Goal: Task Accomplishment & Management: Use online tool/utility

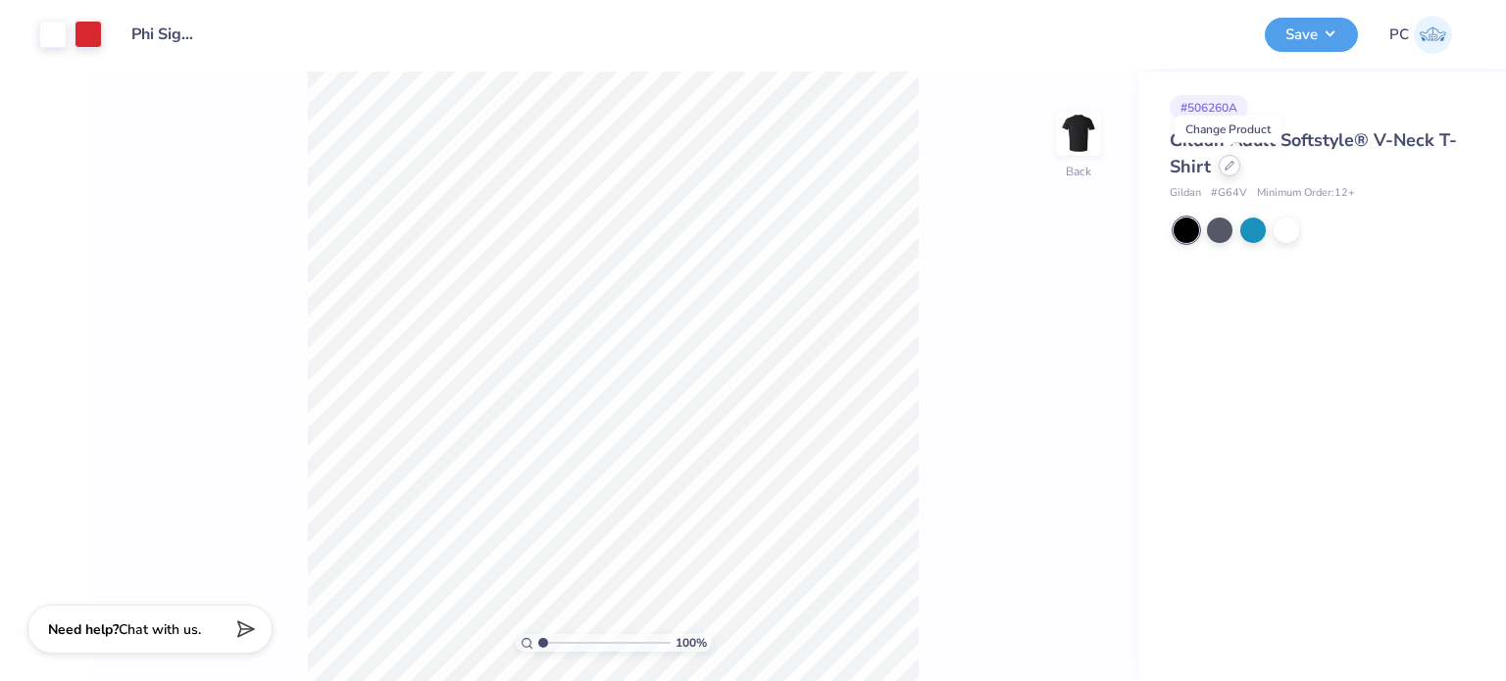
click at [1230, 168] on icon at bounding box center [1230, 166] width 10 height 10
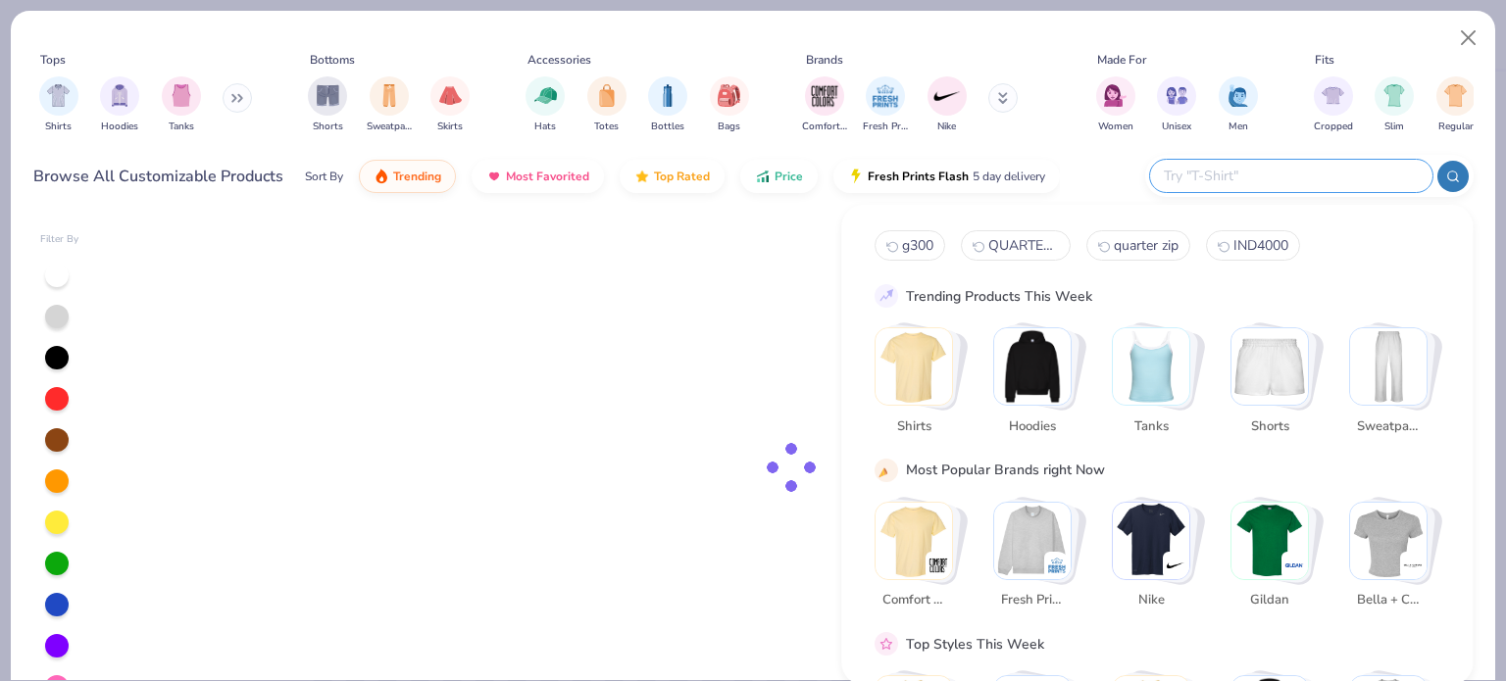
click at [1283, 176] on input "text" at bounding box center [1290, 176] width 257 height 23
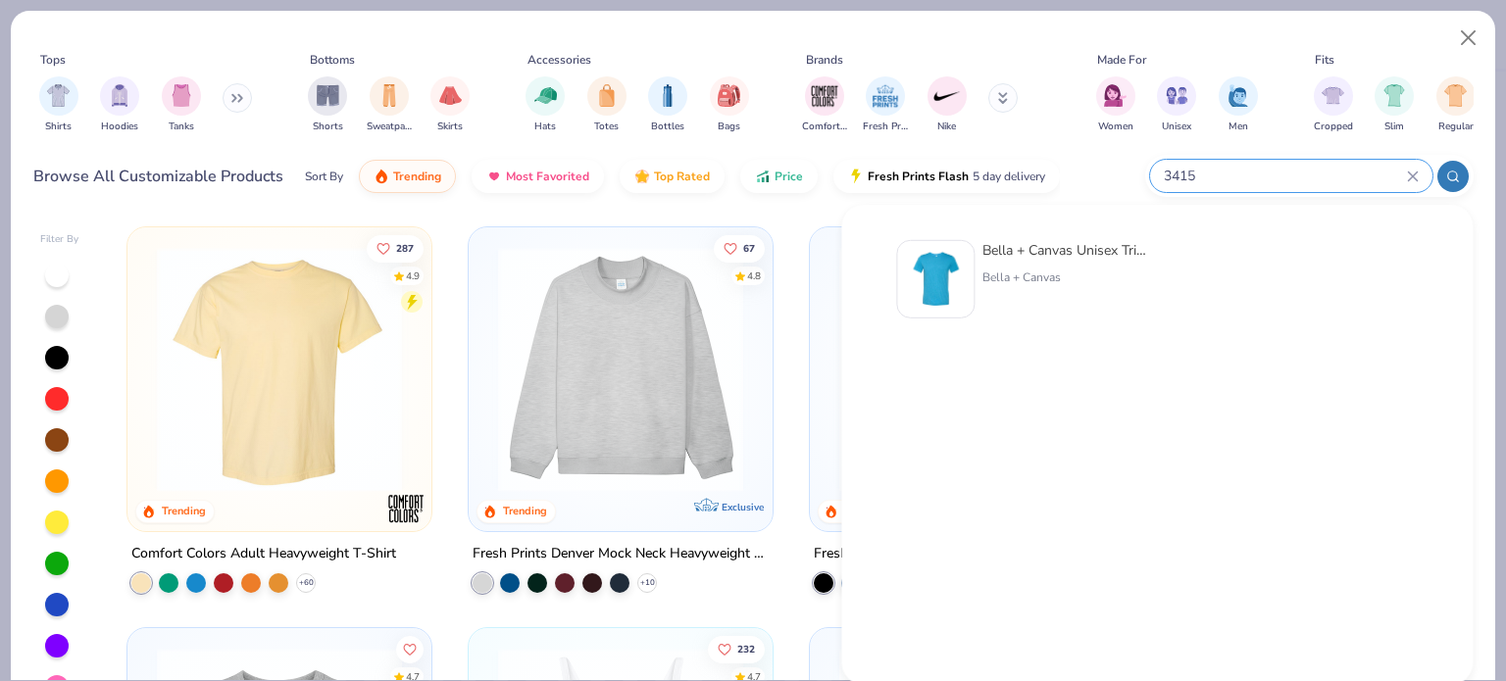
type input "3415"
click at [931, 250] on img at bounding box center [935, 279] width 61 height 61
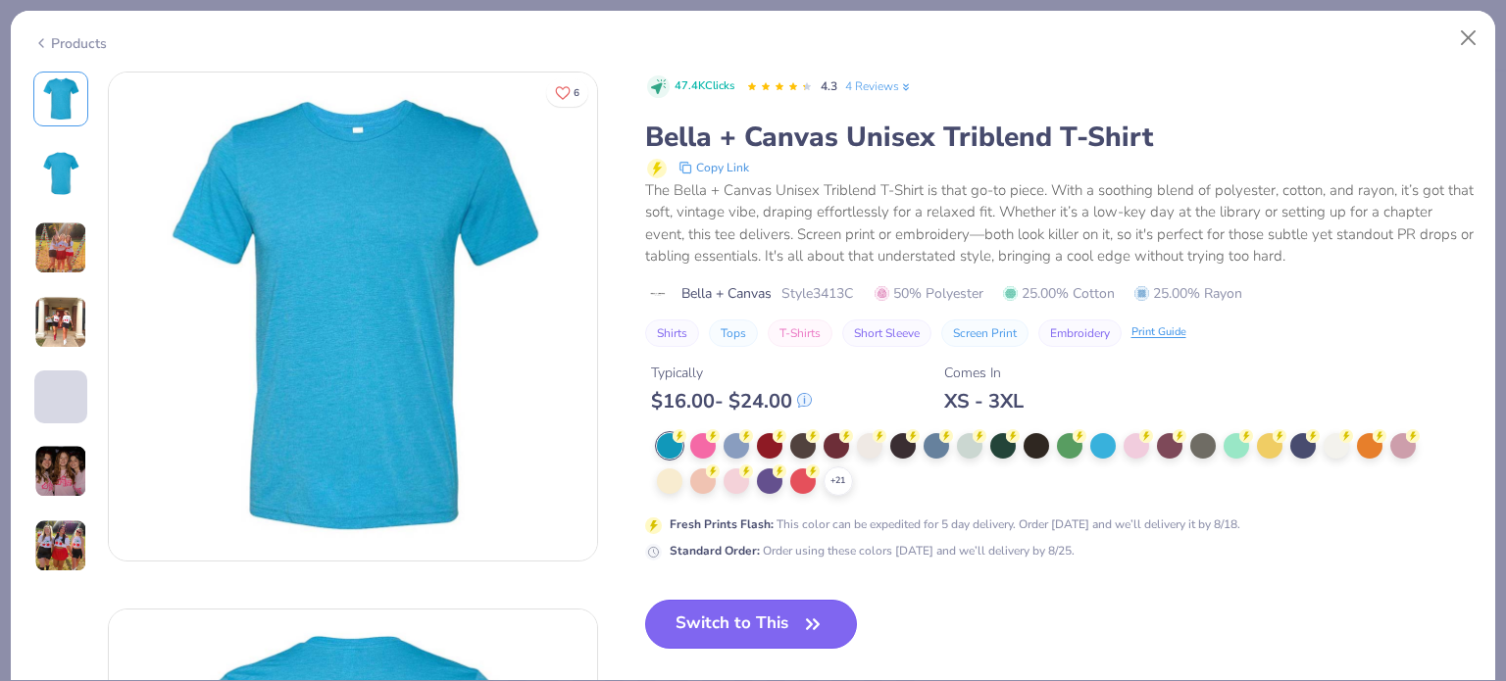
click at [782, 607] on button "Switch to This" at bounding box center [751, 624] width 213 height 49
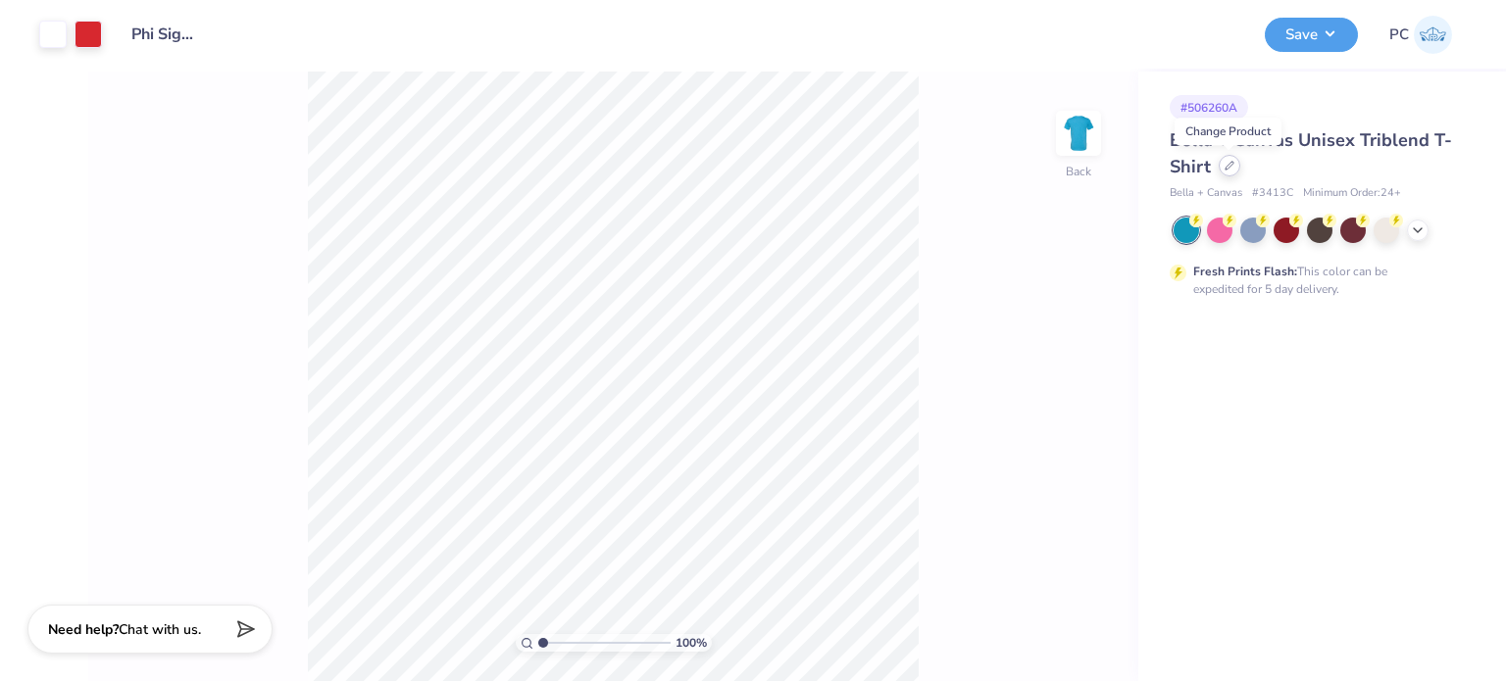
click at [1229, 169] on icon at bounding box center [1230, 166] width 10 height 10
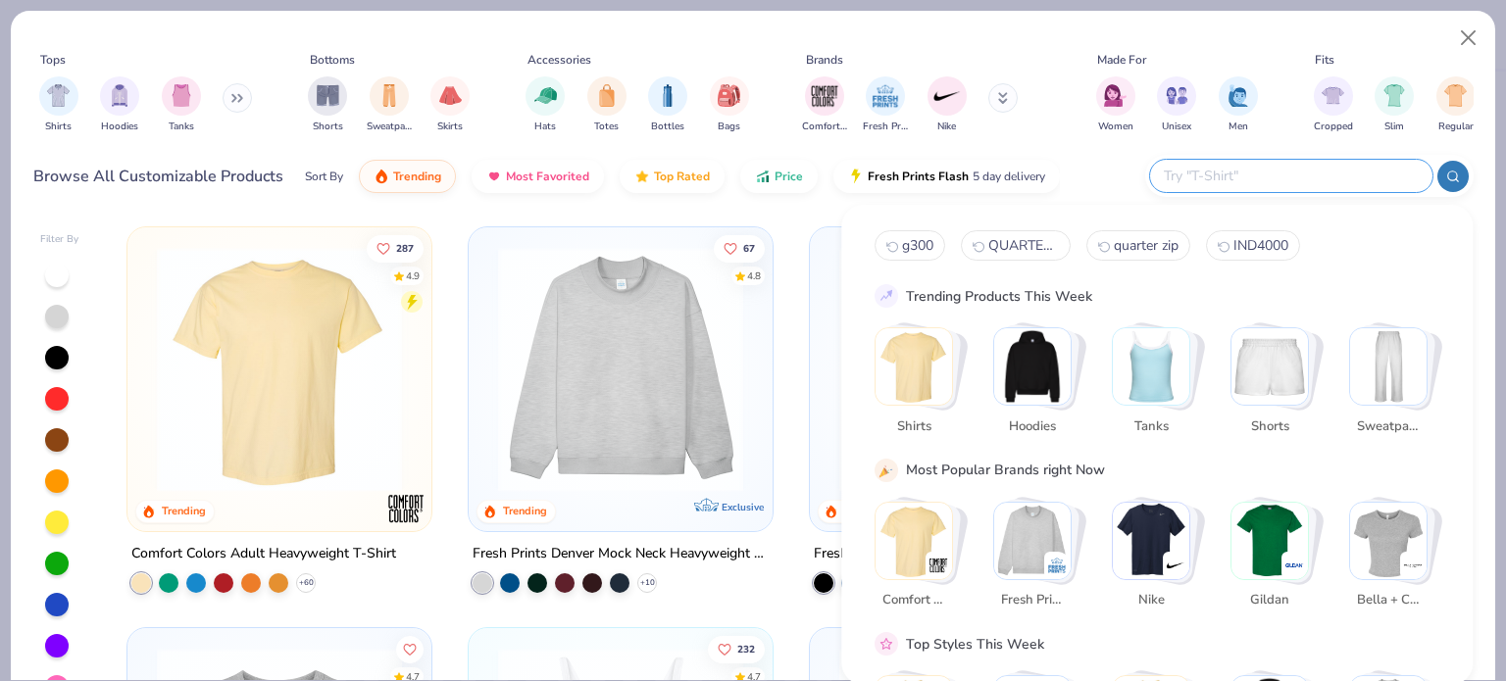
click at [1315, 176] on input "text" at bounding box center [1290, 176] width 257 height 23
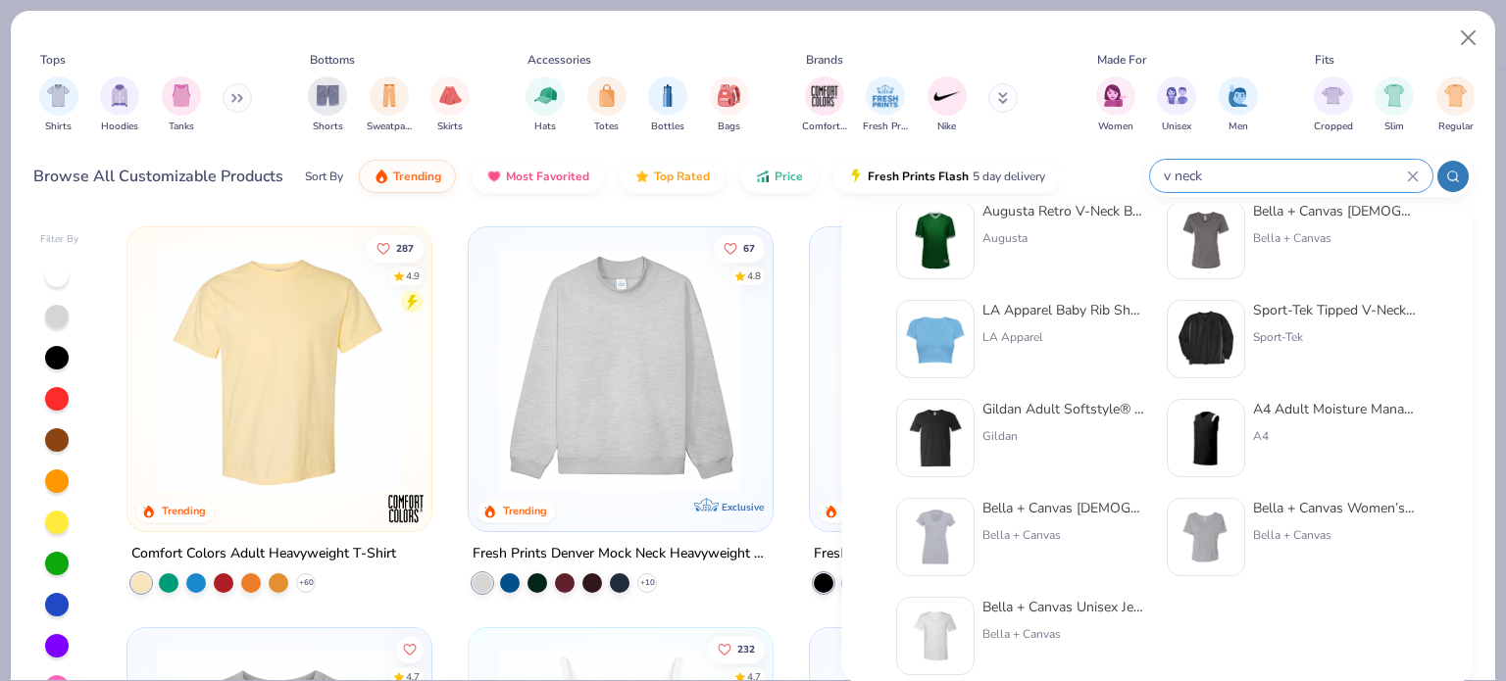
scroll to position [39, 0]
type input "v neck"
click at [949, 627] on img at bounding box center [935, 636] width 61 height 61
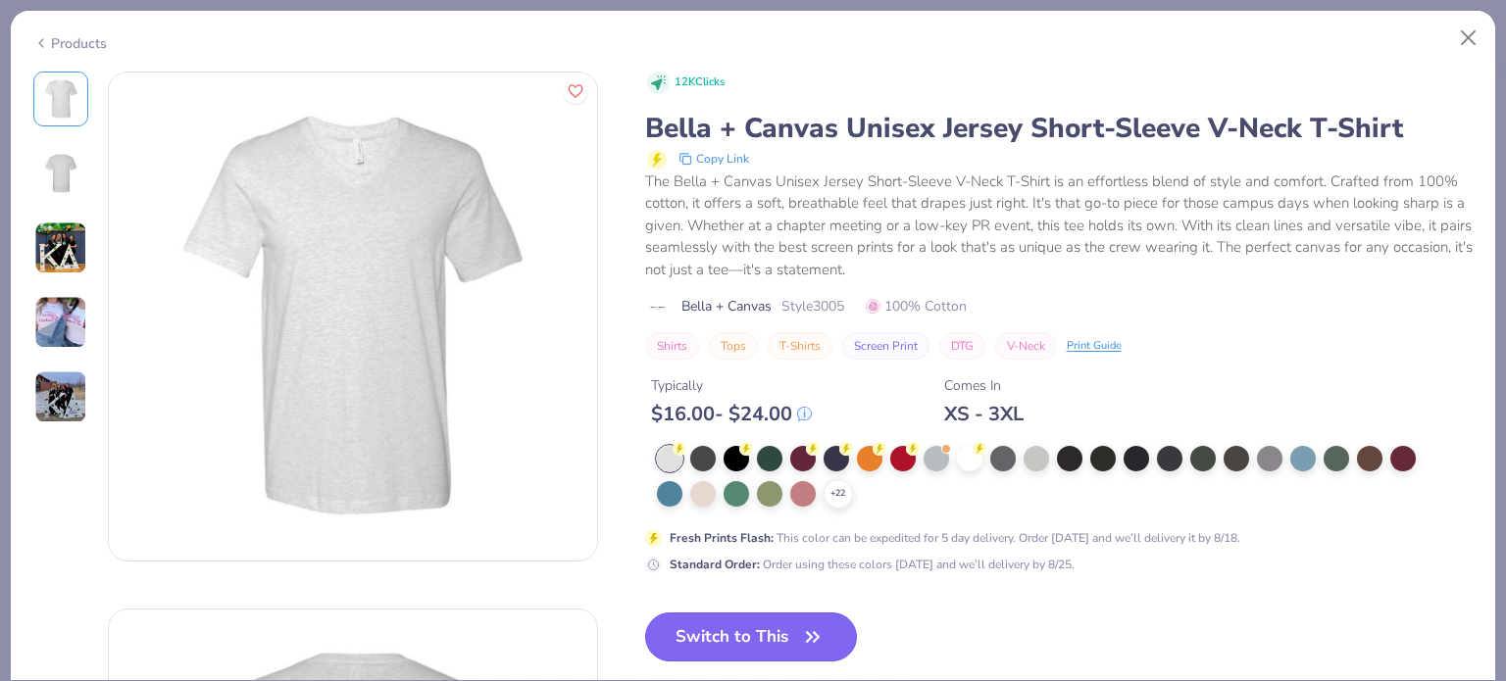
click at [730, 627] on button "Switch to This" at bounding box center [751, 637] width 213 height 49
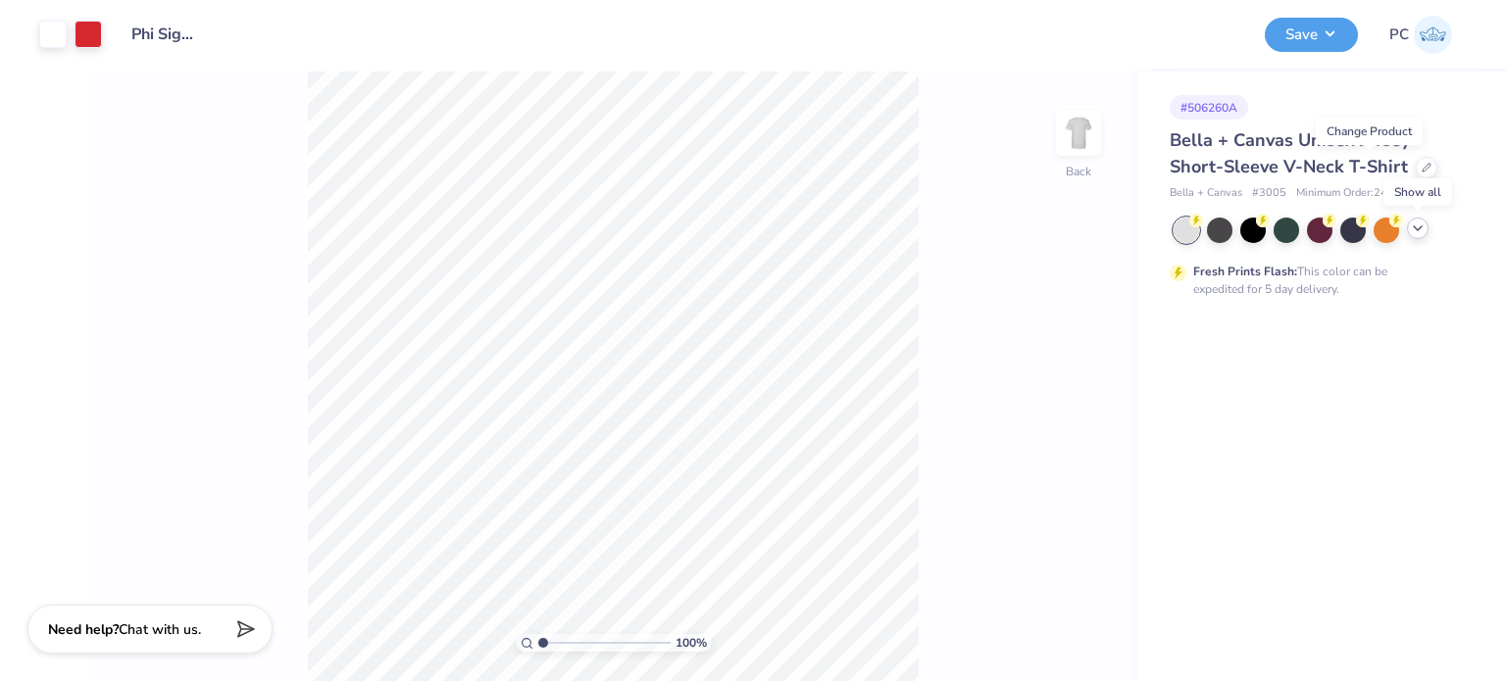
click at [1424, 235] on div at bounding box center [1418, 229] width 22 height 22
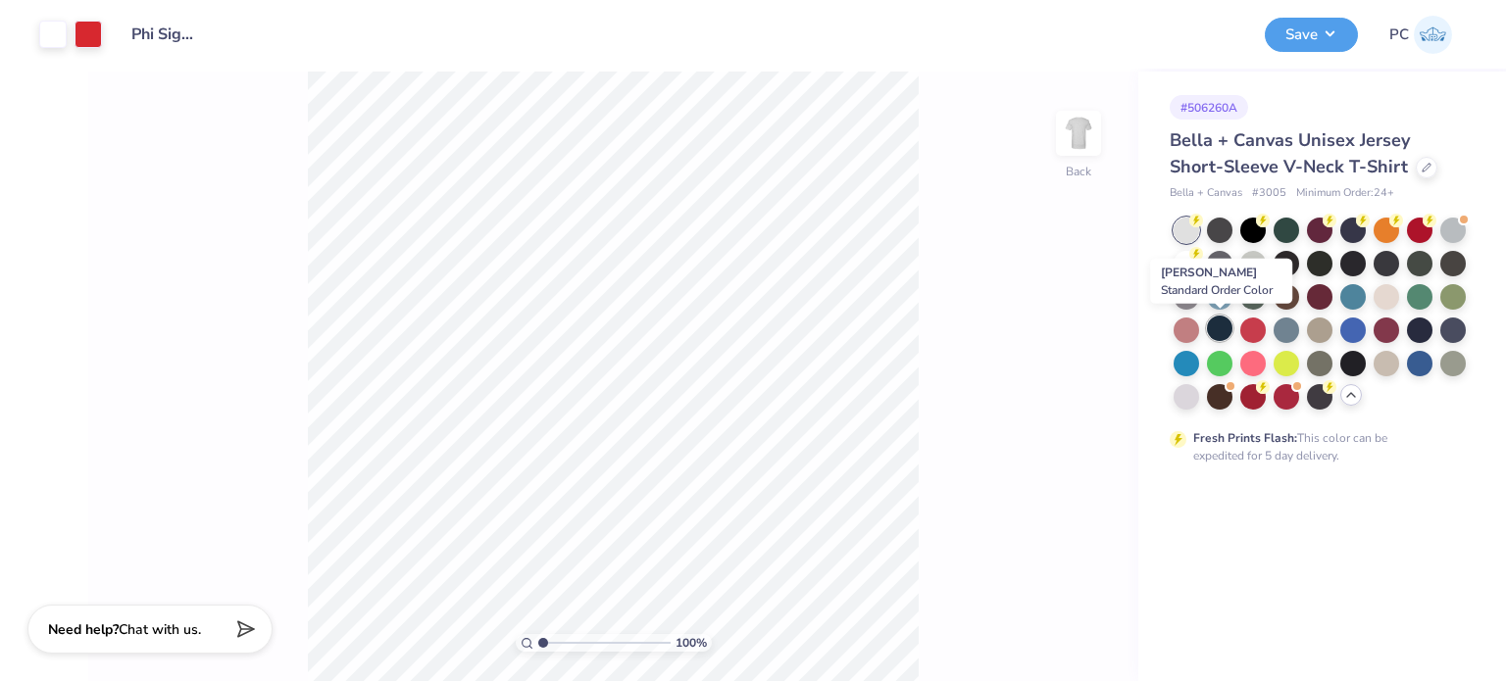
click at [1227, 328] on div at bounding box center [1219, 328] width 25 height 25
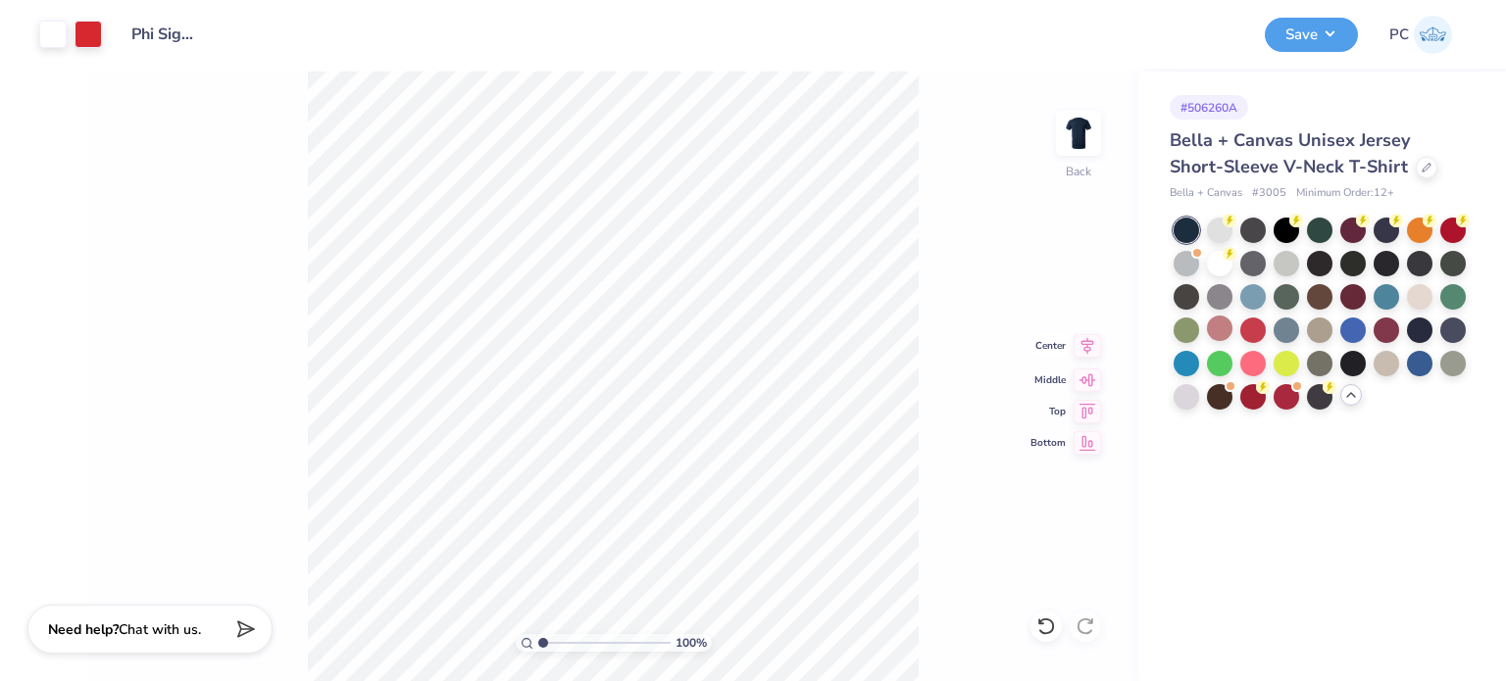
click at [1087, 347] on icon at bounding box center [1088, 345] width 13 height 17
click at [925, 254] on div "100 % Back Center Middle Top Bottom" at bounding box center [613, 377] width 1050 height 610
click at [837, 544] on div "Art colors Design Title Phi Sigma Sigma Parent's Weekend Merch Save PC Image AI…" at bounding box center [753, 340] width 1506 height 681
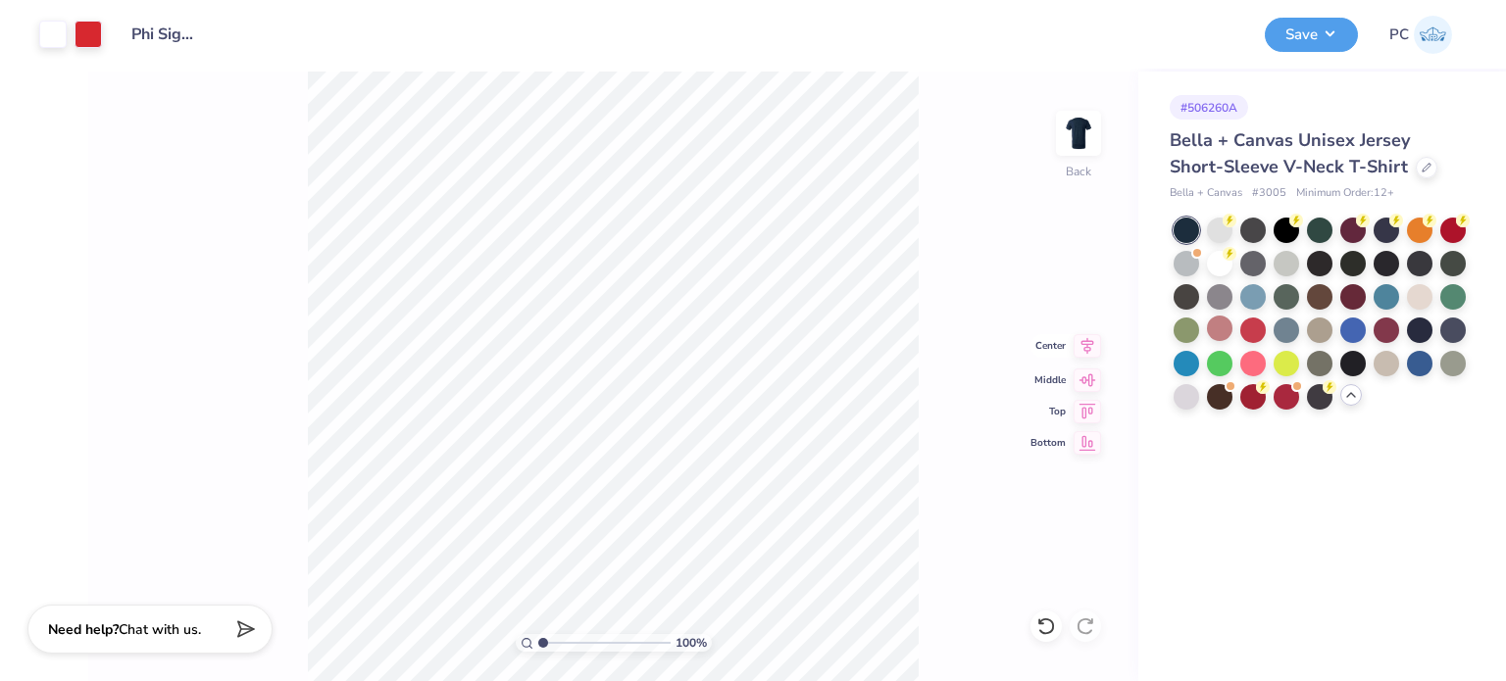
click at [1082, 350] on icon at bounding box center [1087, 346] width 27 height 24
click at [994, 232] on div "100 % Back Center Middle Top Bottom" at bounding box center [613, 377] width 1050 height 610
click at [1299, 33] on button "Save" at bounding box center [1311, 32] width 93 height 34
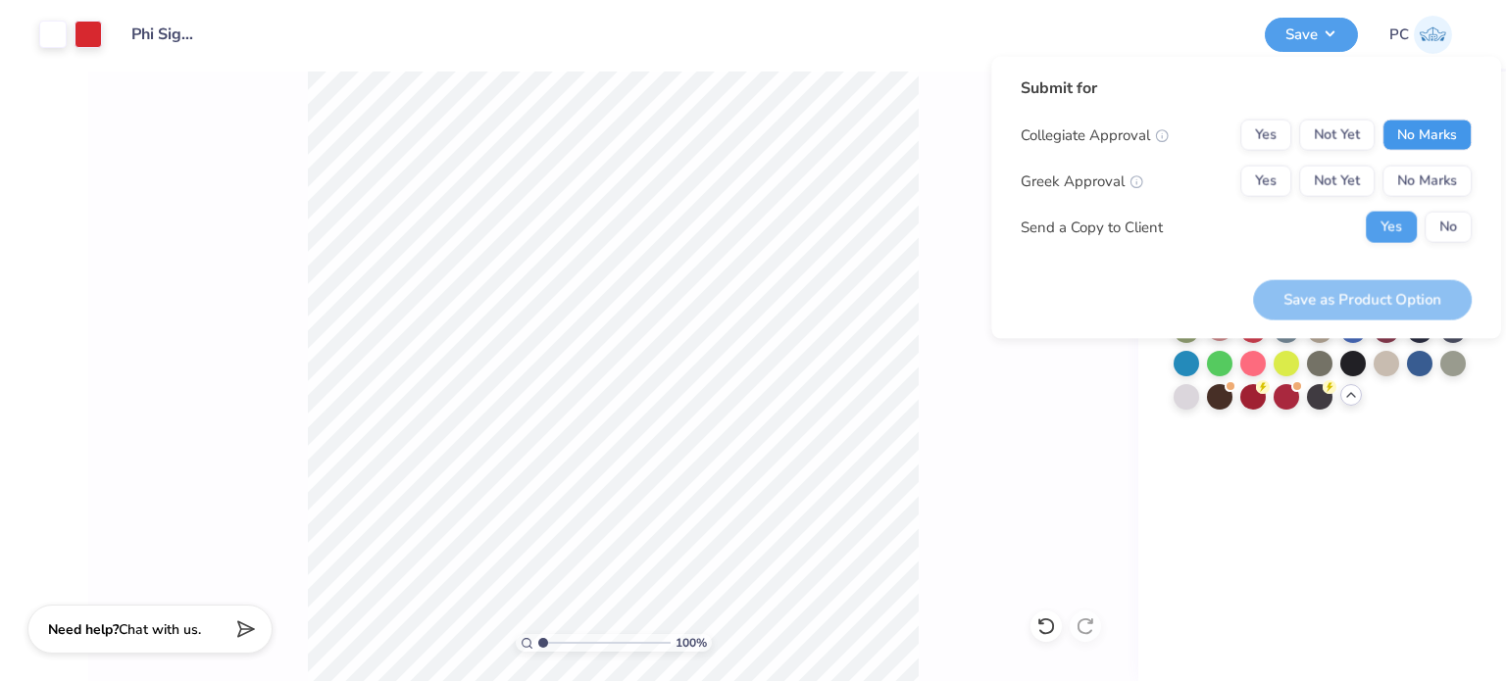
click at [1427, 137] on button "No Marks" at bounding box center [1427, 135] width 89 height 31
click at [1443, 187] on button "No Marks" at bounding box center [1427, 181] width 89 height 31
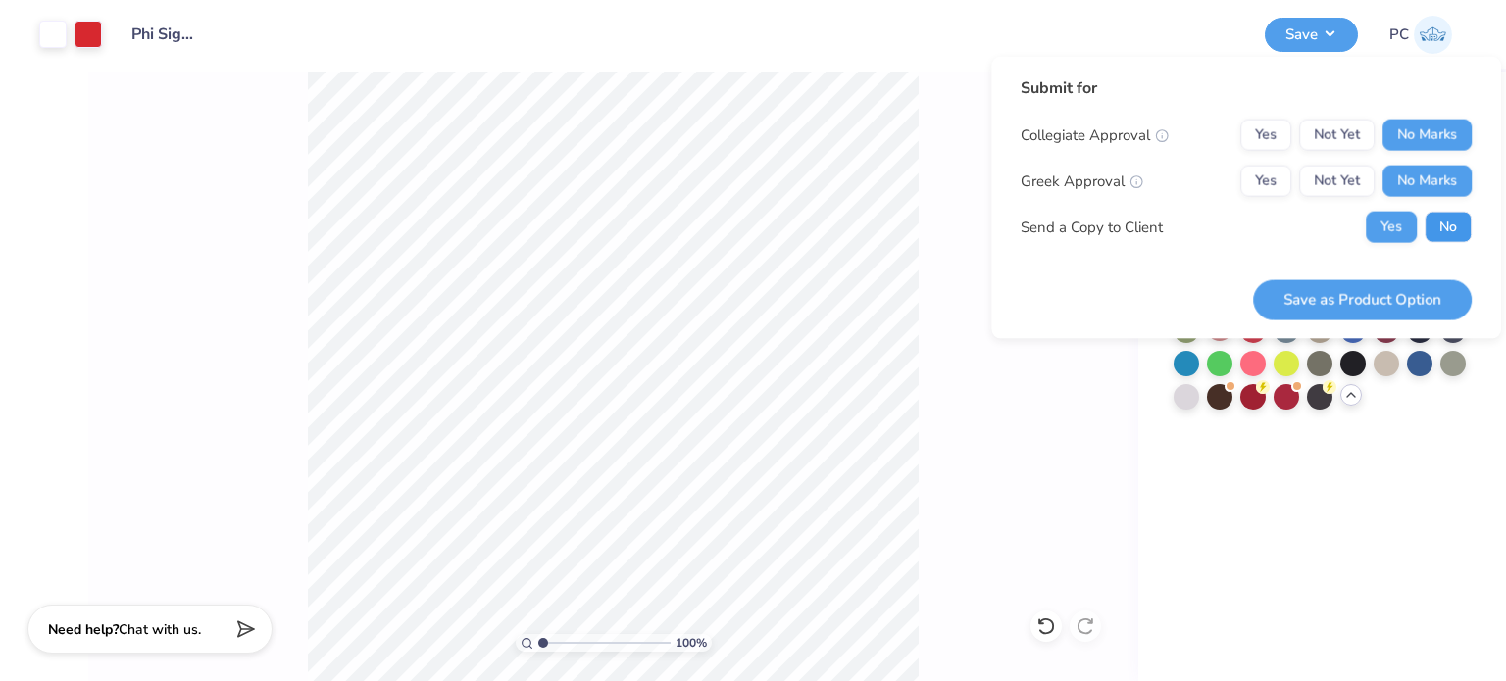
click at [1451, 225] on button "No" at bounding box center [1448, 227] width 47 height 31
click at [1348, 307] on button "Save as Product Option" at bounding box center [1362, 299] width 219 height 40
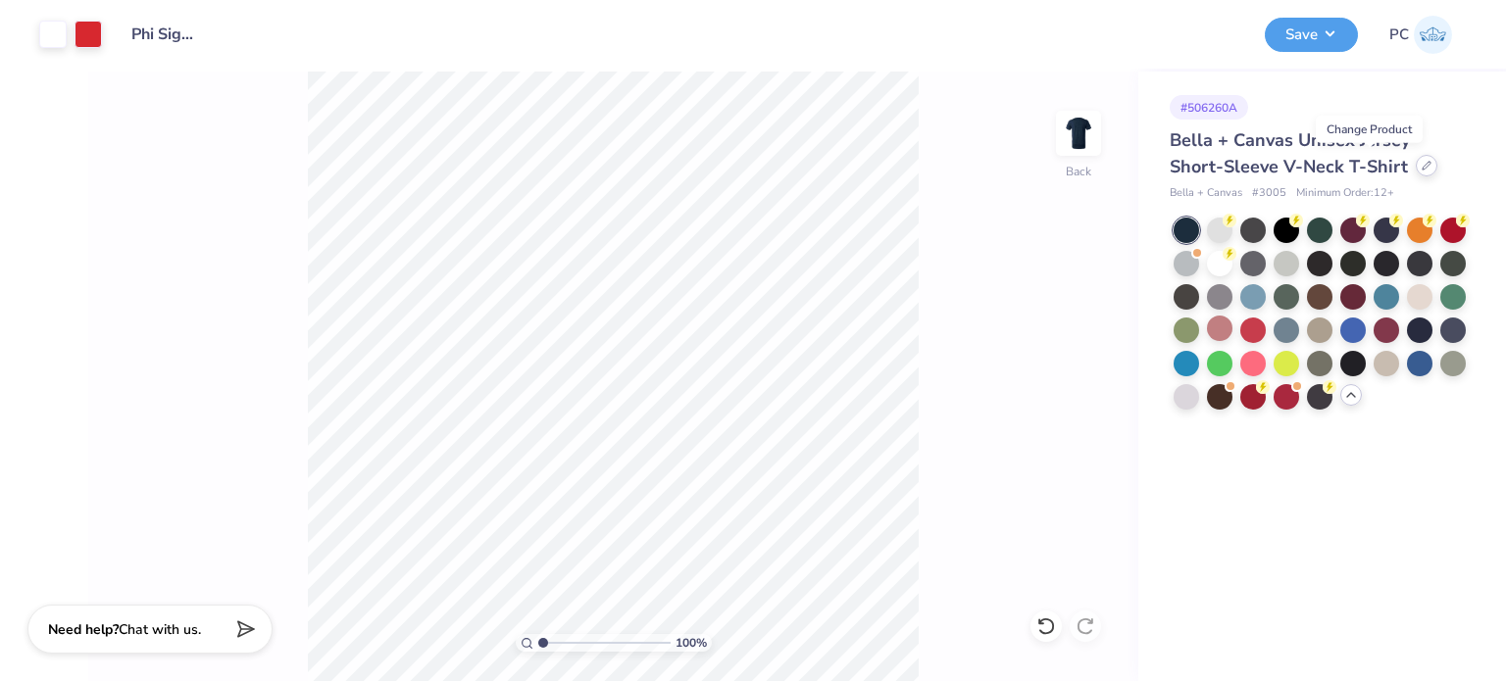
click at [1416, 165] on div at bounding box center [1427, 166] width 22 height 22
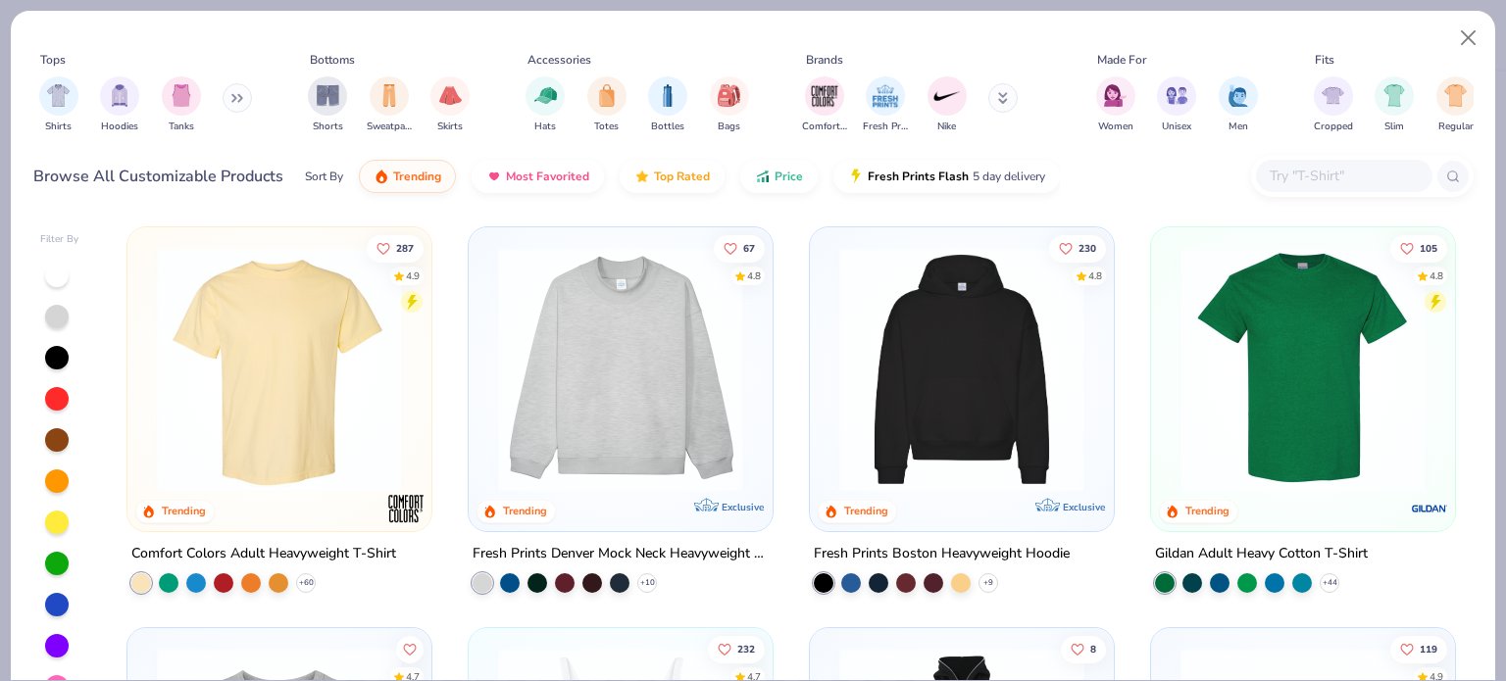
click at [1333, 190] on div at bounding box center [1344, 176] width 176 height 32
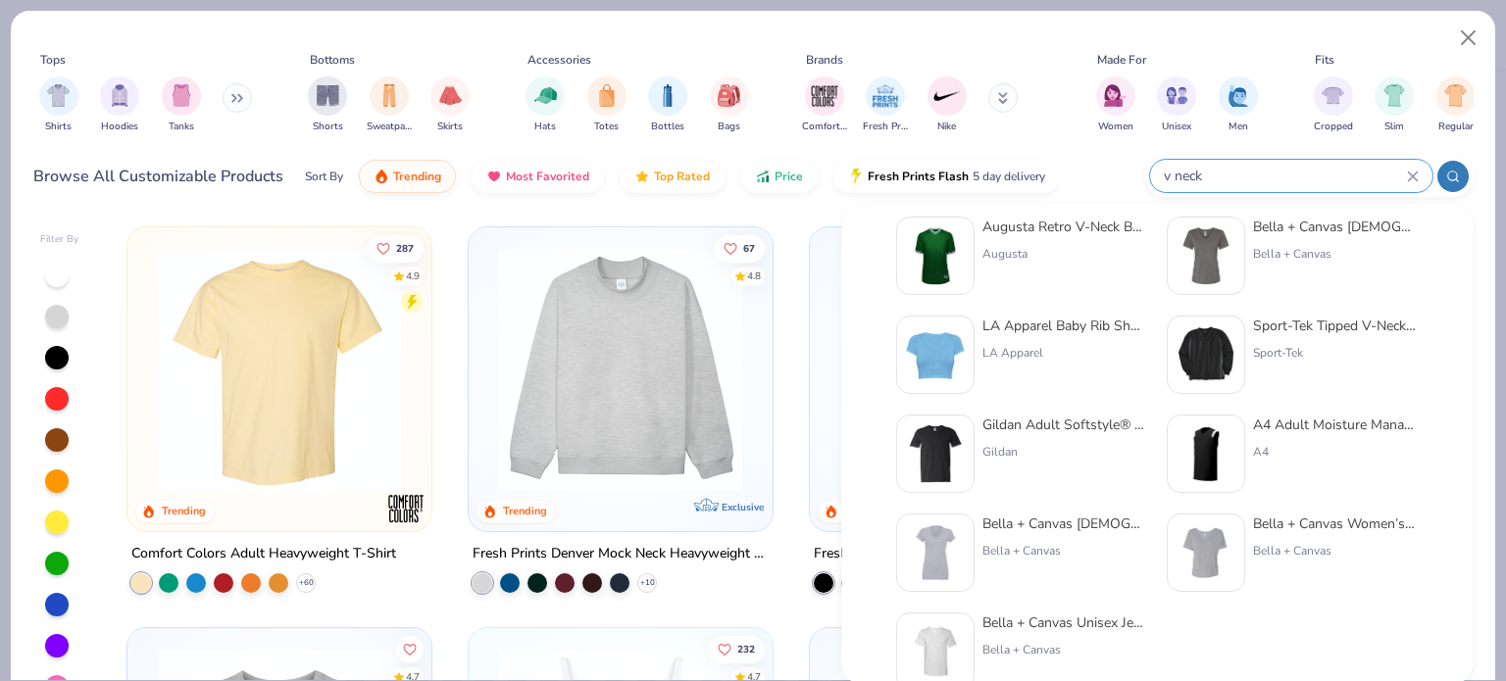
scroll to position [39, 0]
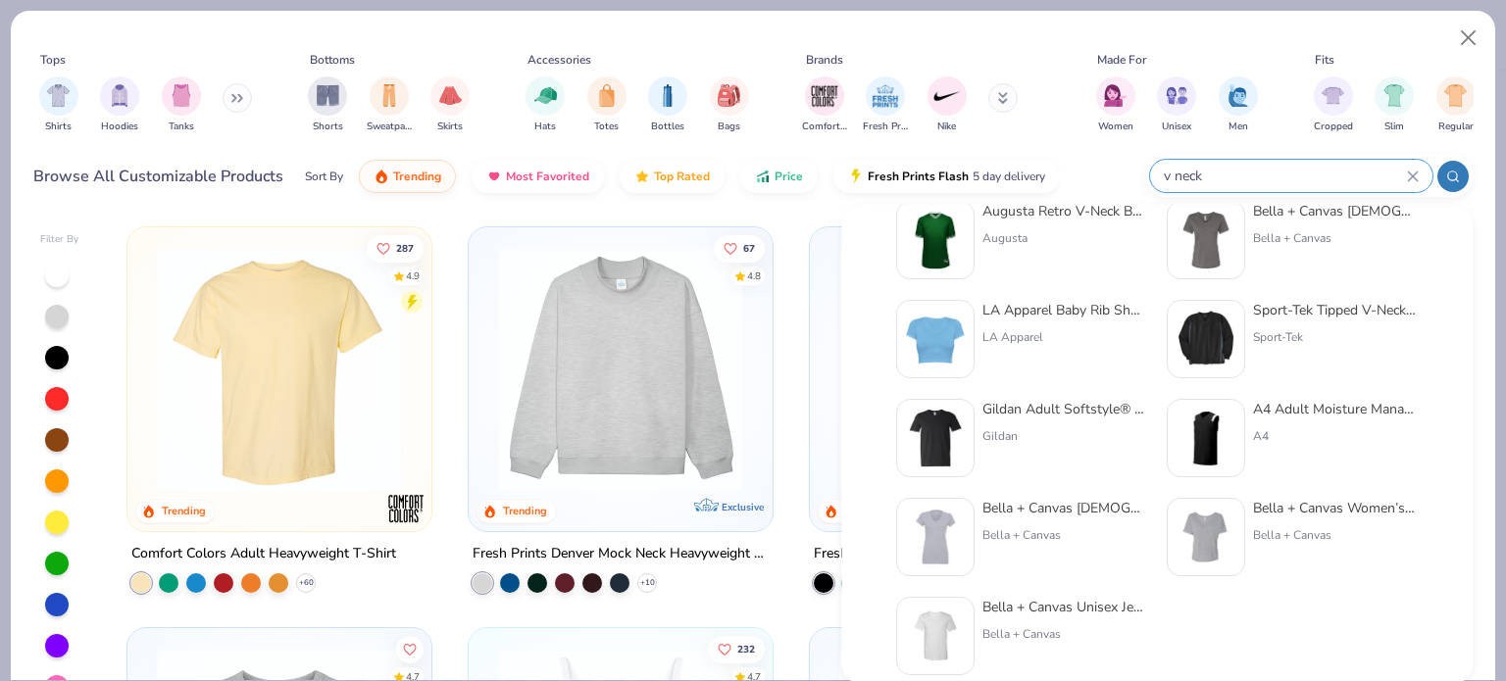
type input "v neck"
click at [941, 536] on img at bounding box center [935, 537] width 61 height 61
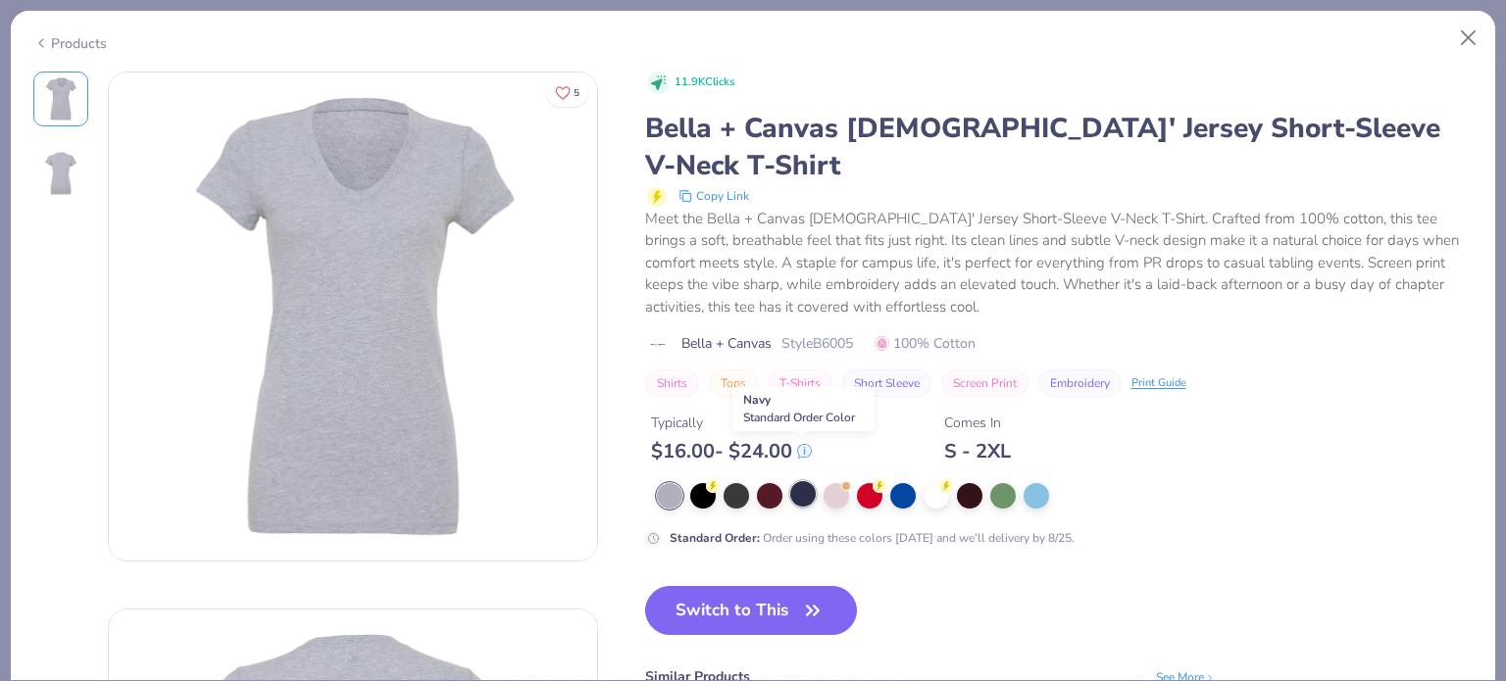
click at [798, 481] on div at bounding box center [802, 493] width 25 height 25
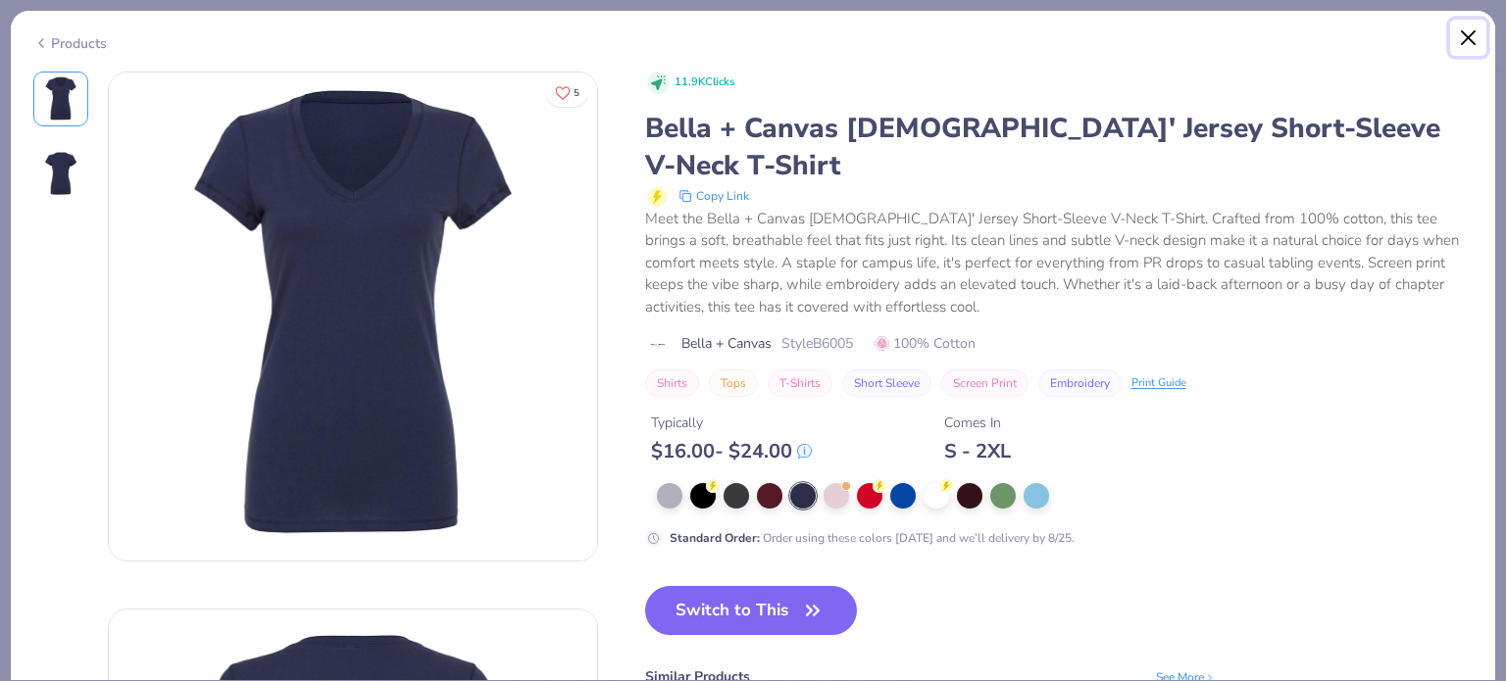
click at [1471, 42] on button "Close" at bounding box center [1468, 38] width 37 height 37
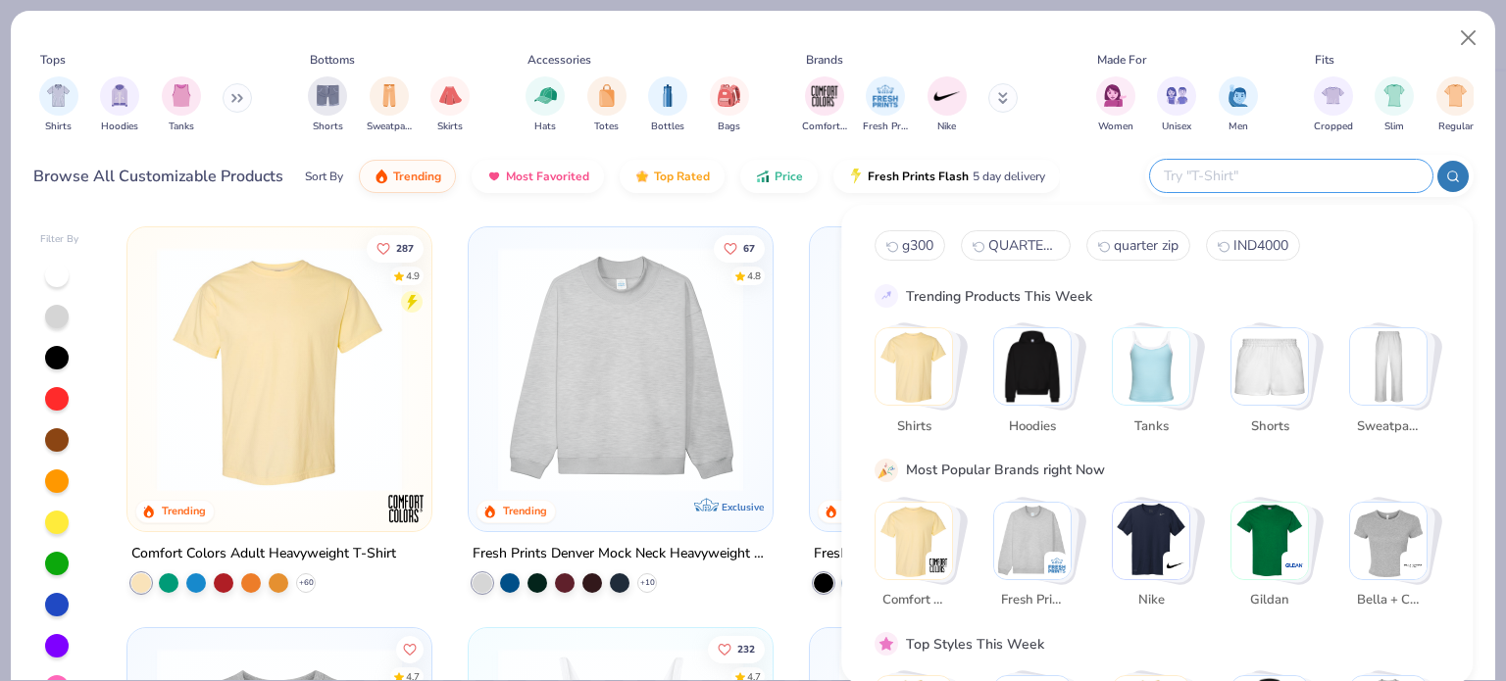
click at [1286, 183] on input "text" at bounding box center [1290, 176] width 257 height 23
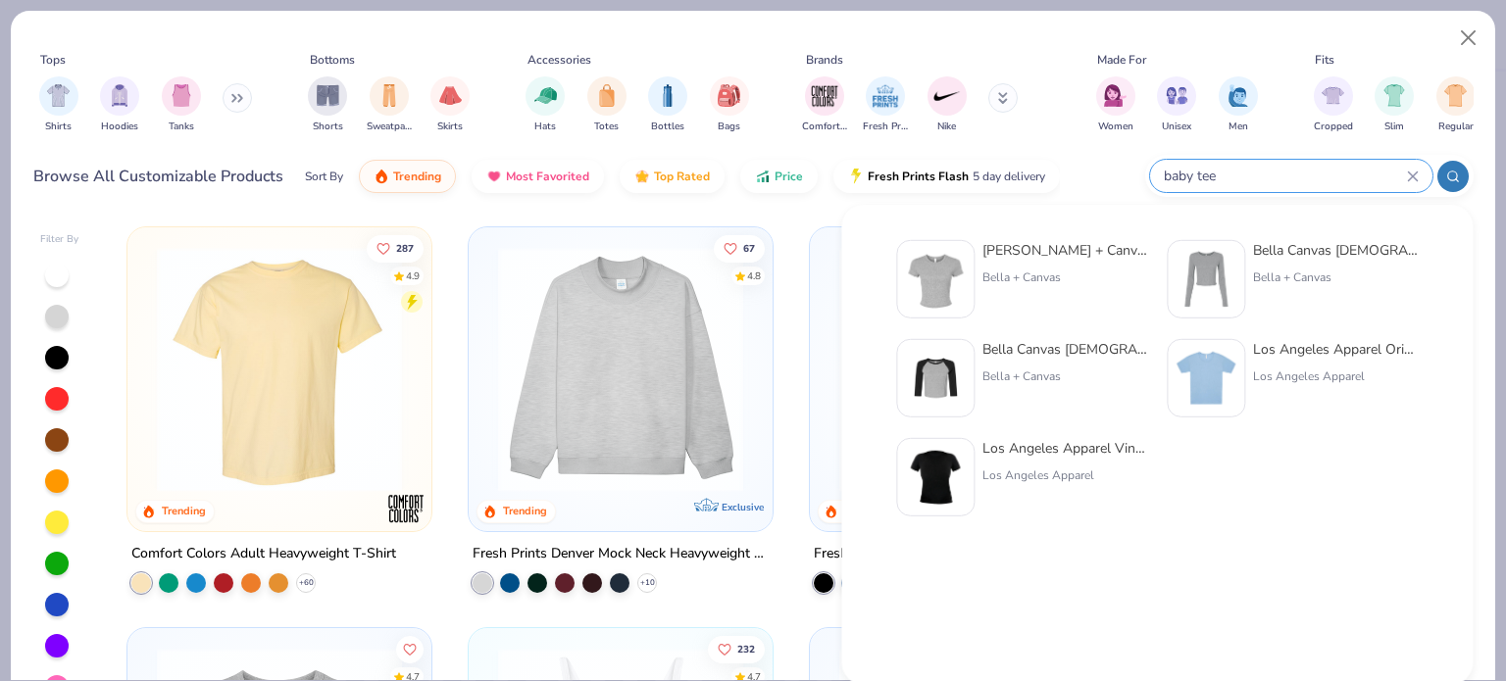
type input "baby tee"
click at [924, 272] on img at bounding box center [935, 279] width 61 height 61
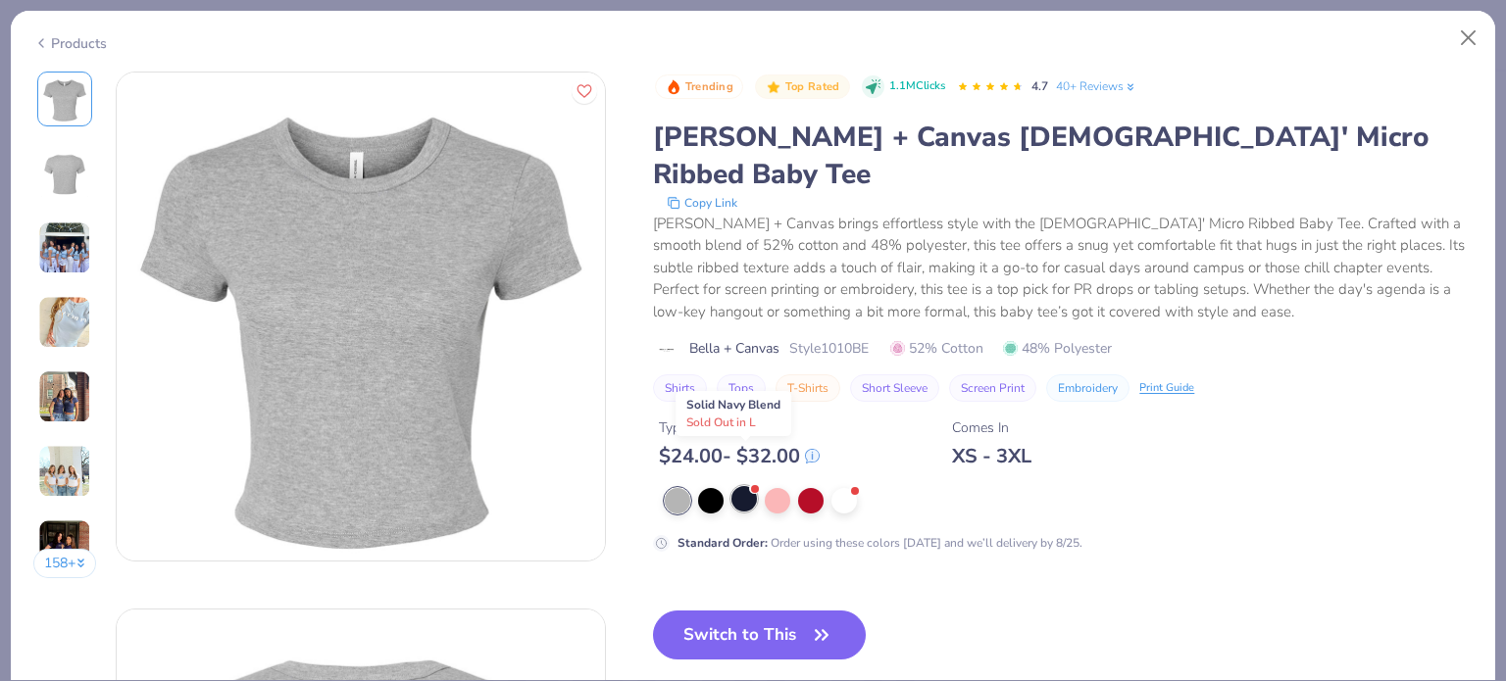
click at [741, 486] on div at bounding box center [743, 498] width 25 height 25
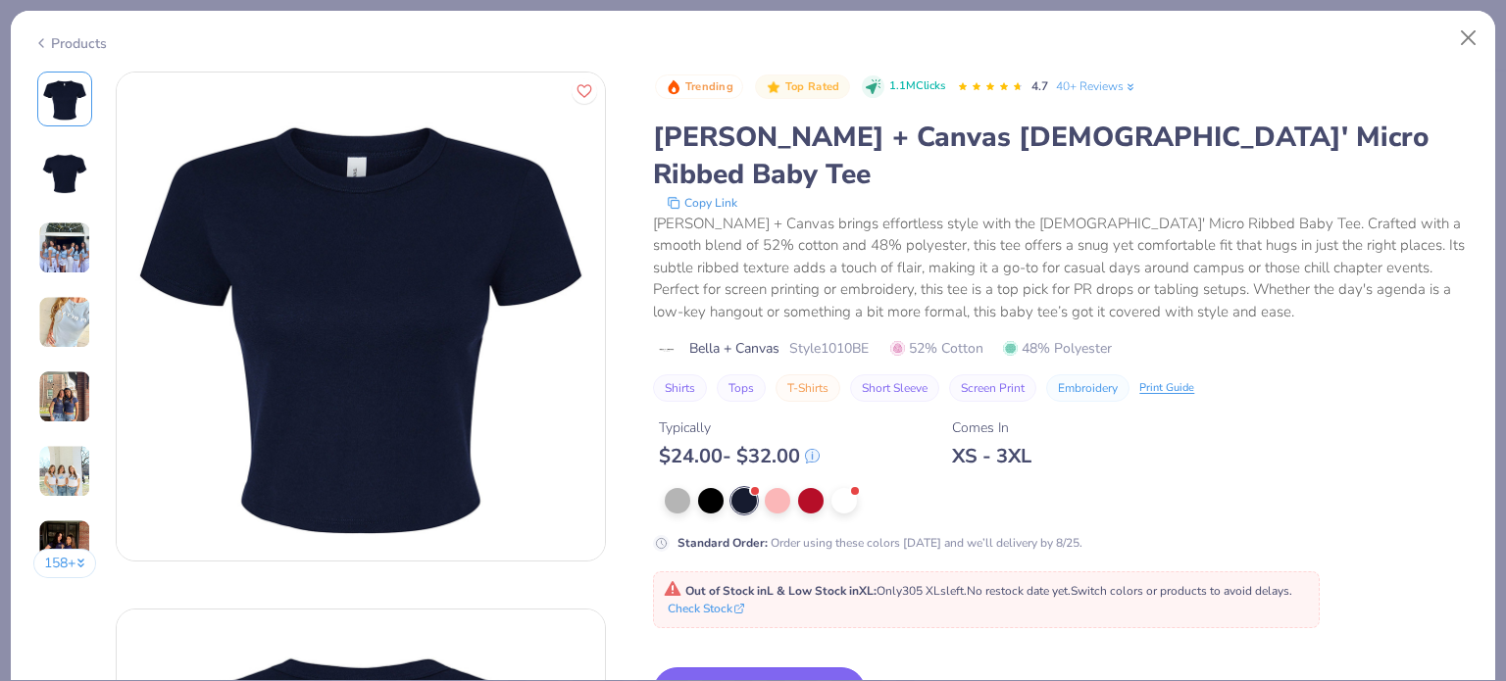
click at [737, 668] on button "Switch to This" at bounding box center [759, 692] width 213 height 49
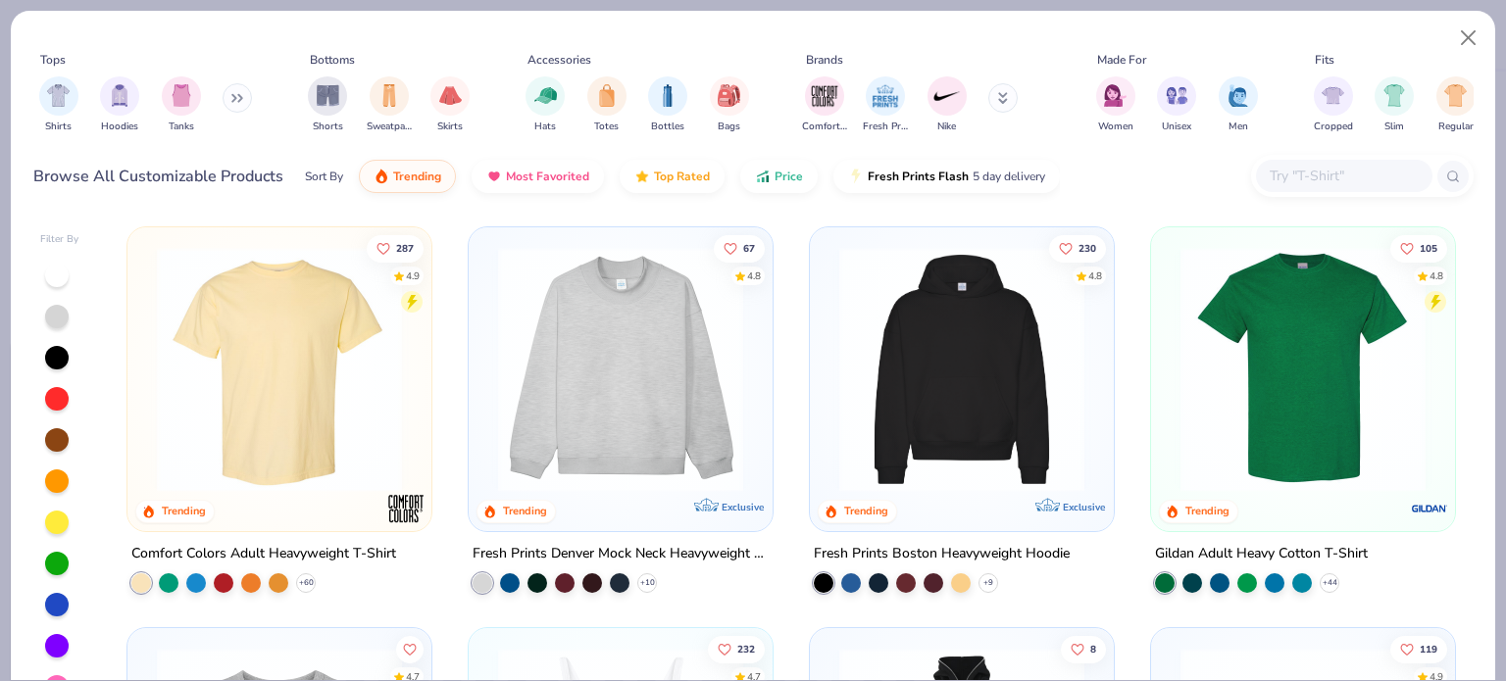
type textarea "x"
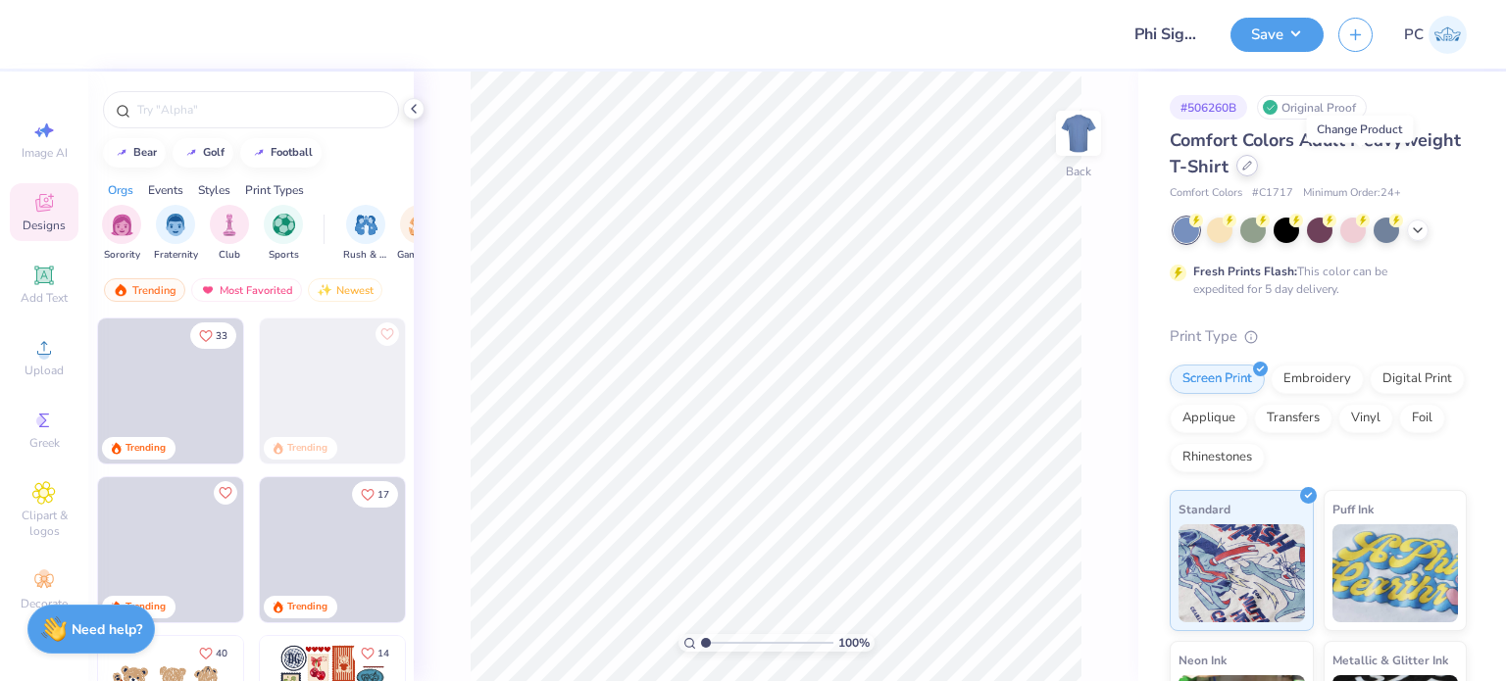
click at [1252, 164] on icon at bounding box center [1247, 166] width 10 height 10
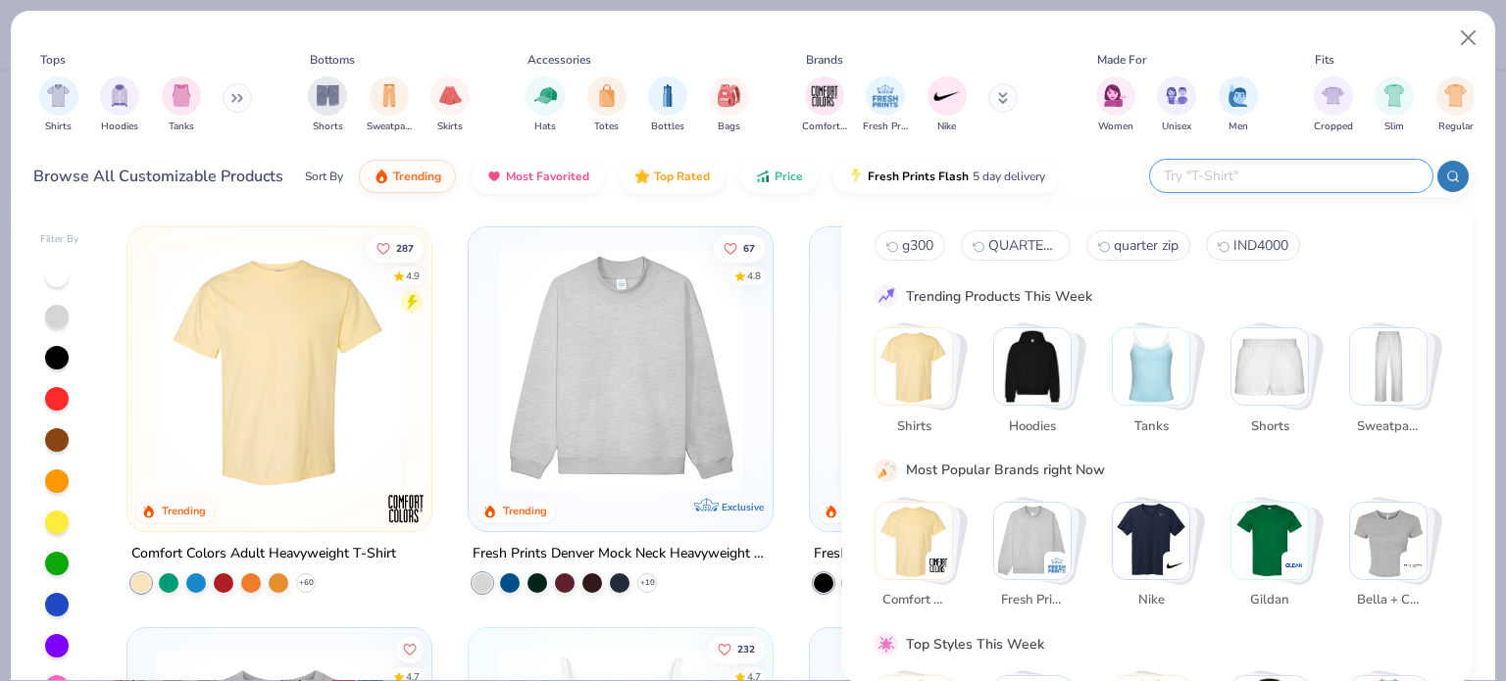
click at [1285, 173] on input "text" at bounding box center [1290, 176] width 257 height 23
type input "baby tee"
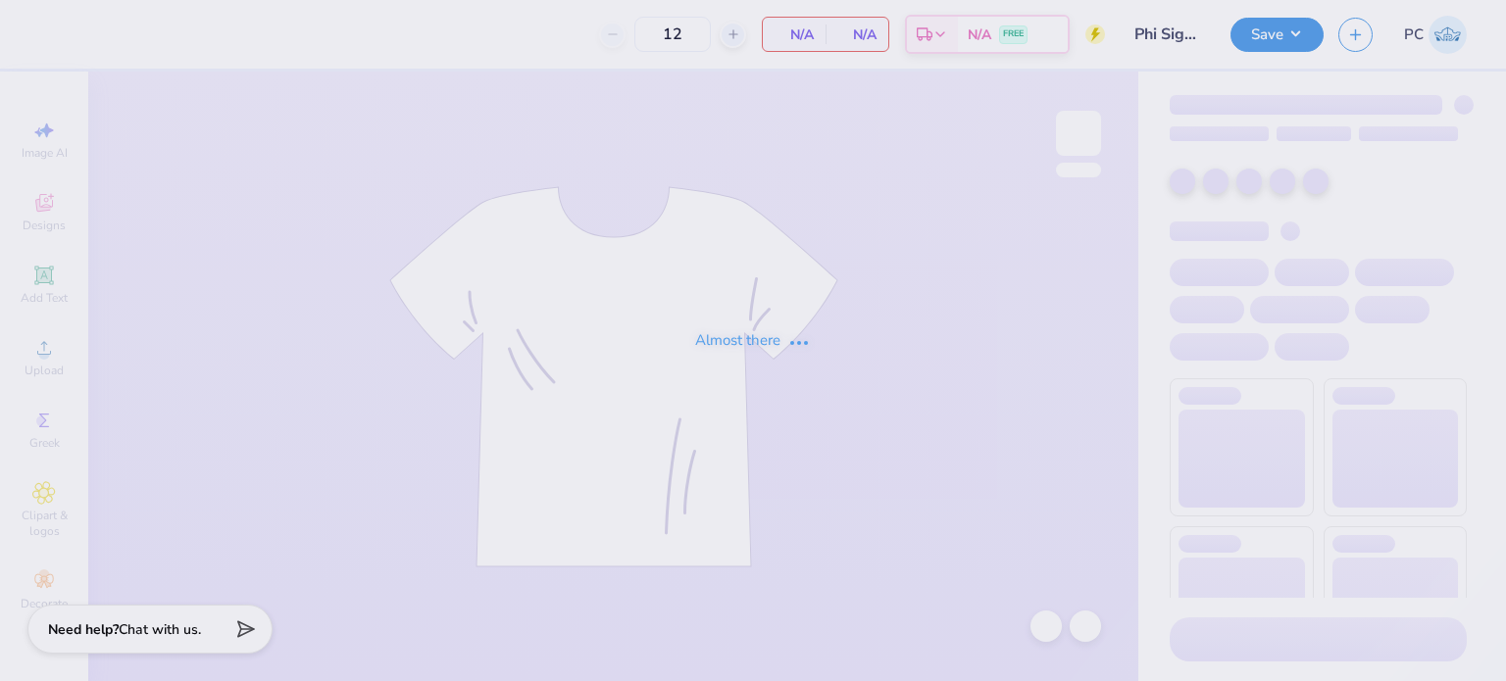
type input "Phi Sigma Sigma Parent's Weekend Merch"
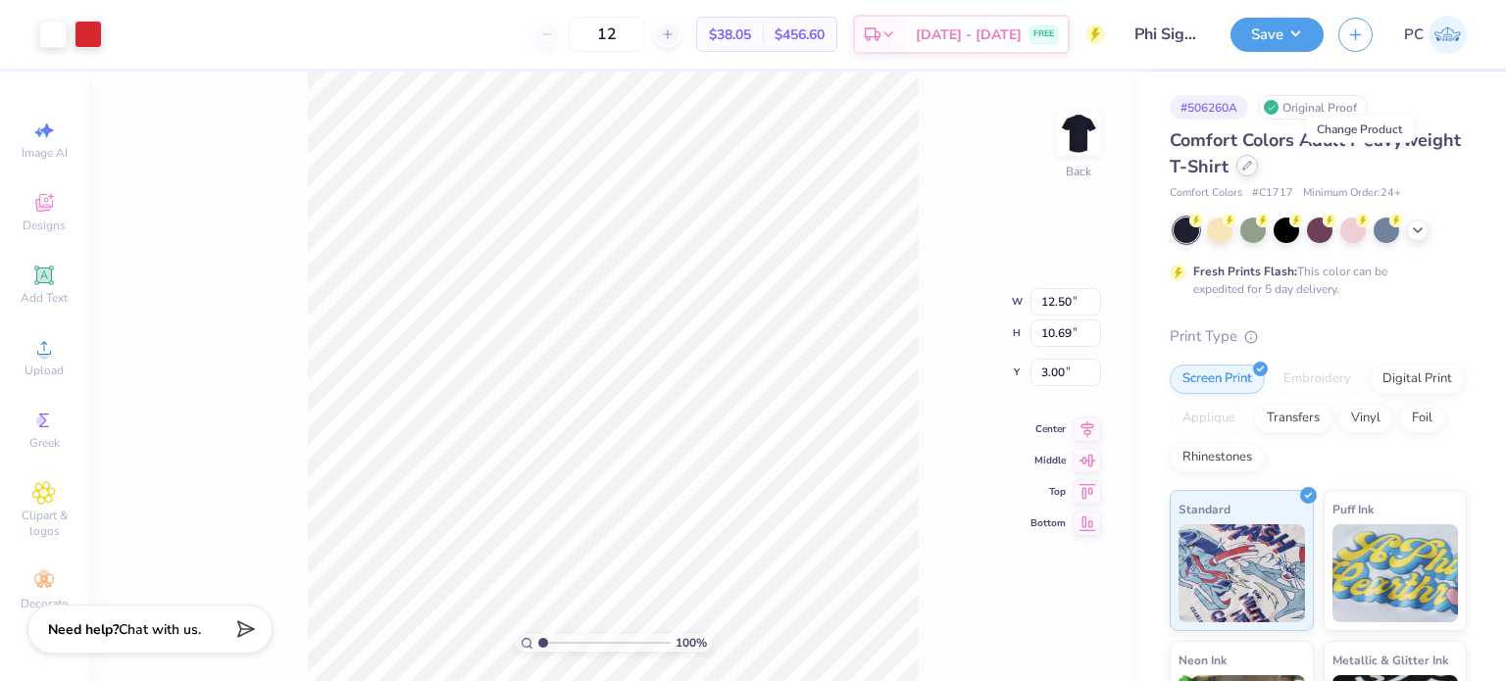
click at [1252, 166] on icon at bounding box center [1247, 166] width 10 height 10
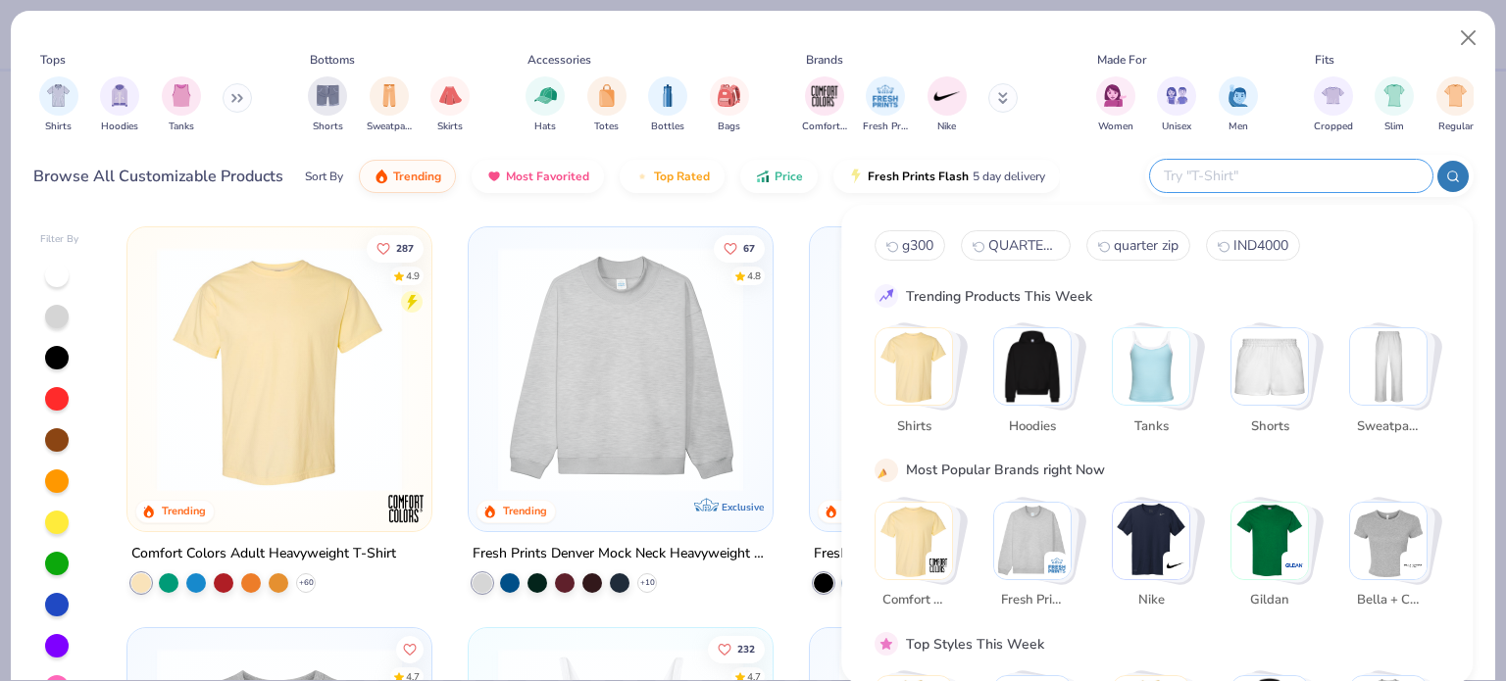
click at [1304, 172] on input "text" at bounding box center [1290, 176] width 257 height 23
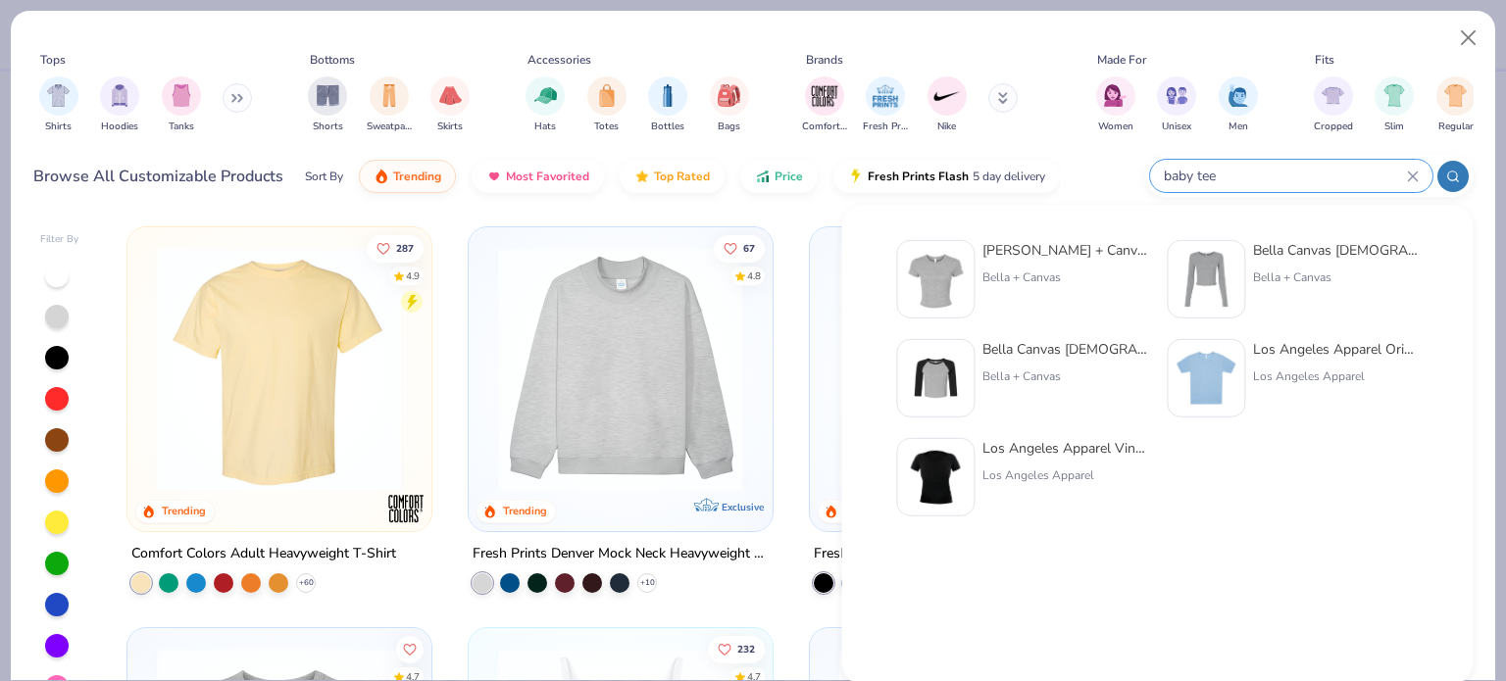
type input "baby tee"
click at [970, 273] on div at bounding box center [935, 279] width 78 height 78
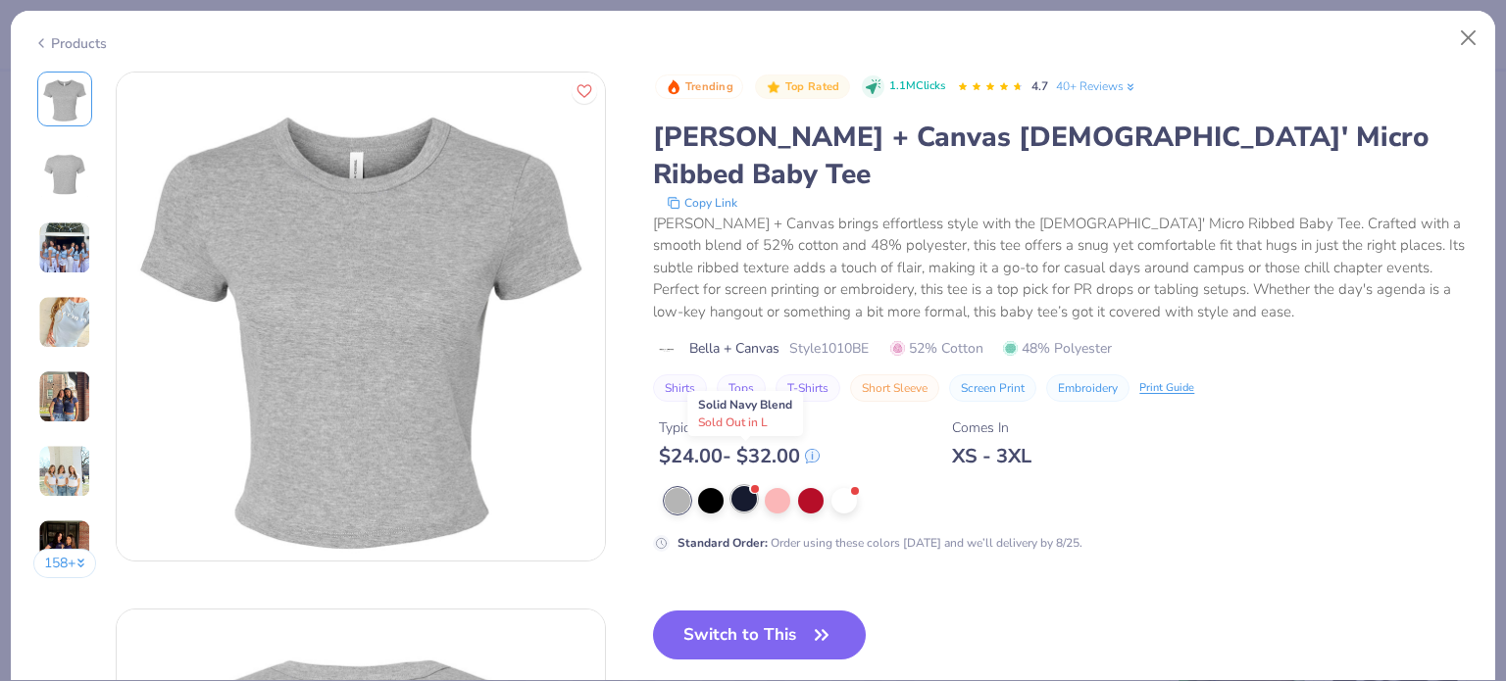
click at [740, 486] on div at bounding box center [743, 498] width 25 height 25
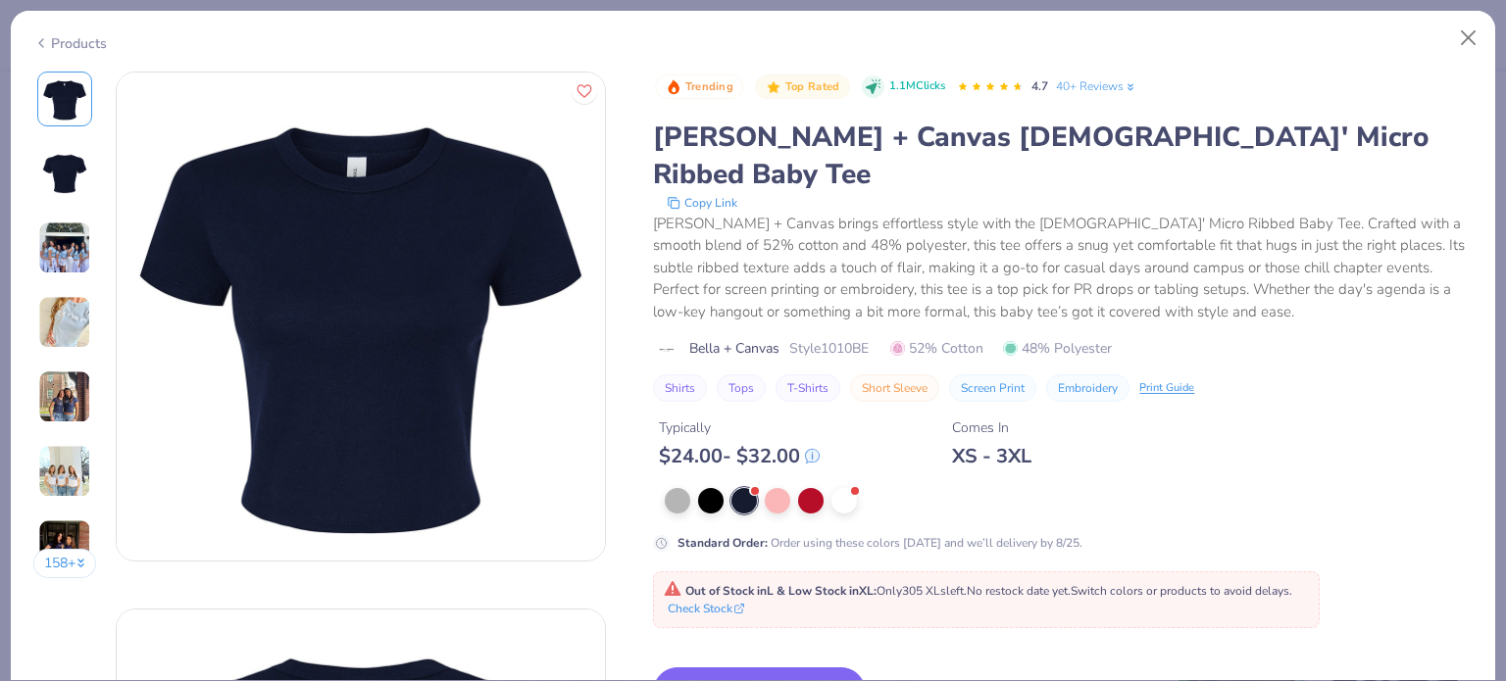
click at [758, 615] on div "Trending Top Rated 1.1M Clicks 4.7 40+ Reviews Bella + Canvas Ladies' Micro Rib…" at bounding box center [1063, 503] width 820 height 862
click at [756, 668] on button "Switch to This" at bounding box center [759, 692] width 213 height 49
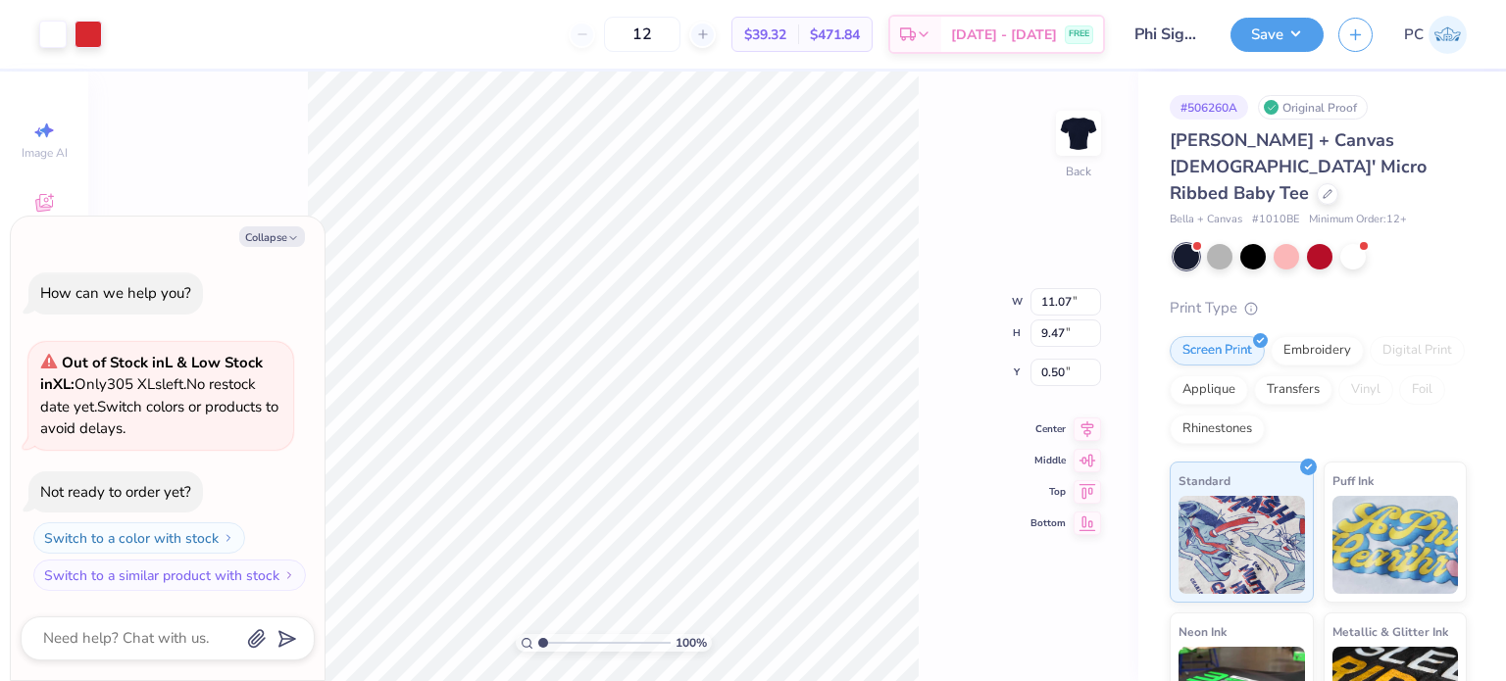
type textarea "x"
type input "3.00"
drag, startPoint x: 1077, startPoint y: 280, endPoint x: 1043, endPoint y: 281, distance: 33.4
click at [1043, 281] on input "11.07" at bounding box center [1066, 286] width 71 height 27
type input "10"
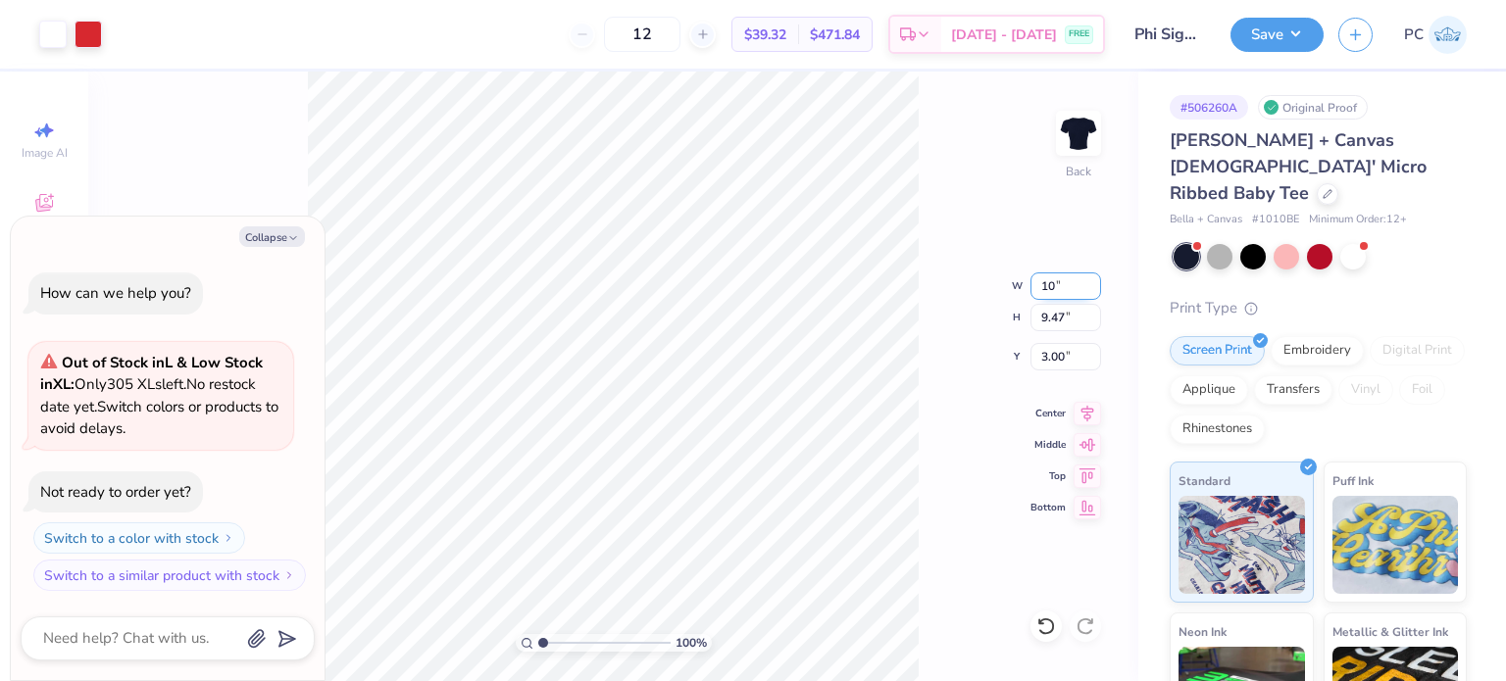
type textarea "x"
type input "10.00"
type input "8.55"
click at [1078, 354] on input "3.46" at bounding box center [1066, 356] width 71 height 27
type input "3"
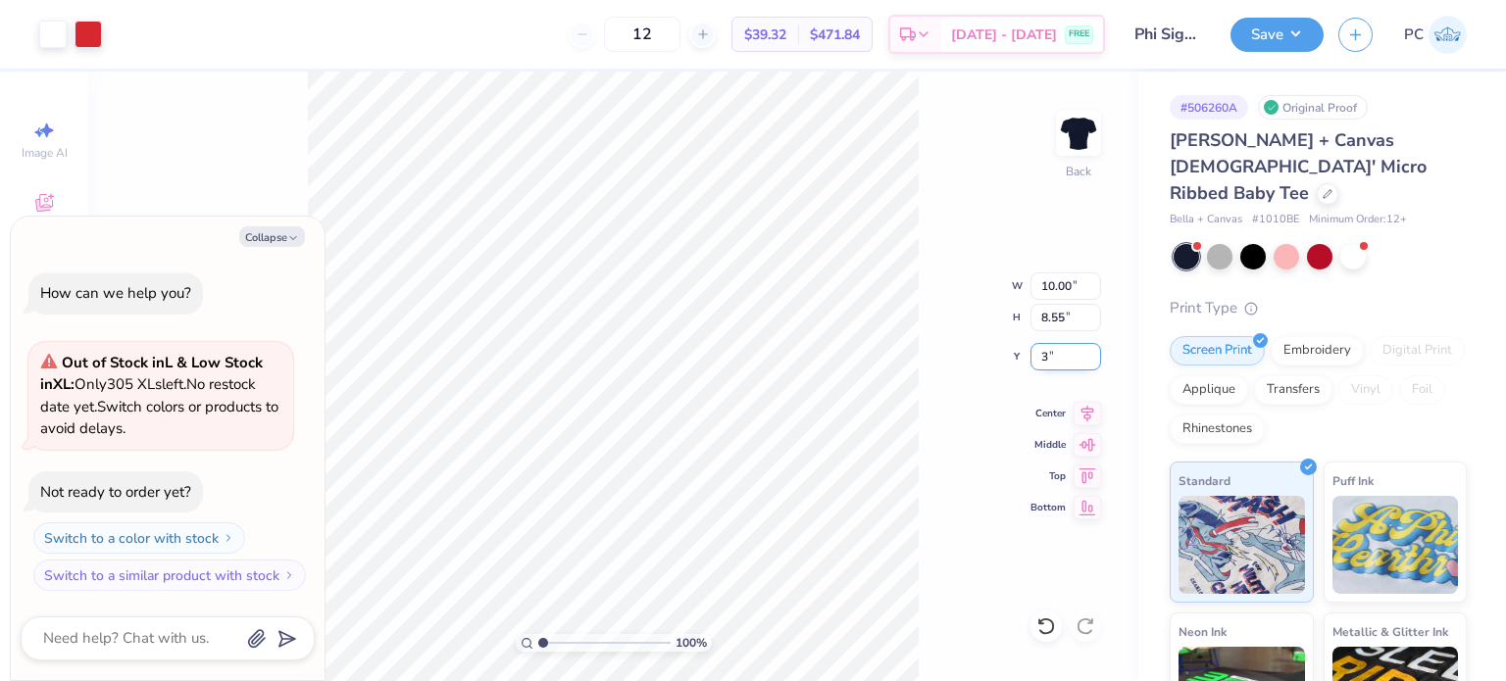
type input "3"
type textarea "x"
type input "3.00"
click at [1079, 412] on icon at bounding box center [1087, 411] width 27 height 24
click at [918, 426] on div "100 % Back W 10.00 10.00 " H 8.55 8.55 " Y 3.00 3.00 " Center Middle Top Bottom" at bounding box center [613, 377] width 1050 height 610
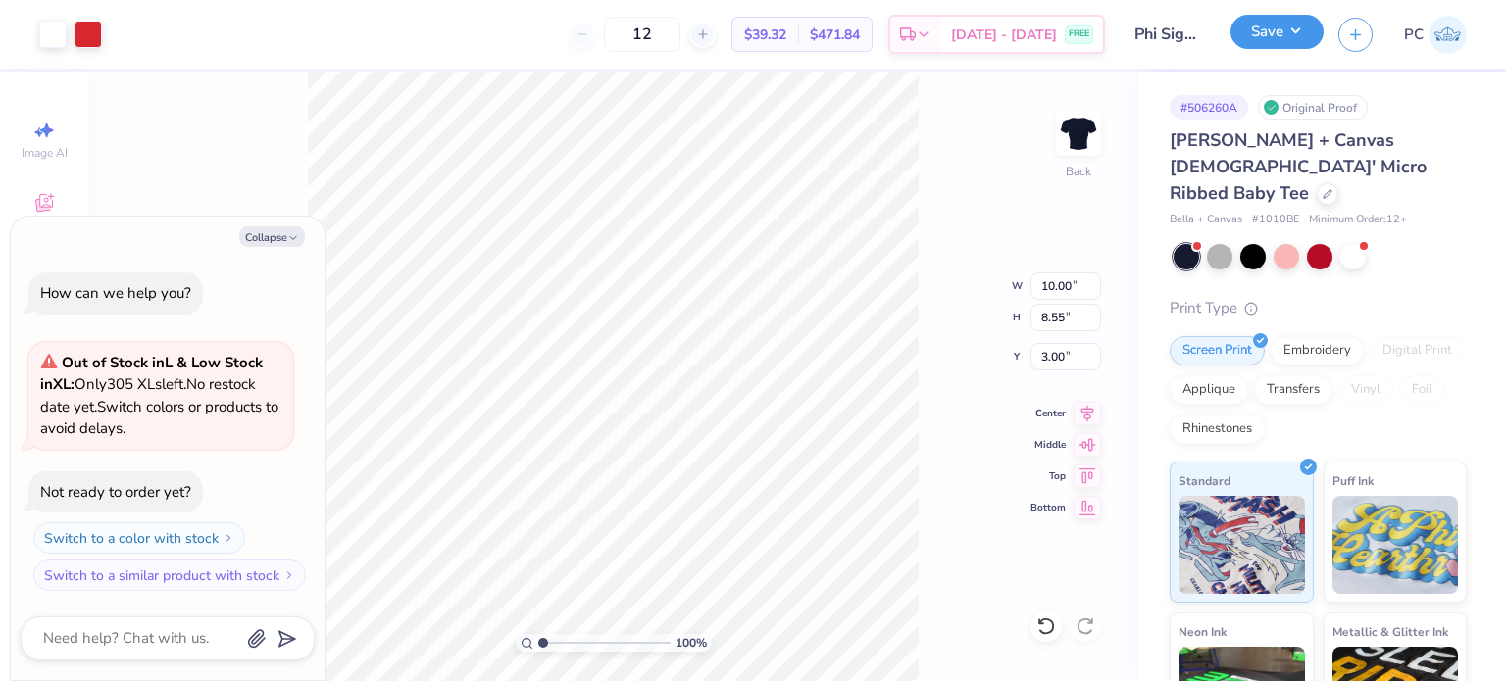
click at [1272, 30] on button "Save" at bounding box center [1277, 32] width 93 height 34
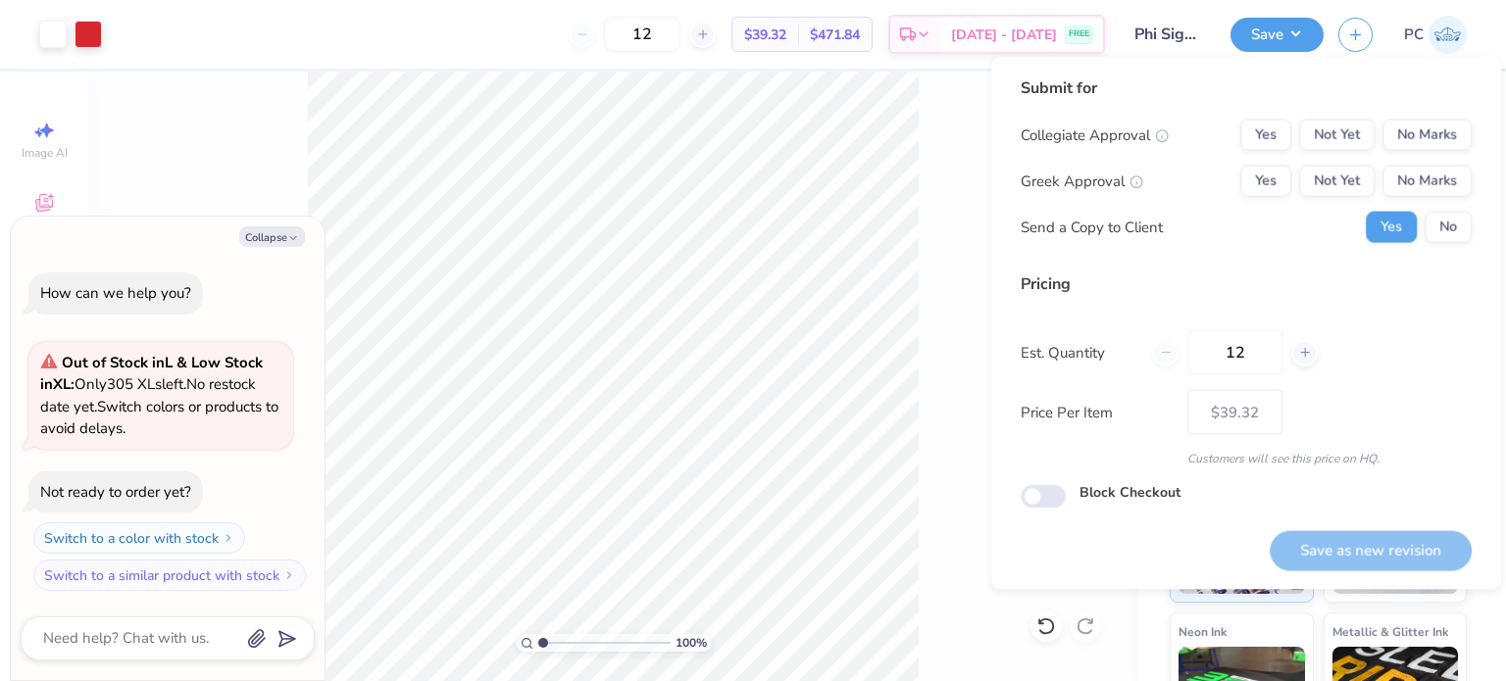
click at [1439, 164] on div "Collegiate Approval Yes Not Yet No Marks Greek Approval Yes Not Yet No Marks Se…" at bounding box center [1246, 182] width 451 height 124
click at [1428, 136] on button "No Marks" at bounding box center [1427, 135] width 89 height 31
click at [1441, 183] on button "No Marks" at bounding box center [1427, 181] width 89 height 31
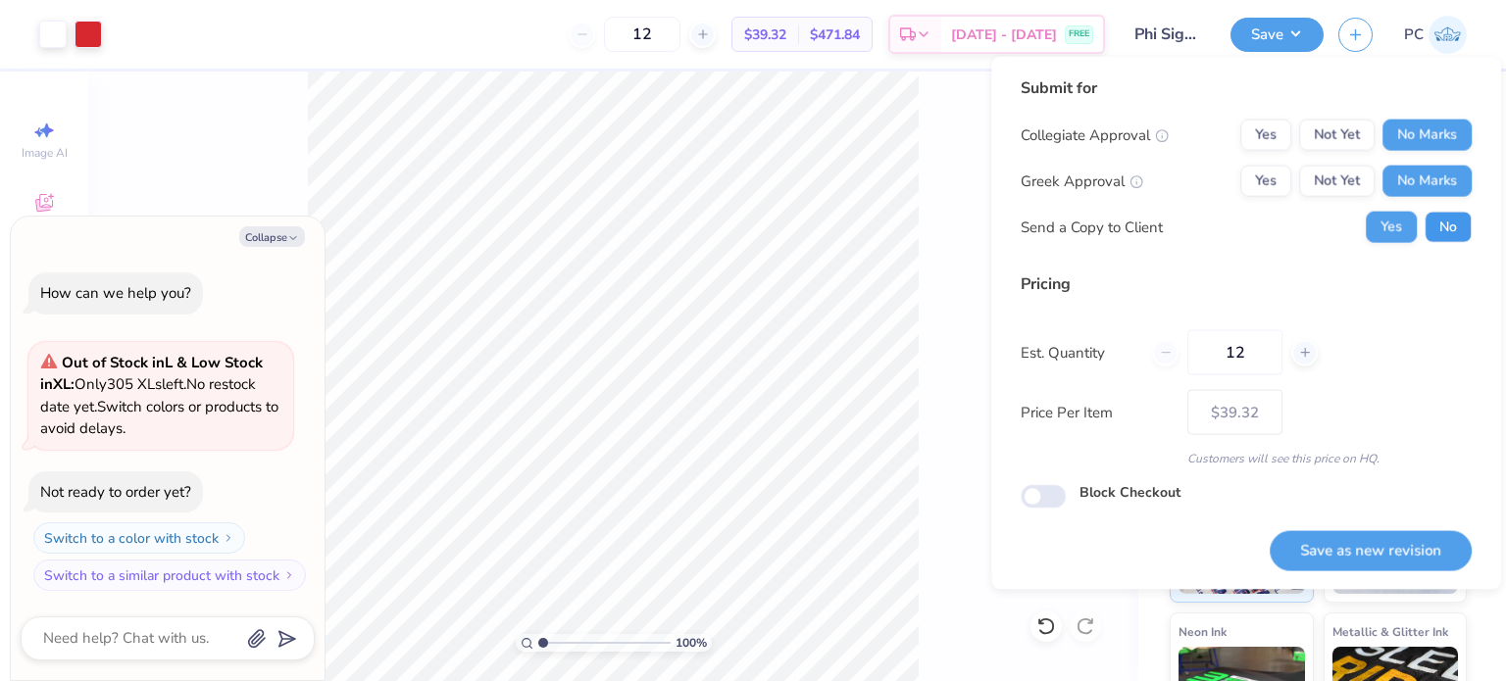
click at [1451, 234] on button "No" at bounding box center [1448, 227] width 47 height 31
type textarea "x"
click at [1286, 184] on button "Yes" at bounding box center [1265, 181] width 51 height 31
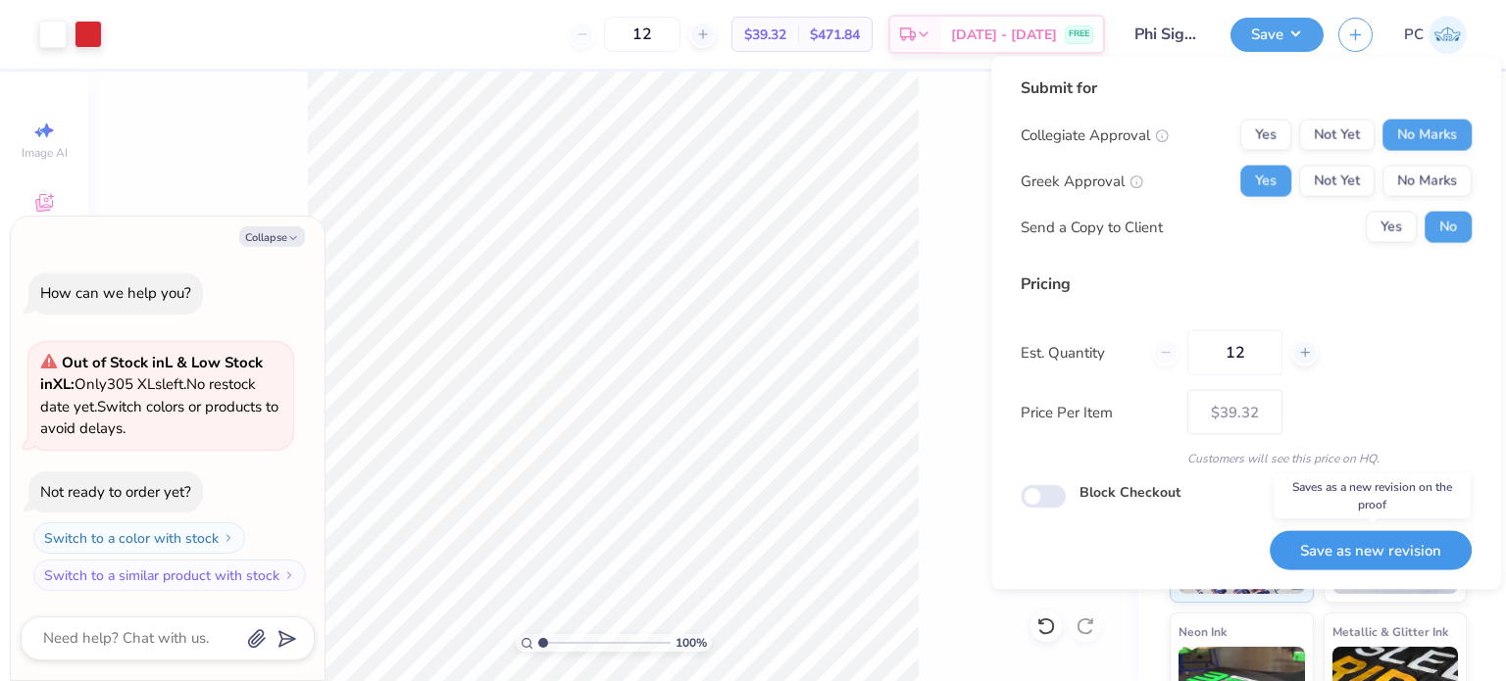
click at [1425, 543] on button "Save as new revision" at bounding box center [1371, 550] width 202 height 40
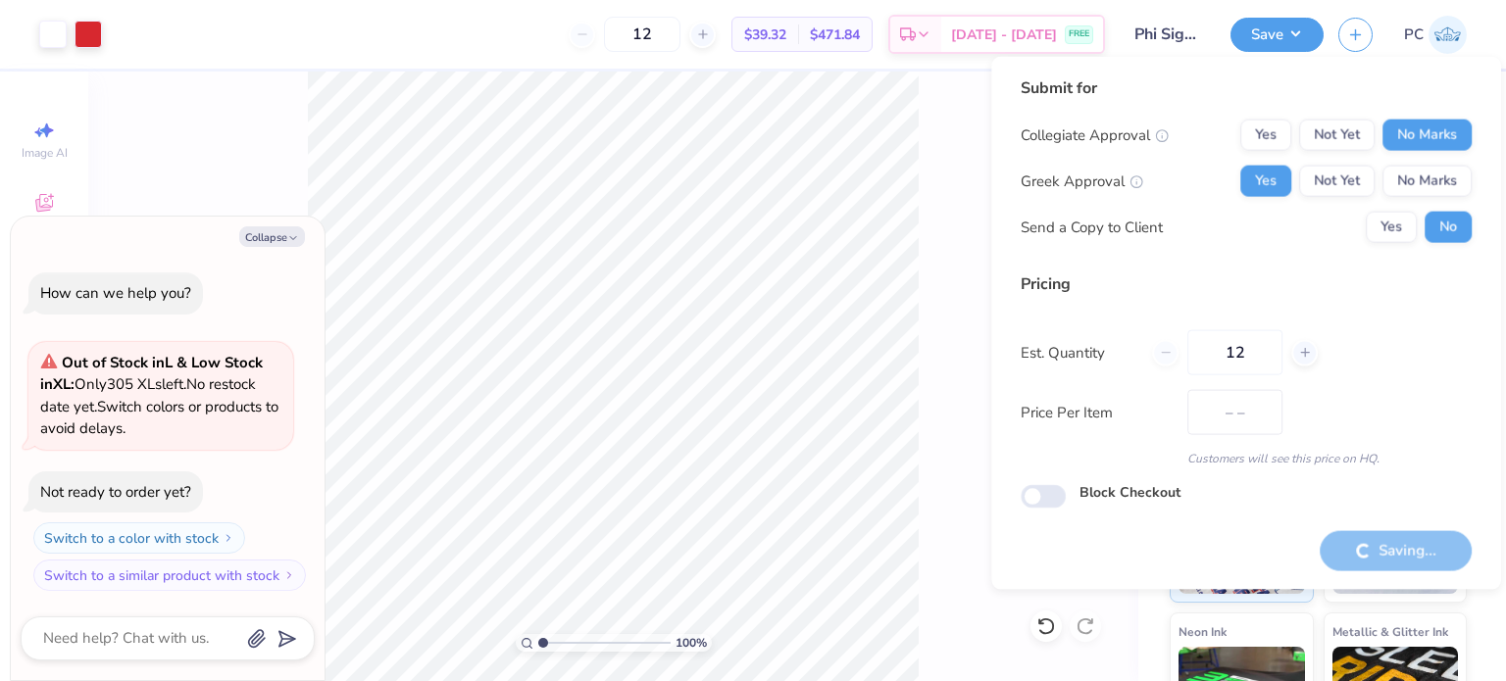
type input "$39.32"
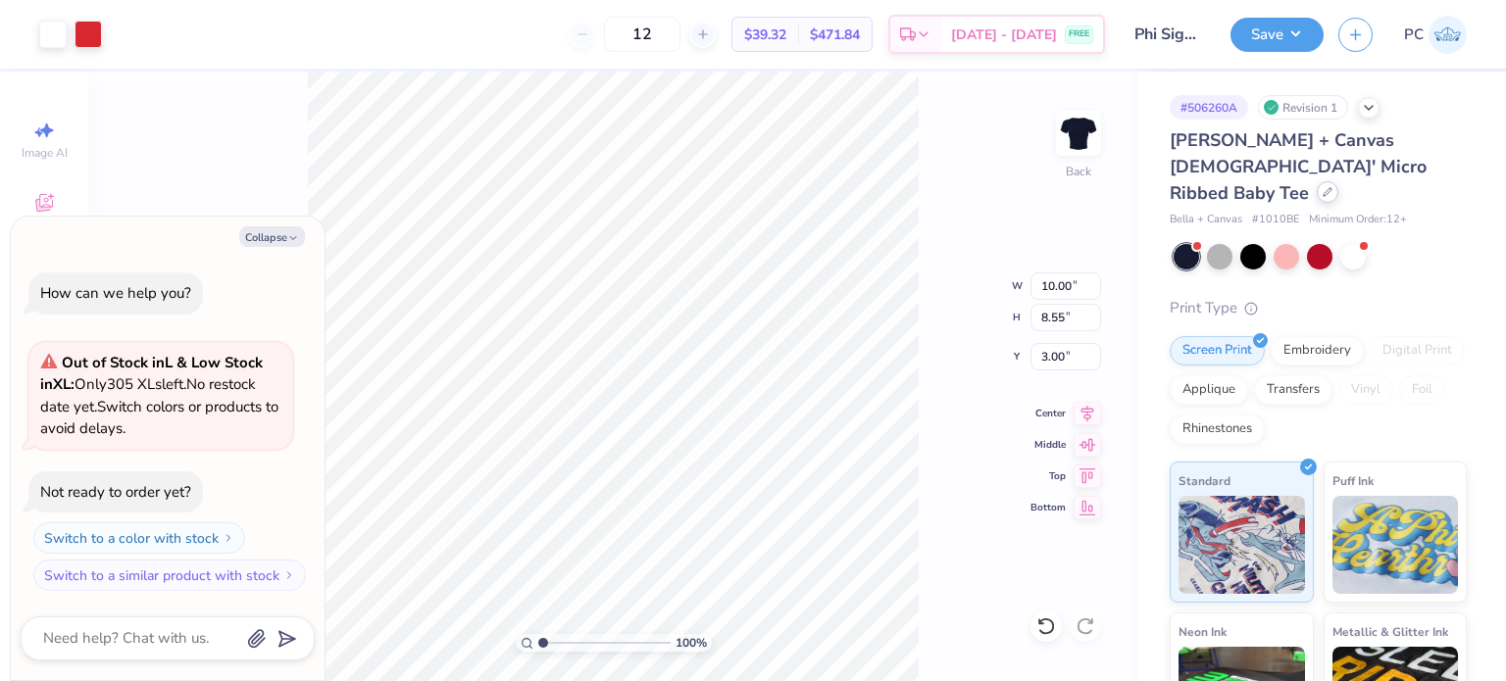
click at [1330, 187] on icon at bounding box center [1328, 192] width 10 height 10
type textarea "x"
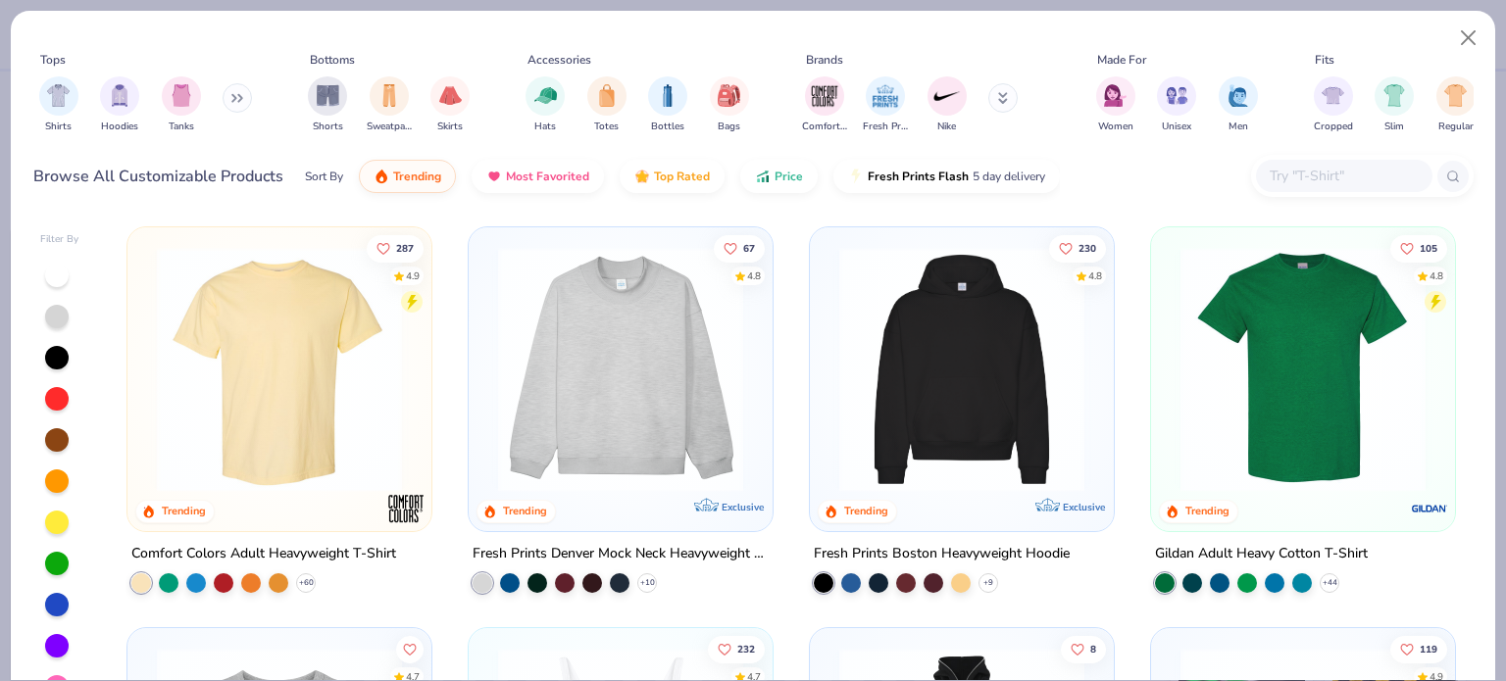
paste input "43035"
click at [1333, 176] on input "text" at bounding box center [1343, 176] width 151 height 23
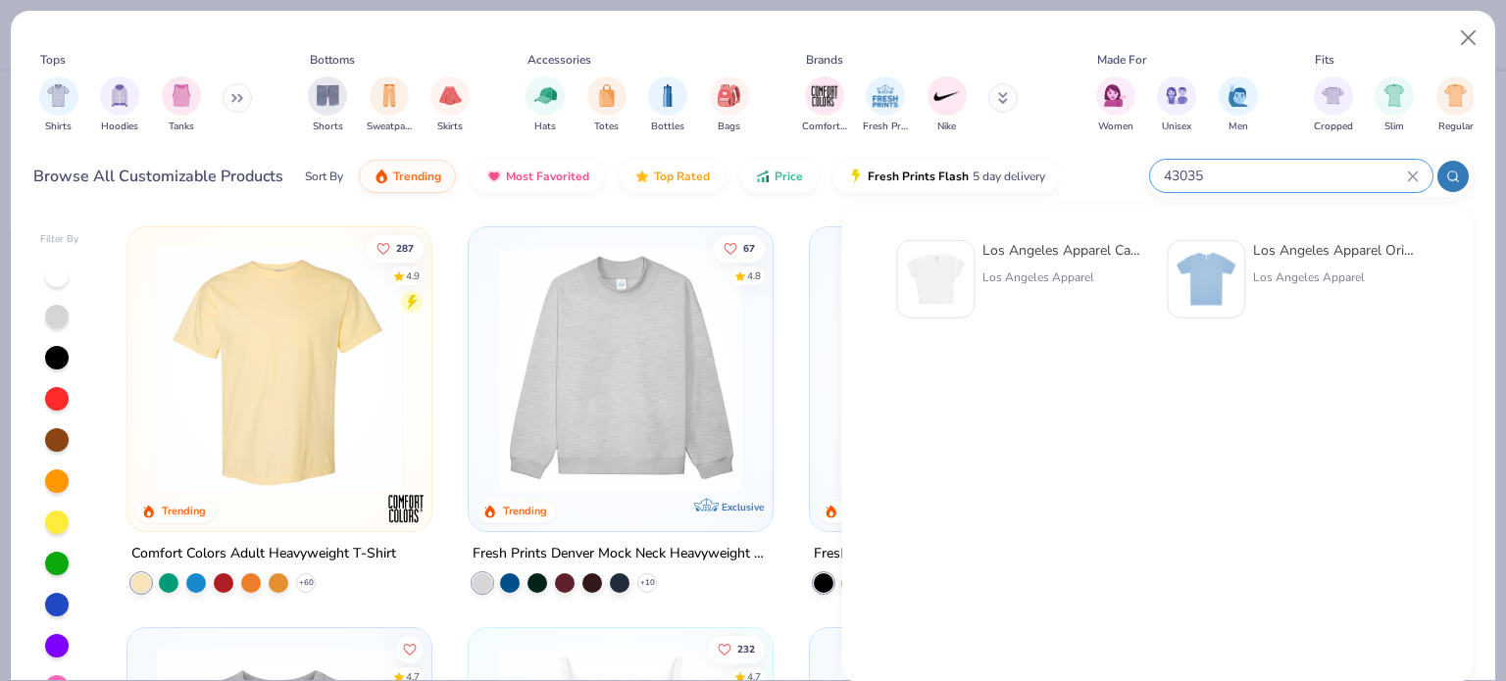
type input "43035"
click at [960, 261] on img at bounding box center [935, 279] width 61 height 61
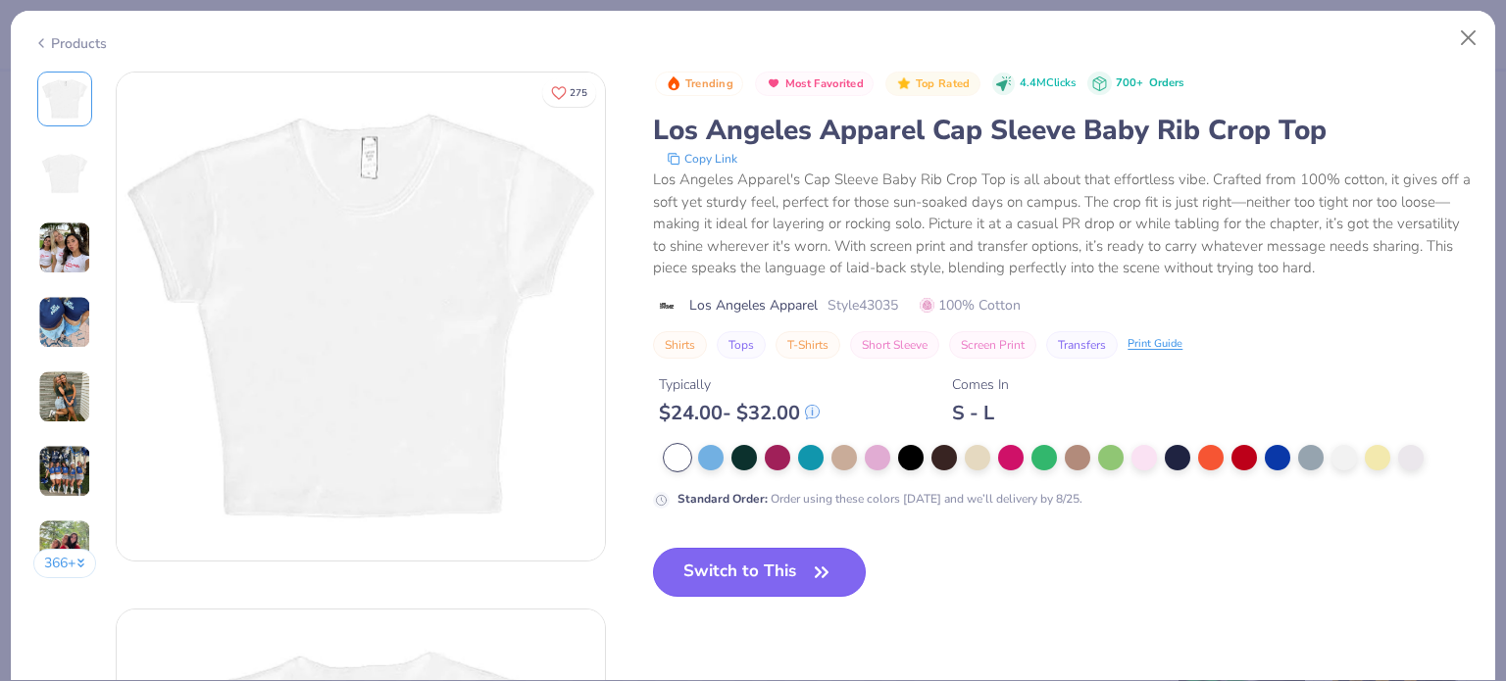
click at [744, 561] on button "Switch to This" at bounding box center [759, 572] width 213 height 49
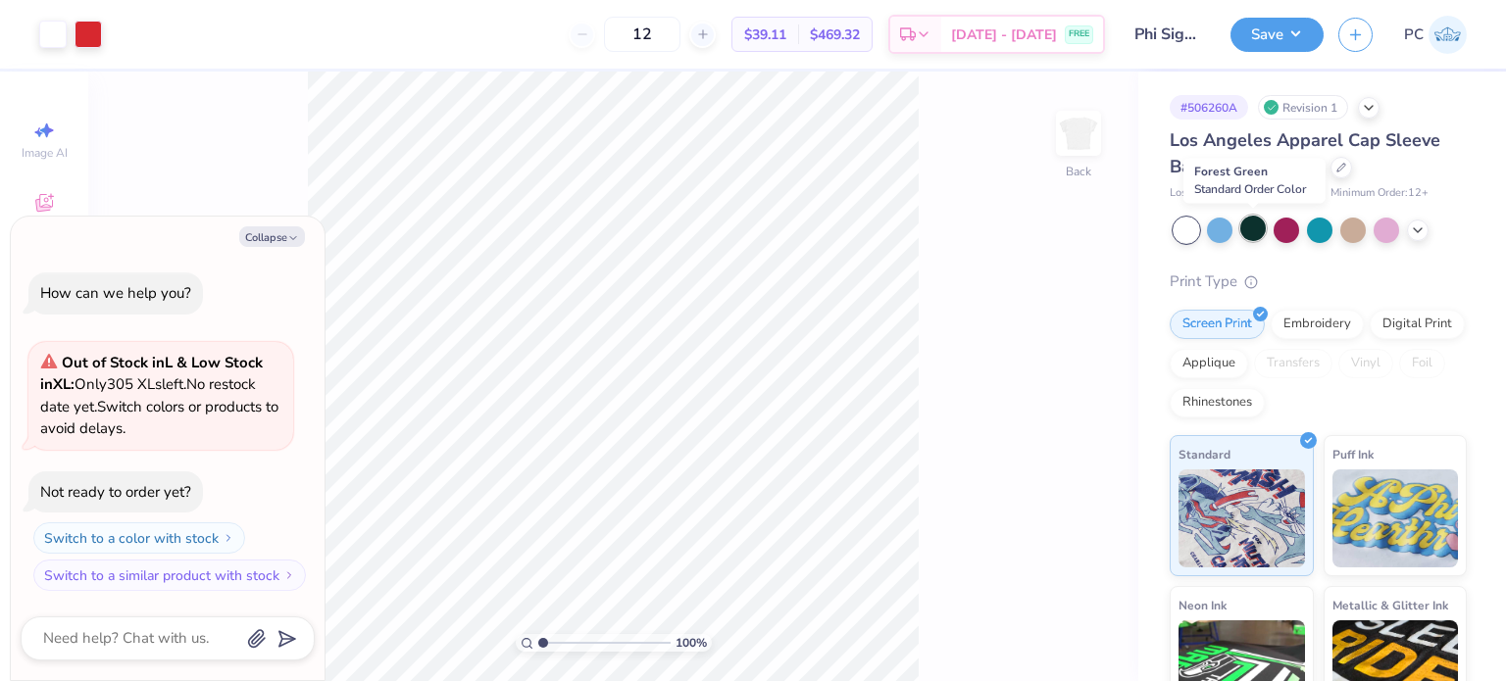
click at [1254, 221] on div at bounding box center [1252, 228] width 25 height 25
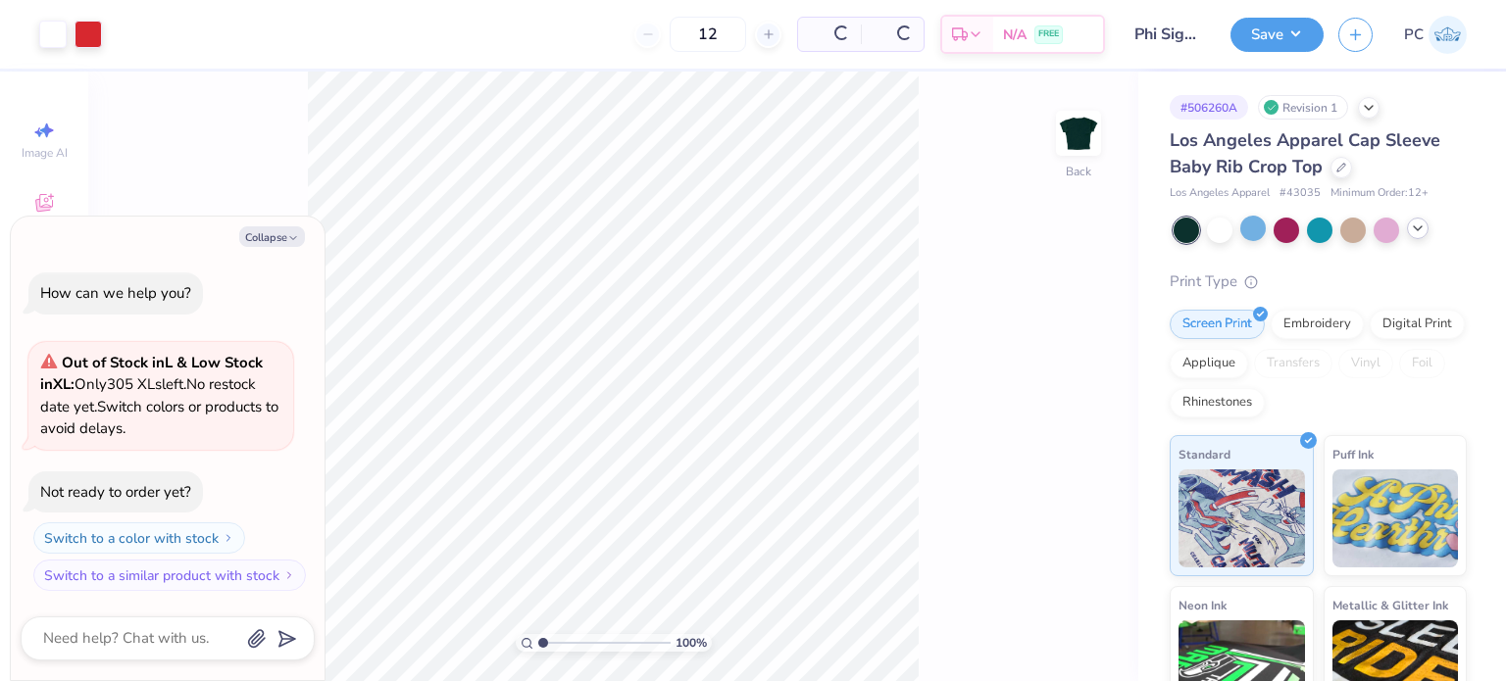
click at [1416, 230] on icon at bounding box center [1418, 229] width 16 height 16
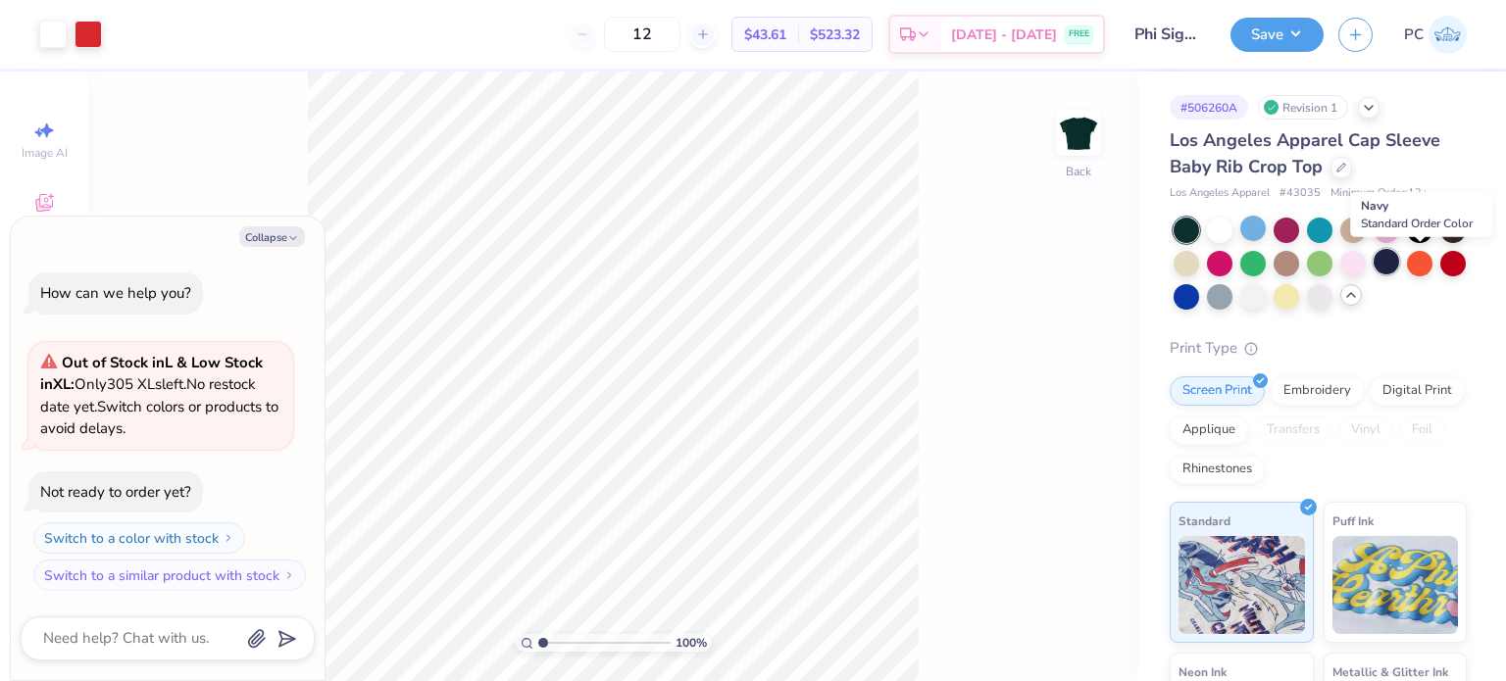
click at [1399, 265] on div at bounding box center [1386, 261] width 25 height 25
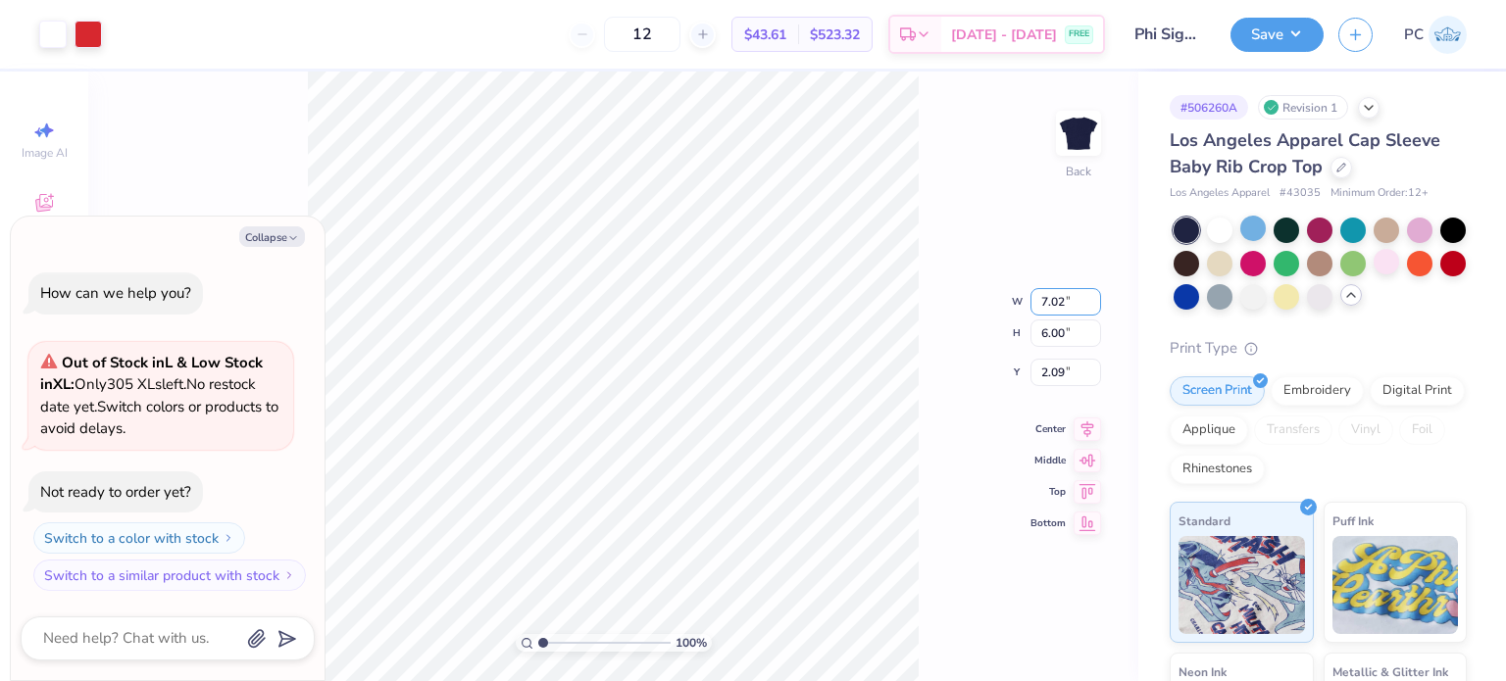
drag, startPoint x: 1078, startPoint y: 297, endPoint x: 1023, endPoint y: 297, distance: 54.9
click at [1023, 297] on div "100 % Back W 7.02 7.02 " H 6.00 6.00 " Y 2.09 2.09 " Center Middle Top Bottom" at bounding box center [613, 377] width 1050 height 610
type textarea "x"
click at [1070, 297] on input "7.02" at bounding box center [1066, 301] width 71 height 27
type input "7"
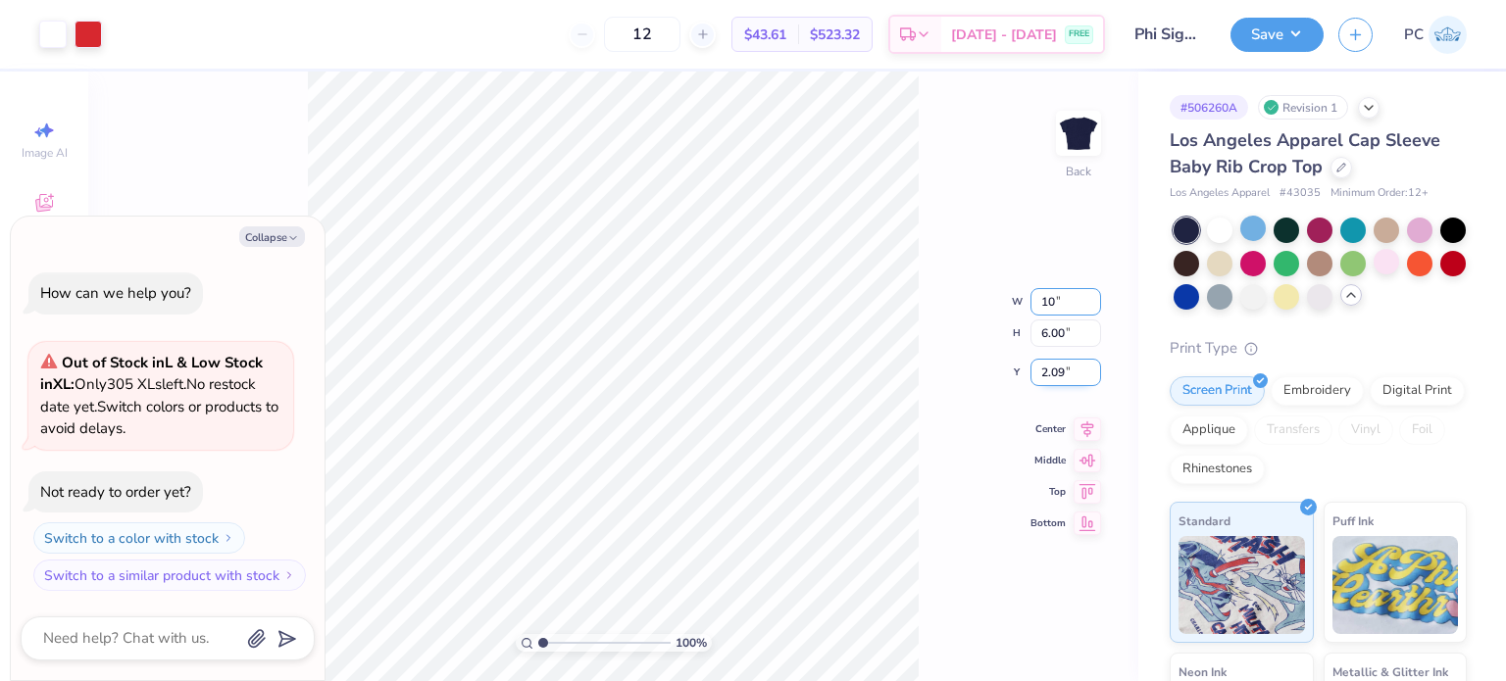
type input "10"
type textarea "x"
type input "7.02"
click at [1071, 372] on div "100 % Back W 7.02 7.02 " H 6.00 6.00 " Y 2.09 2.09 " Center Middle Top Bottom" at bounding box center [613, 377] width 1050 height 610
drag, startPoint x: 1071, startPoint y: 279, endPoint x: 1045, endPoint y: 272, distance: 26.7
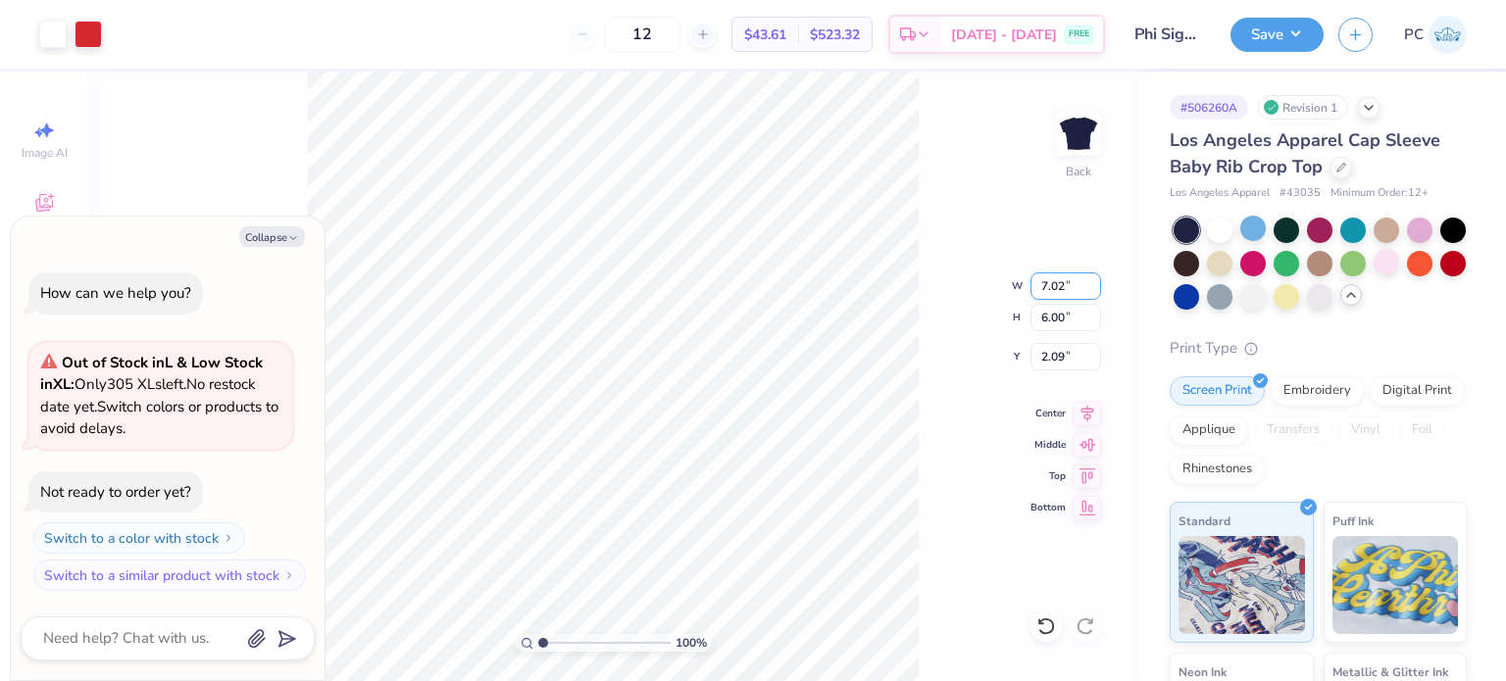
click at [1045, 272] on div "100 % Back W 7.02 7.02 " H 6.00 6.00 " Y 2.09 2.09 " Center Middle Top Bottom" at bounding box center [613, 377] width 1050 height 610
type textarea "x"
click at [1067, 289] on input "7.02" at bounding box center [1066, 286] width 71 height 27
type input "7"
type input "10"
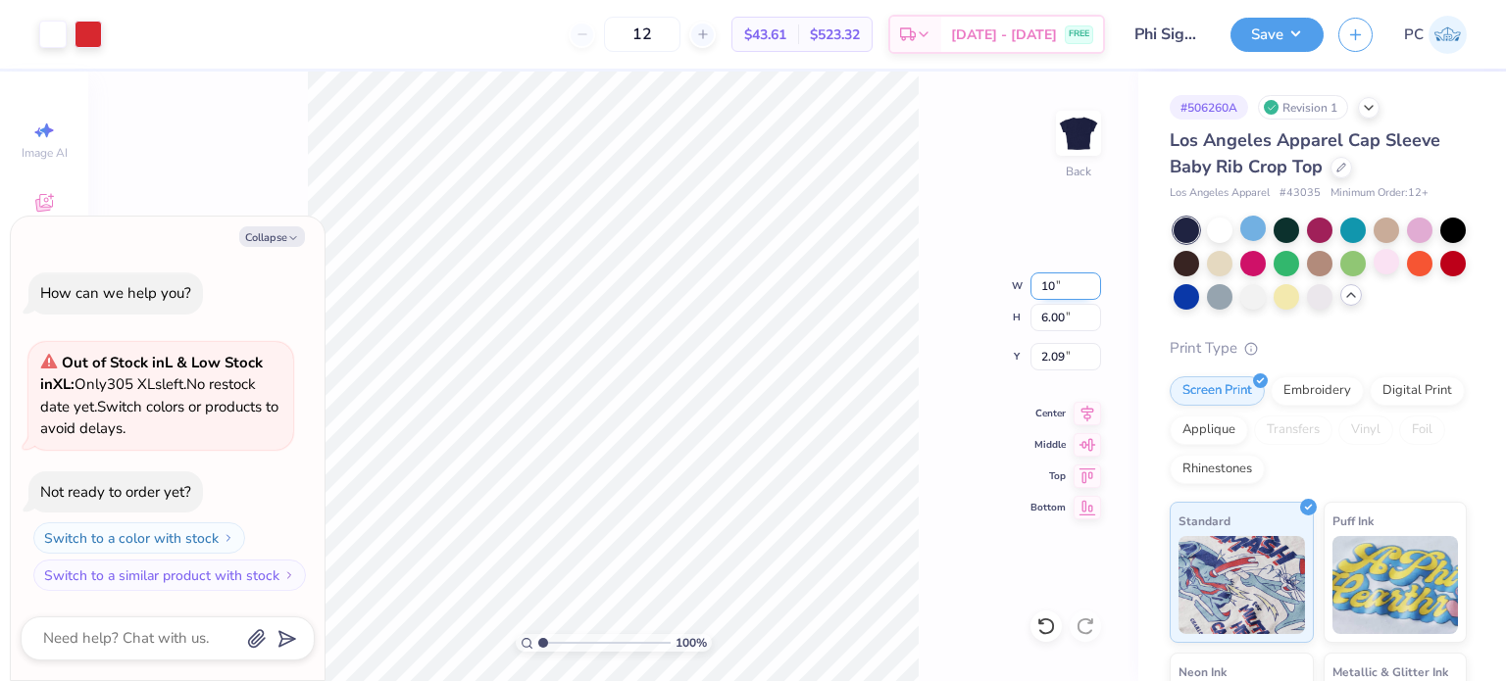
type textarea "x"
type input "1"
type input "9"
click at [1296, 26] on button "Save" at bounding box center [1277, 32] width 93 height 34
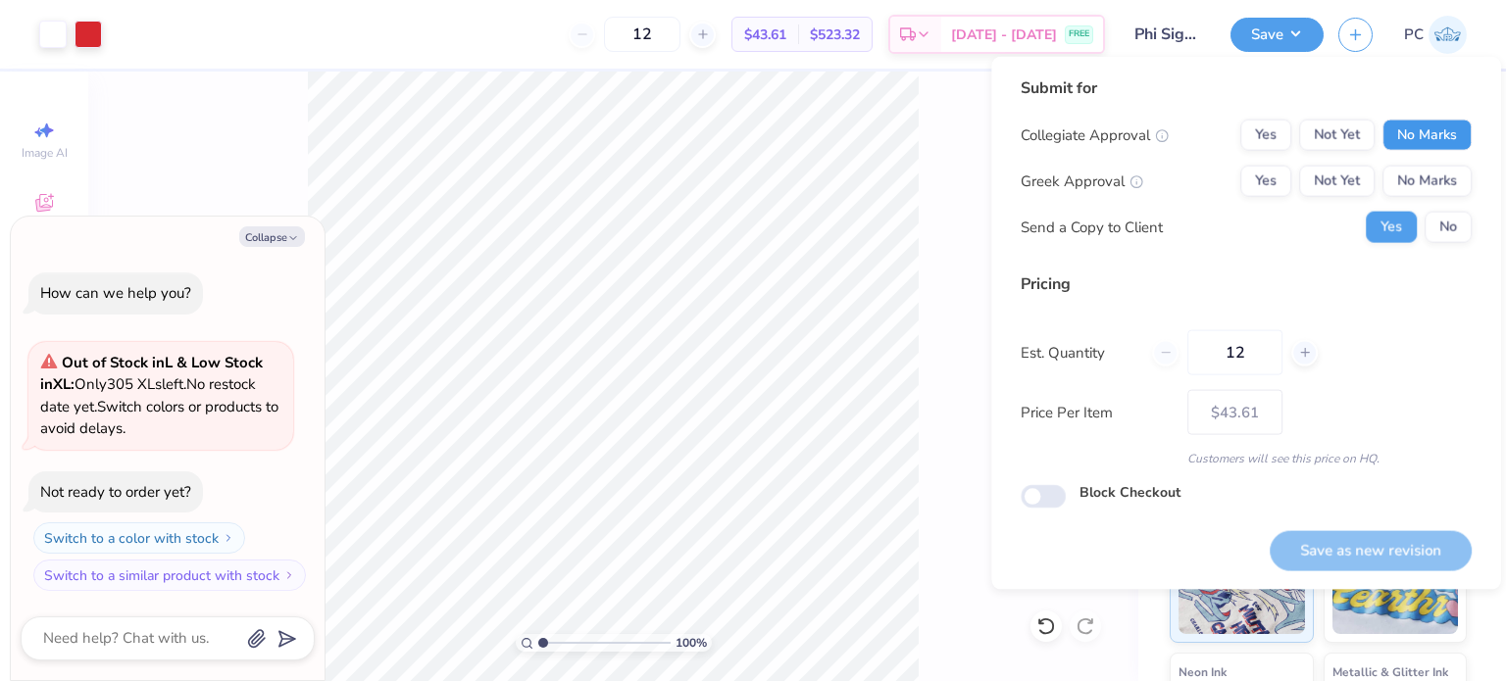
click at [1458, 129] on button "No Marks" at bounding box center [1427, 135] width 89 height 31
click at [1249, 176] on button "Yes" at bounding box center [1265, 181] width 51 height 31
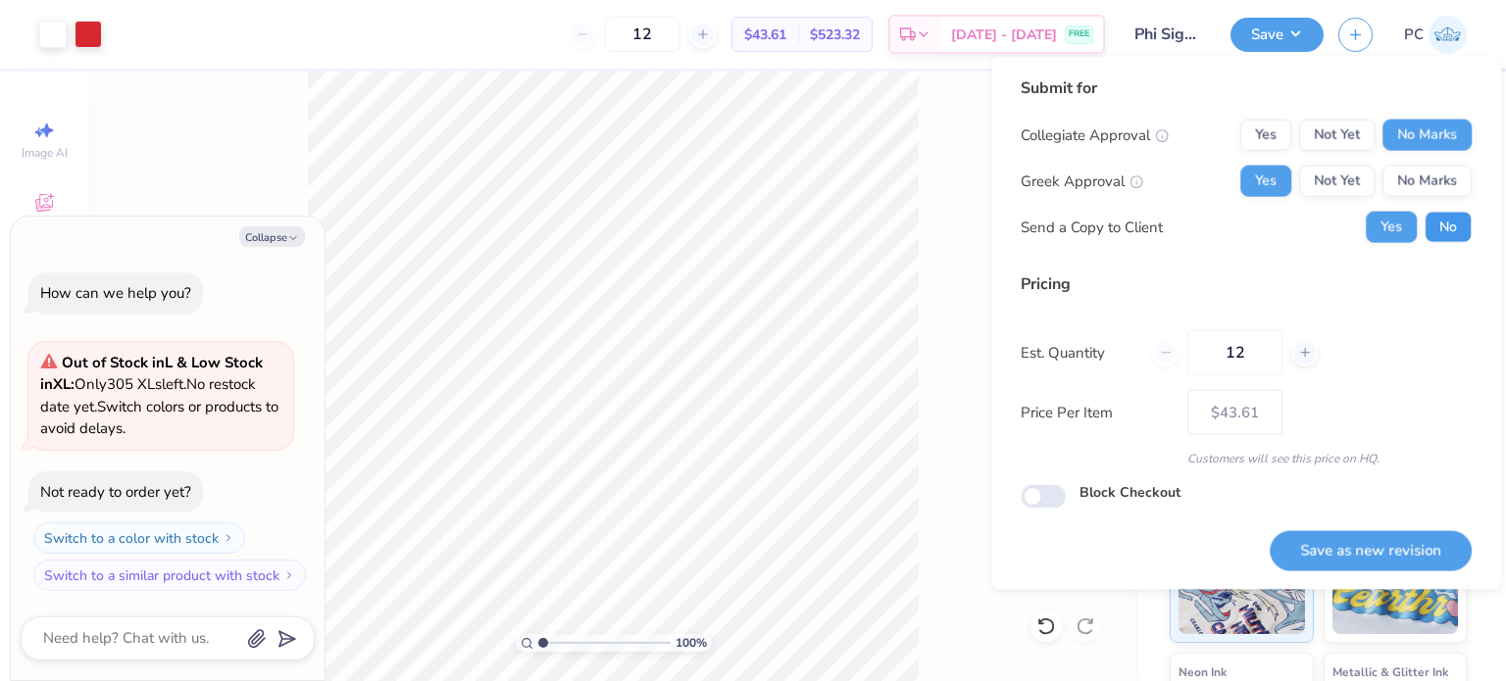
click at [1434, 214] on button "No" at bounding box center [1448, 227] width 47 height 31
type textarea "x"
click at [1316, 552] on button "Save as new revision" at bounding box center [1371, 550] width 202 height 40
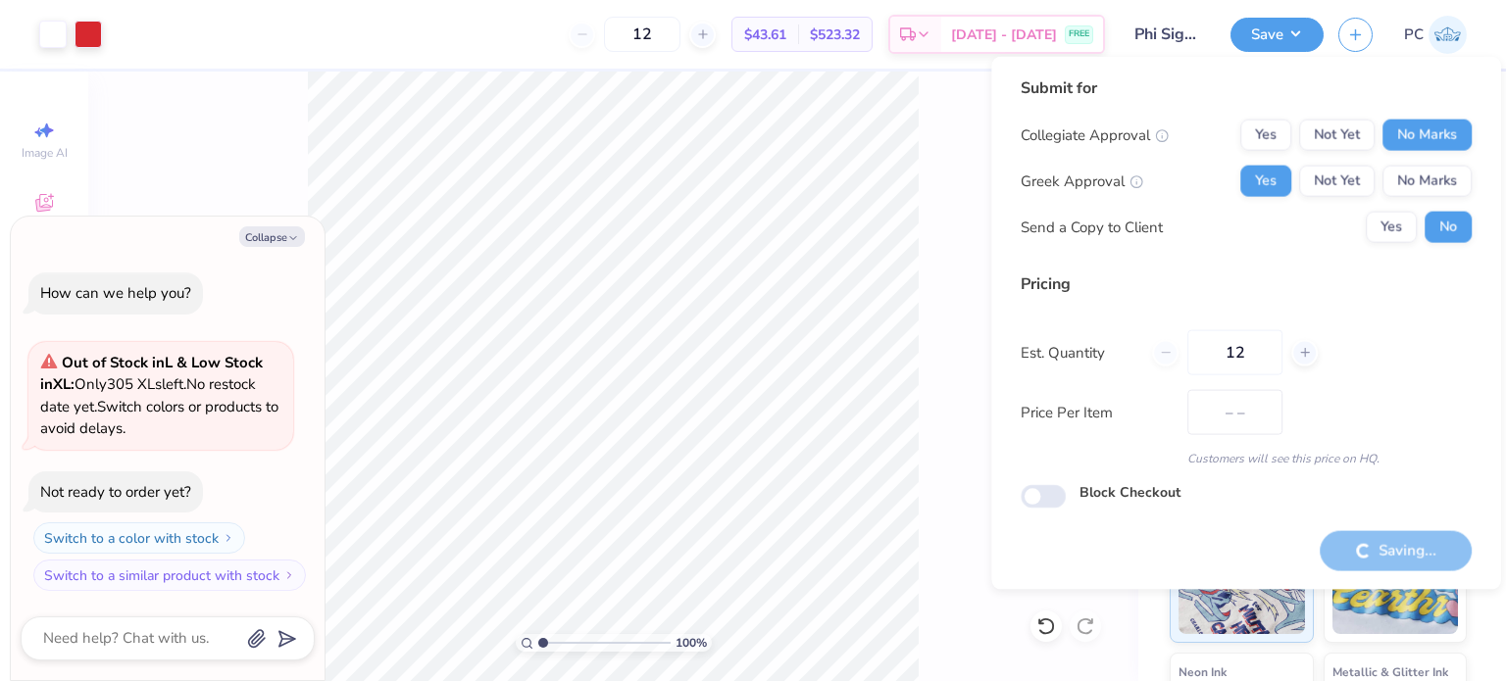
type input "$43.61"
type textarea "x"
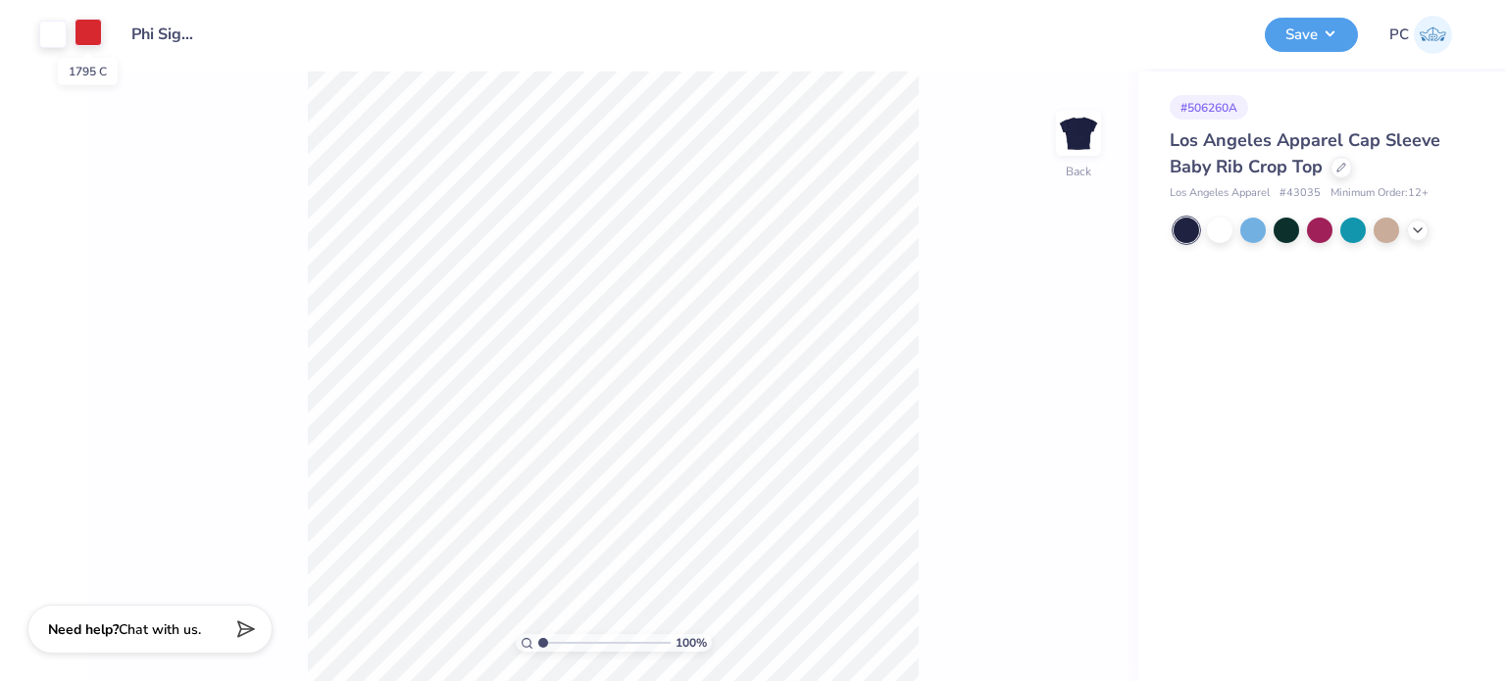
click at [94, 34] on div at bounding box center [88, 32] width 27 height 27
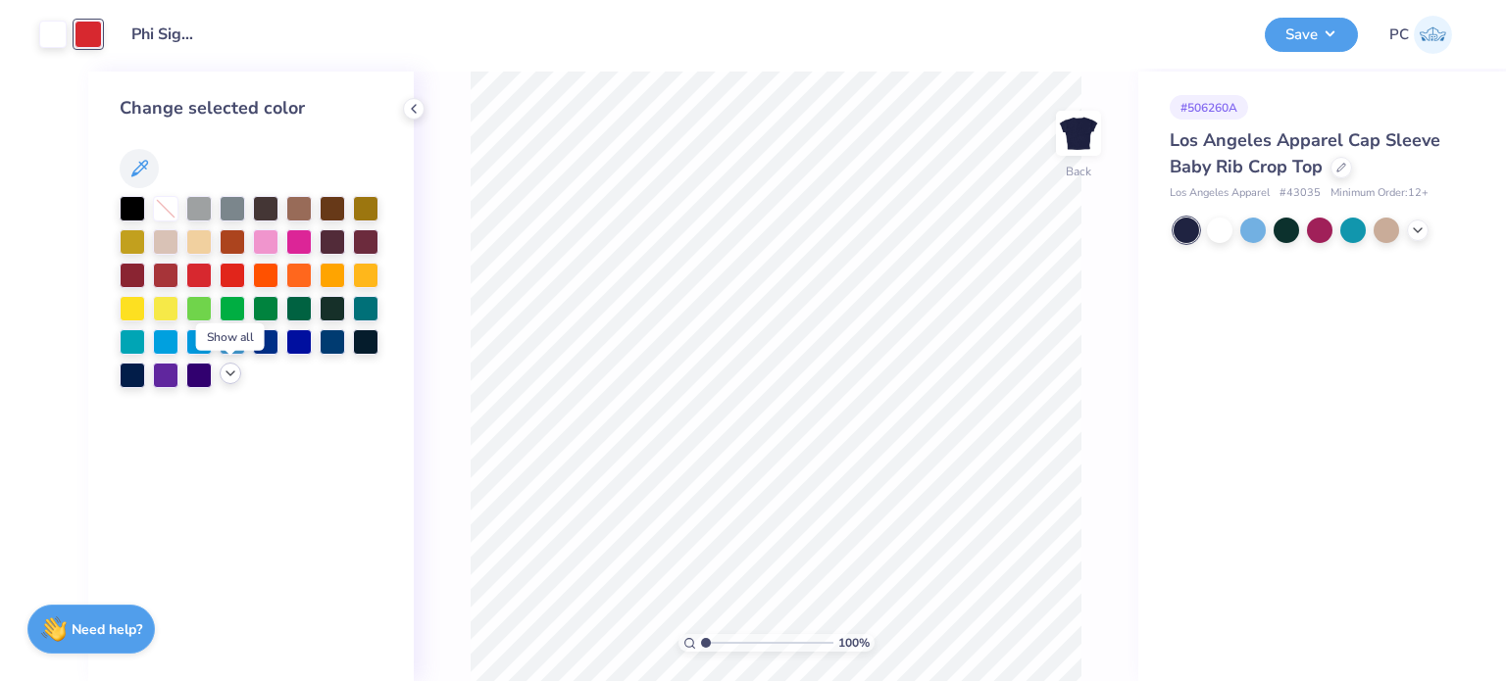
click at [226, 372] on icon at bounding box center [231, 374] width 16 height 16
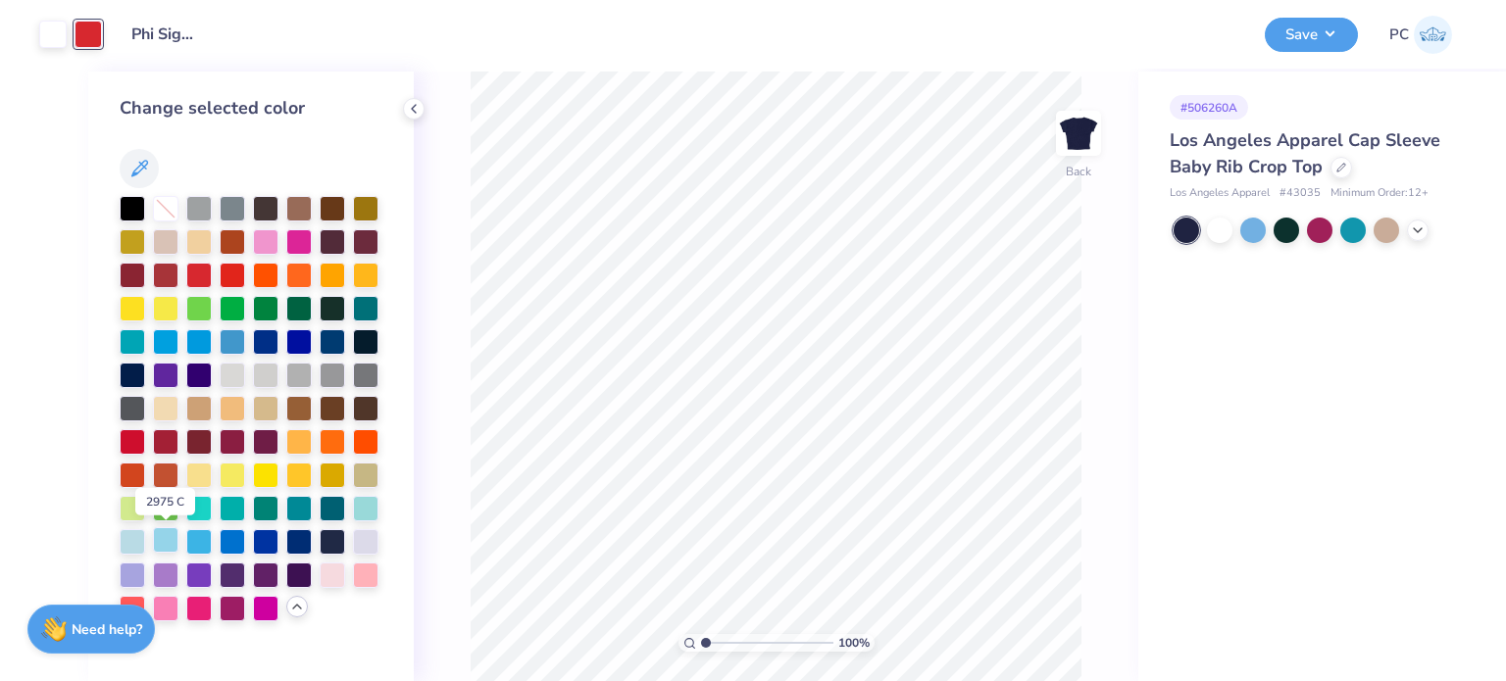
click at [168, 543] on div at bounding box center [165, 540] width 25 height 25
click at [416, 105] on polyline at bounding box center [414, 109] width 4 height 8
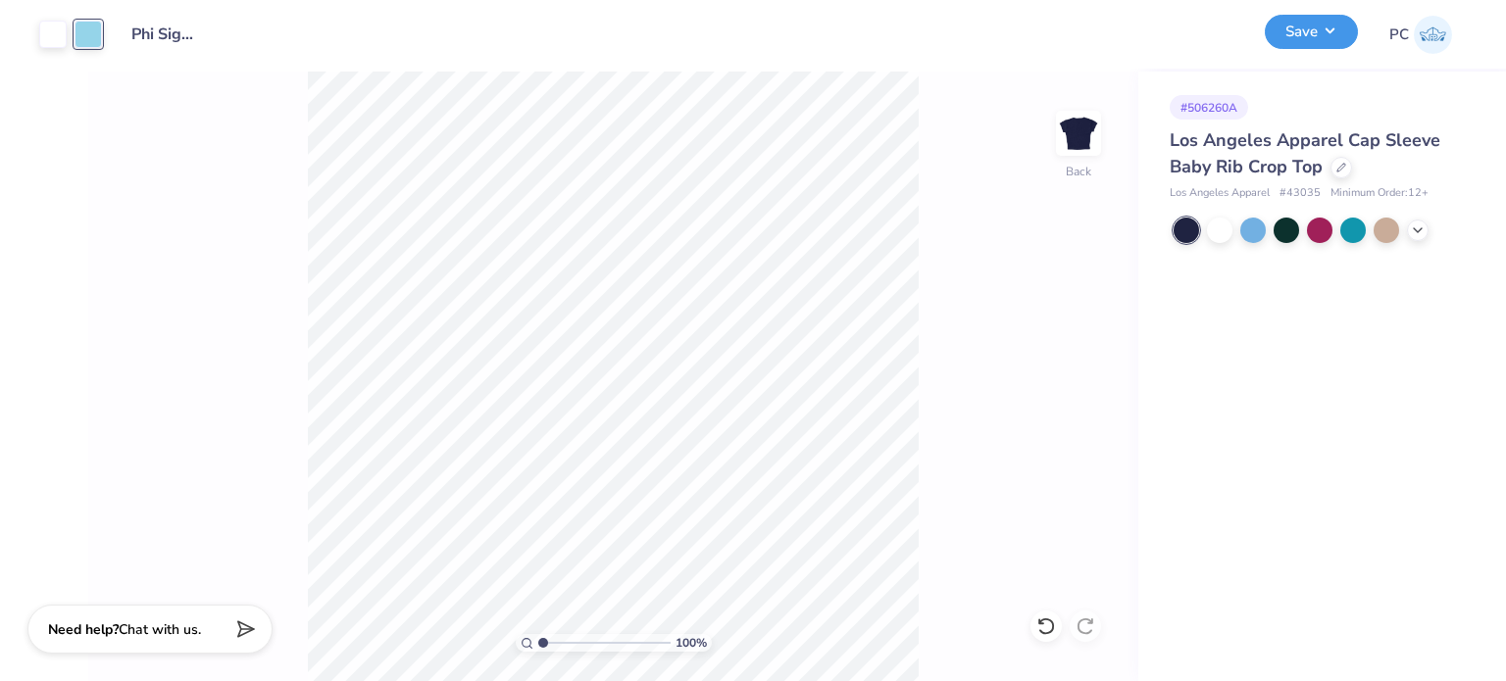
click at [1311, 38] on button "Save" at bounding box center [1311, 32] width 93 height 34
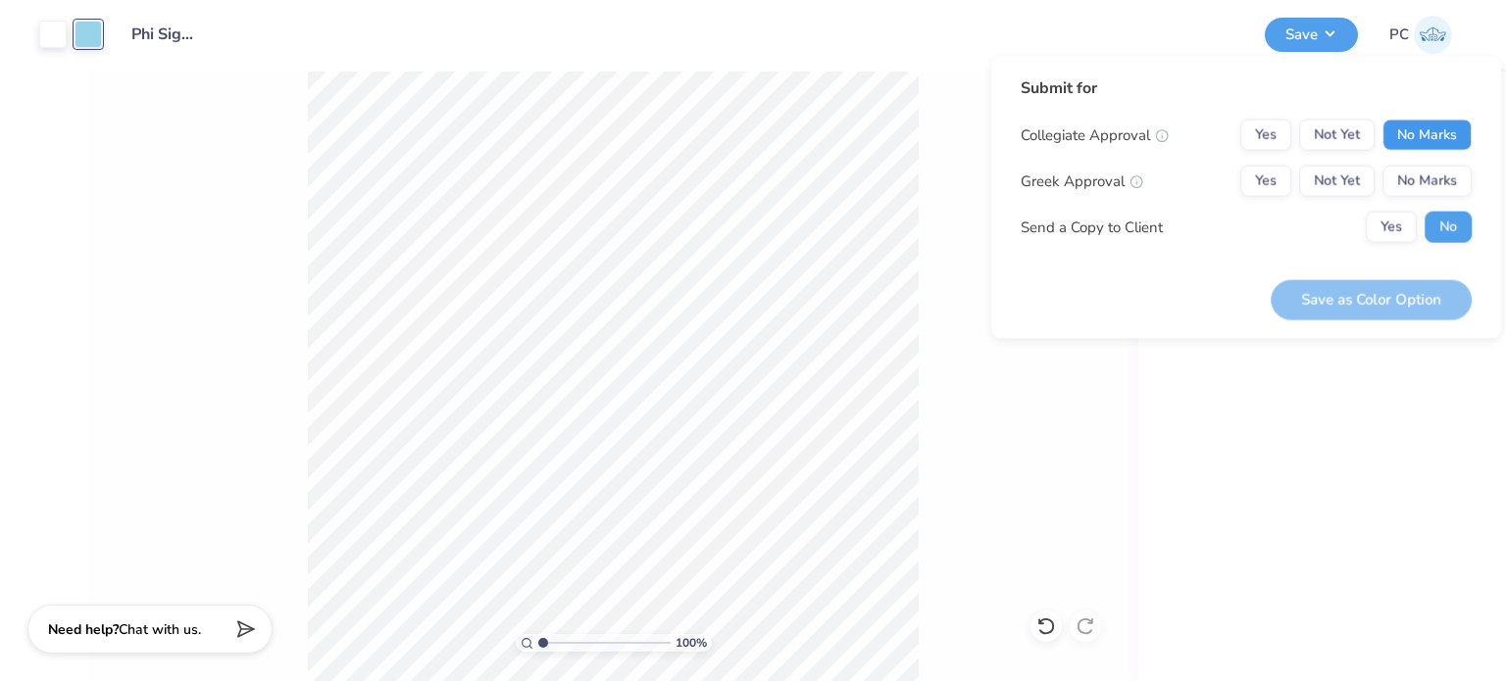
click at [1406, 135] on button "No Marks" at bounding box center [1427, 135] width 89 height 31
click at [1418, 183] on button "No Marks" at bounding box center [1427, 181] width 89 height 31
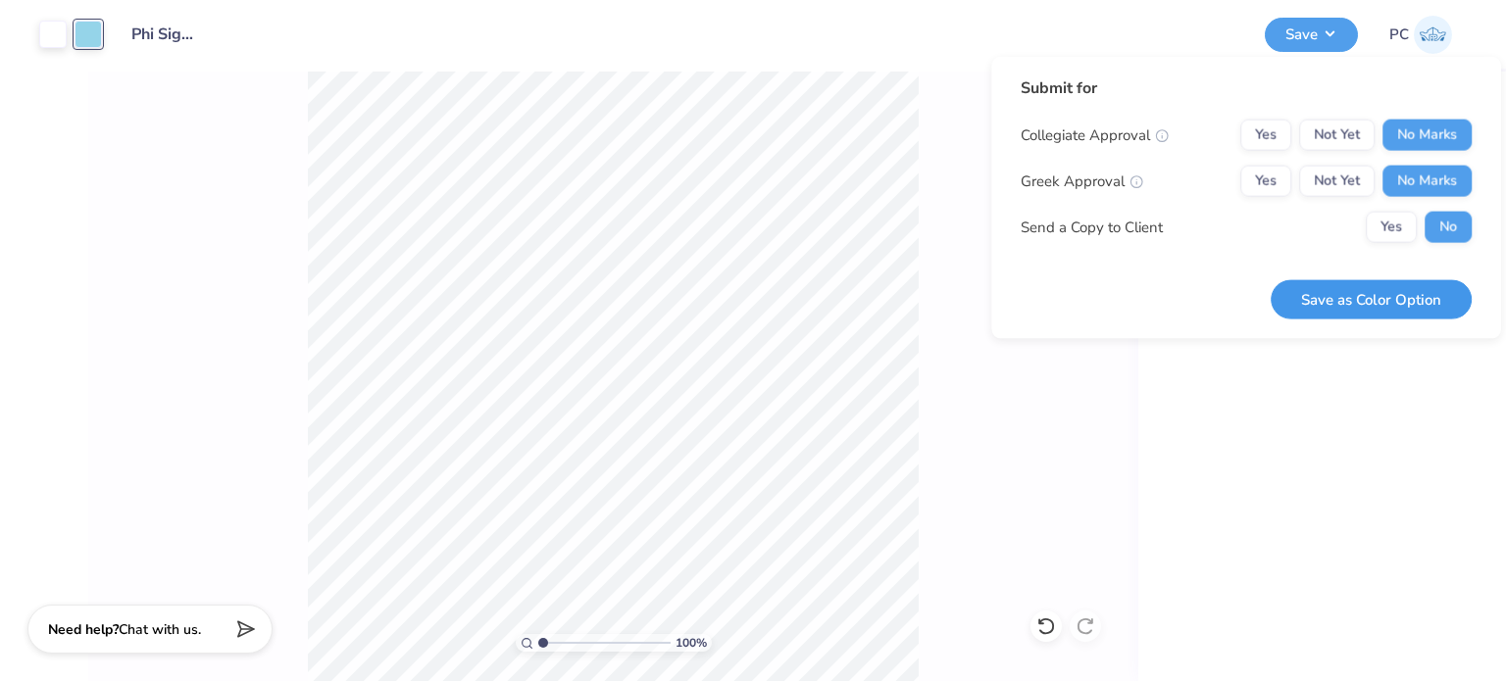
click at [1348, 299] on button "Save as Color Option" at bounding box center [1371, 299] width 201 height 40
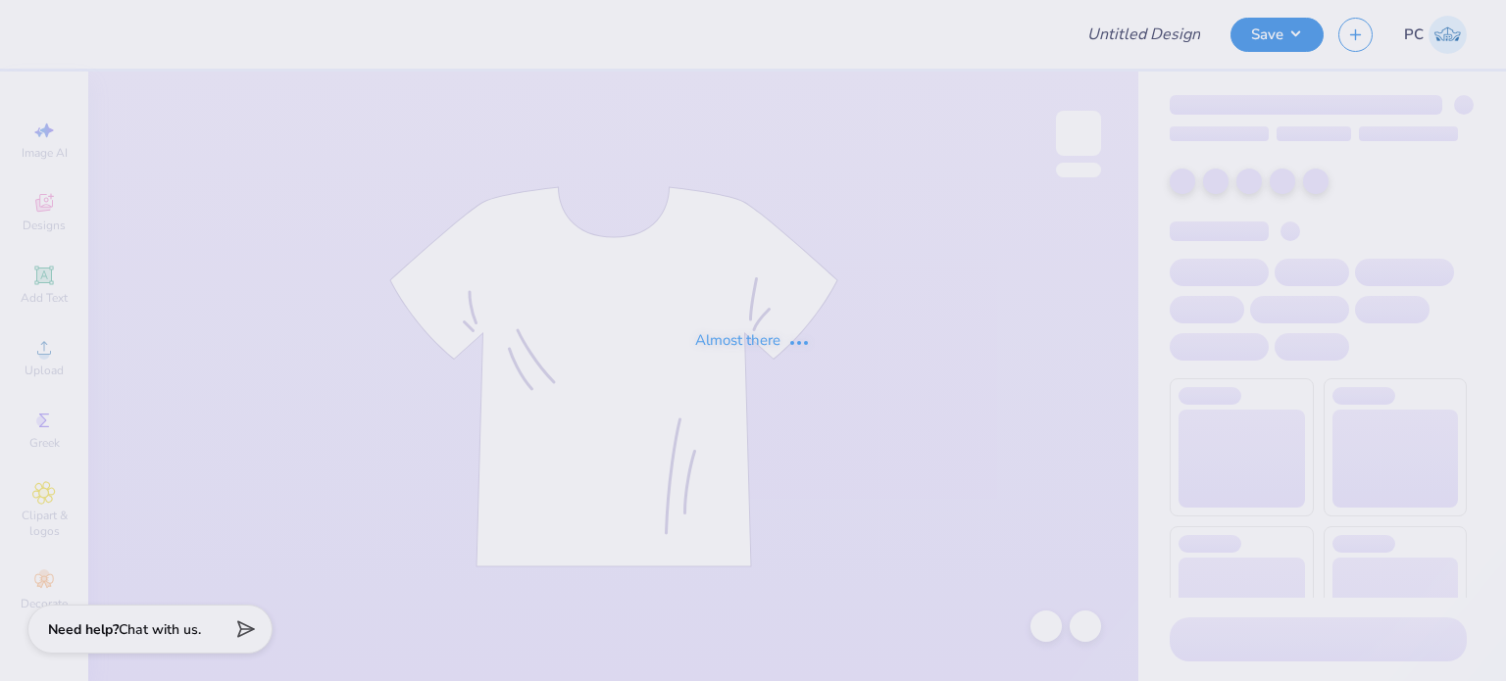
type input "Phi Sigma Sigma Parent's Weekend Merch"
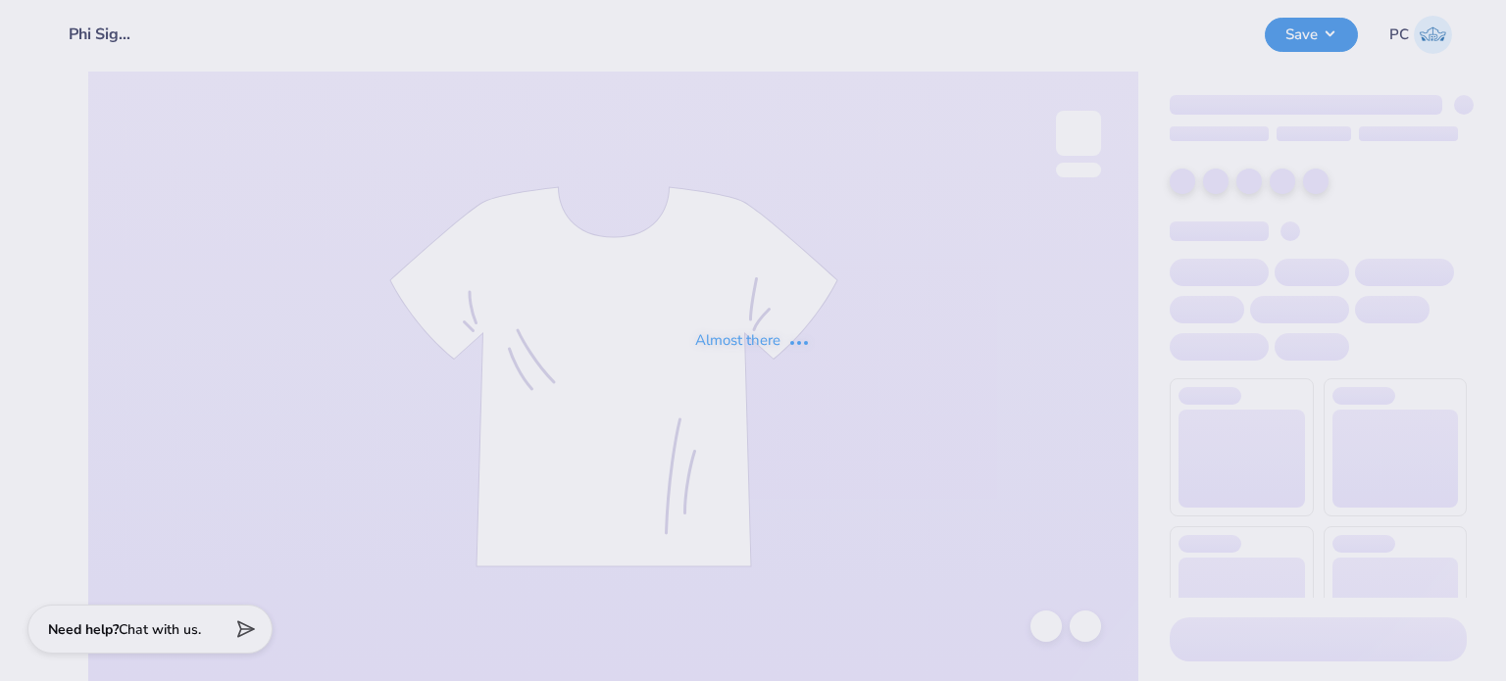
type input "Phi Sigma Sigma Parent's Weekend Merch"
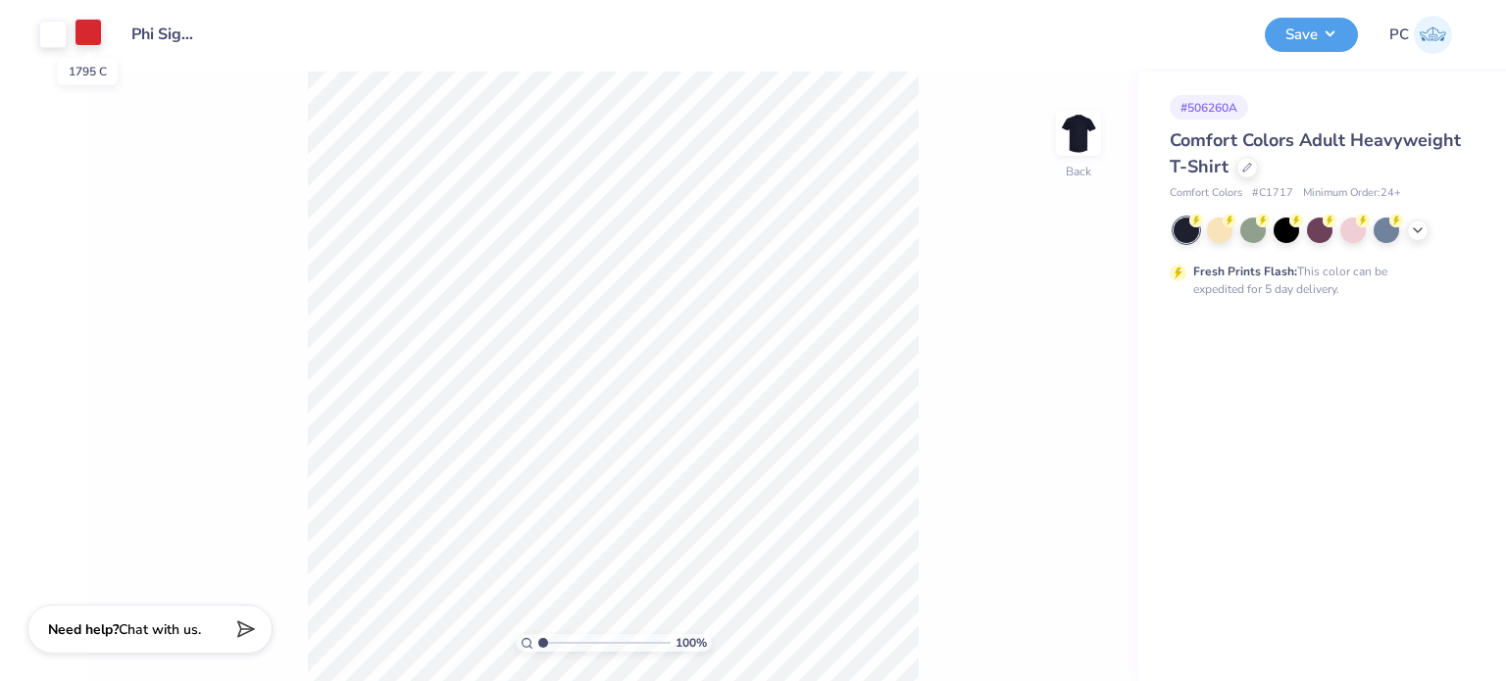
click at [86, 35] on div at bounding box center [88, 32] width 27 height 27
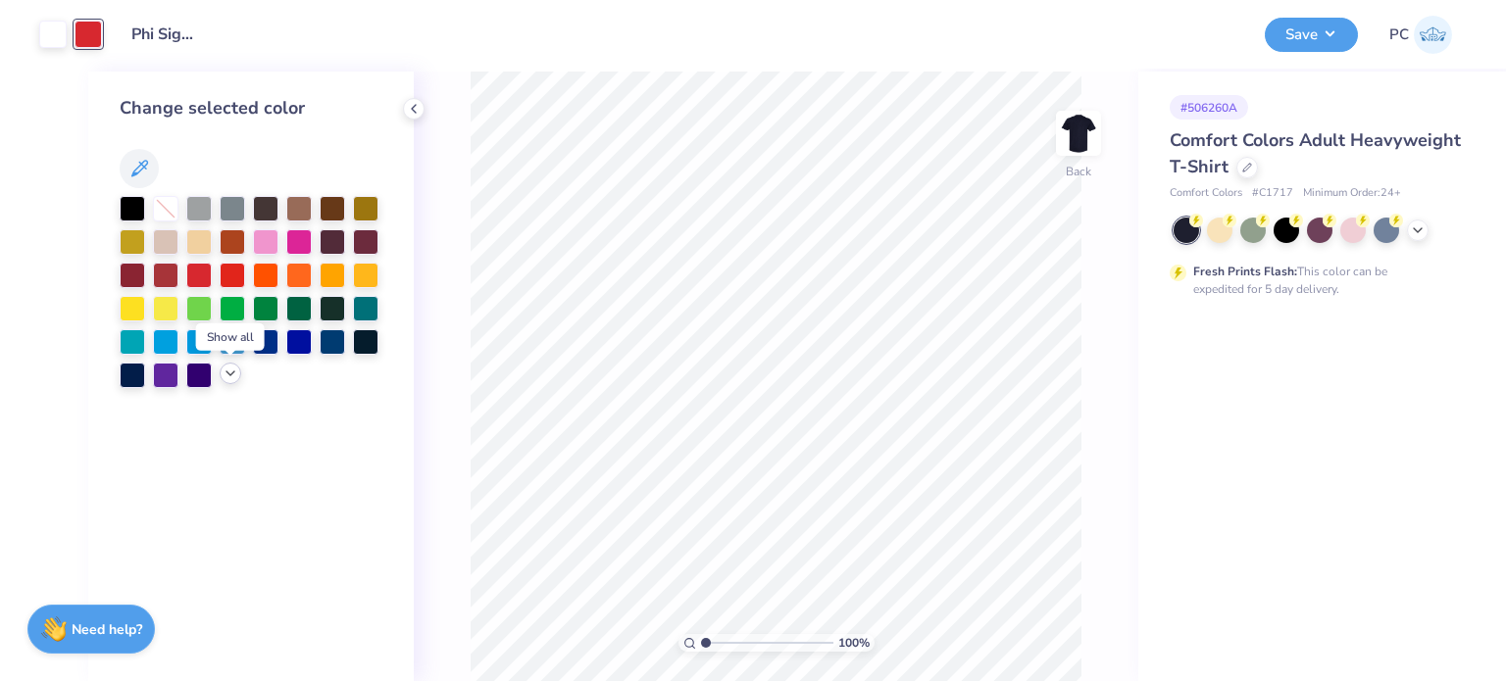
click at [233, 377] on icon at bounding box center [231, 374] width 16 height 16
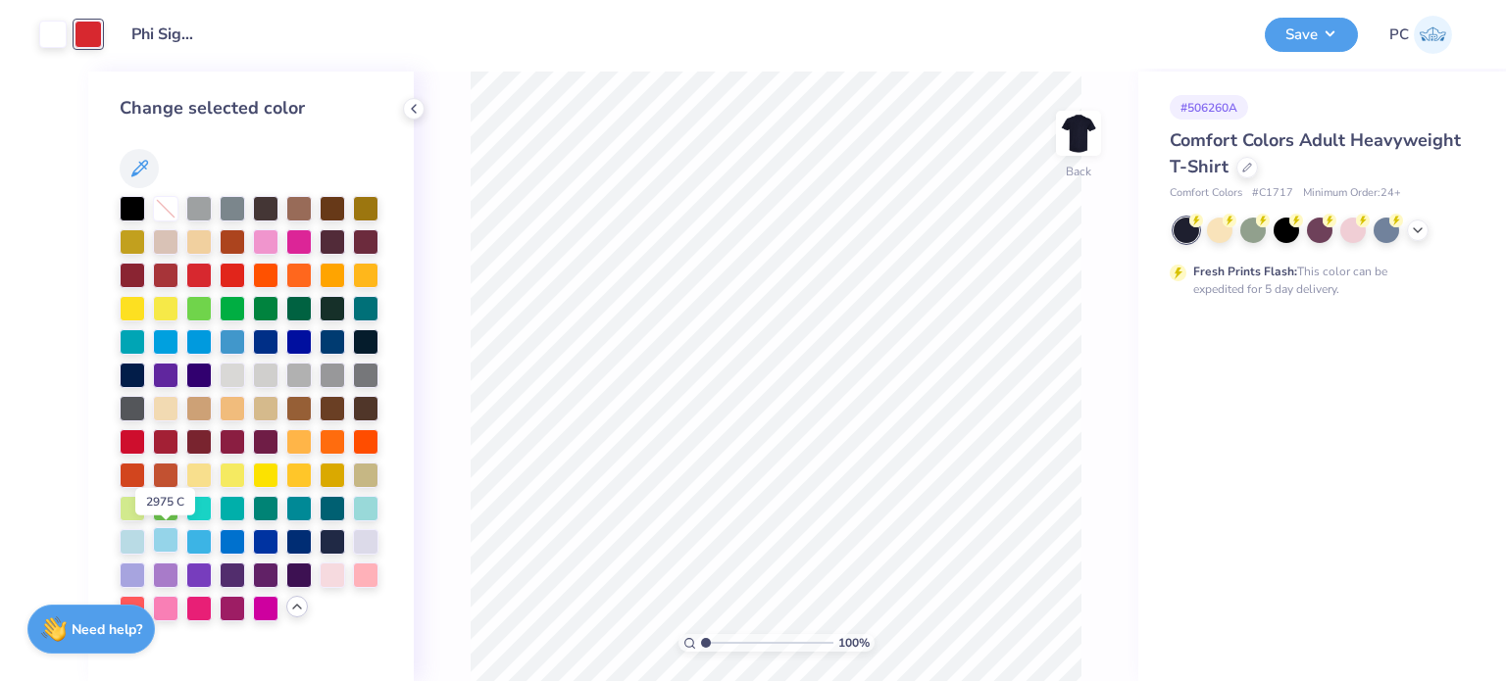
click at [167, 548] on div at bounding box center [165, 540] width 25 height 25
click at [413, 108] on polyline at bounding box center [414, 109] width 4 height 8
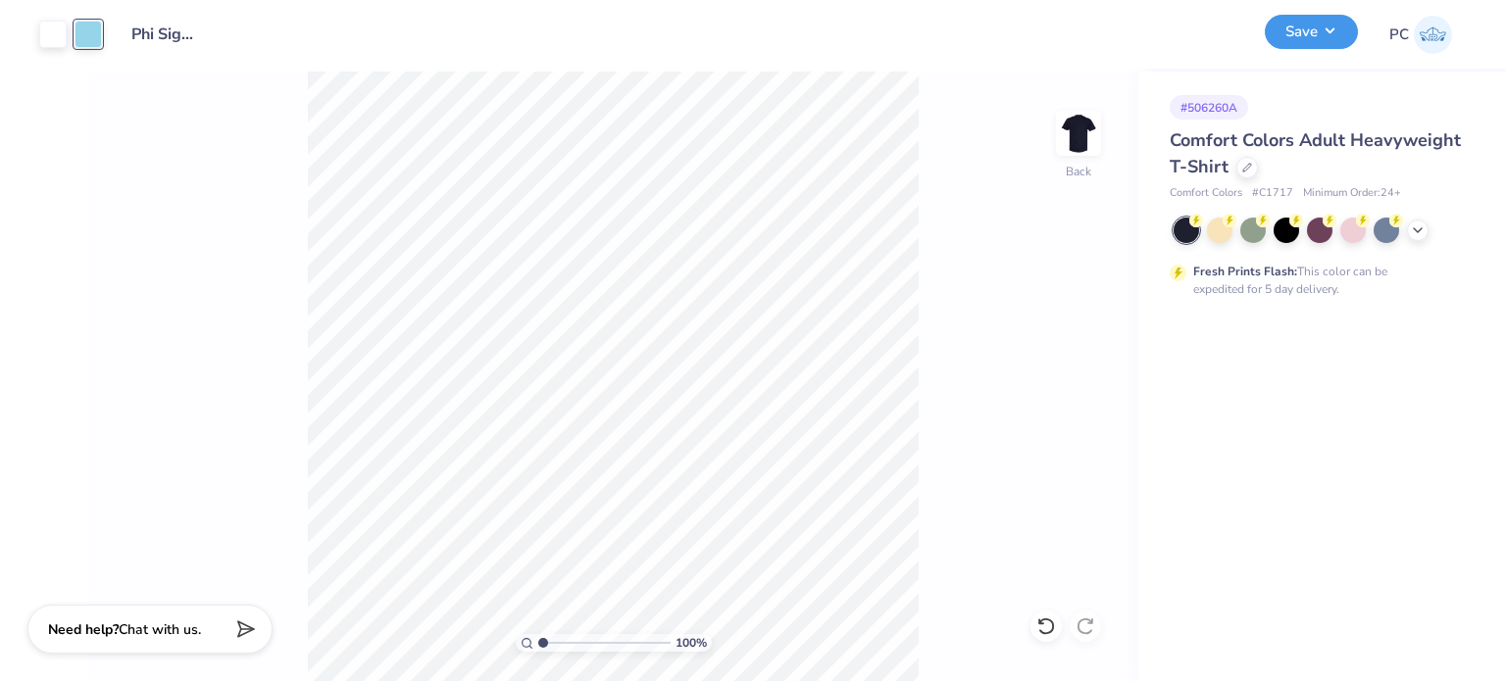
click at [1333, 34] on button "Save" at bounding box center [1311, 32] width 93 height 34
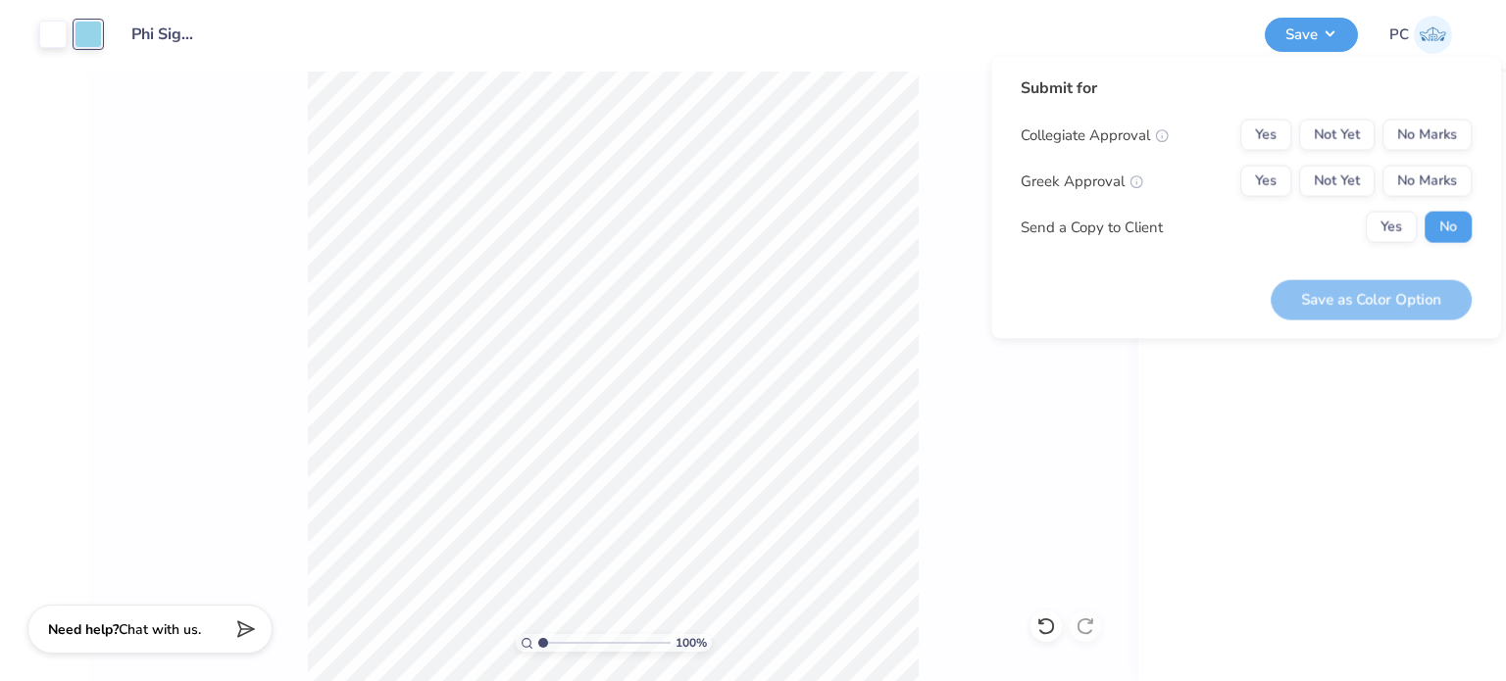
click at [1437, 103] on div "Submit for Collegiate Approval Yes Not Yet No Marks Greek Approval Yes Not Yet …" at bounding box center [1246, 166] width 451 height 181
click at [1433, 126] on button "No Marks" at bounding box center [1427, 135] width 89 height 31
click at [1426, 170] on button "No Marks" at bounding box center [1427, 181] width 89 height 31
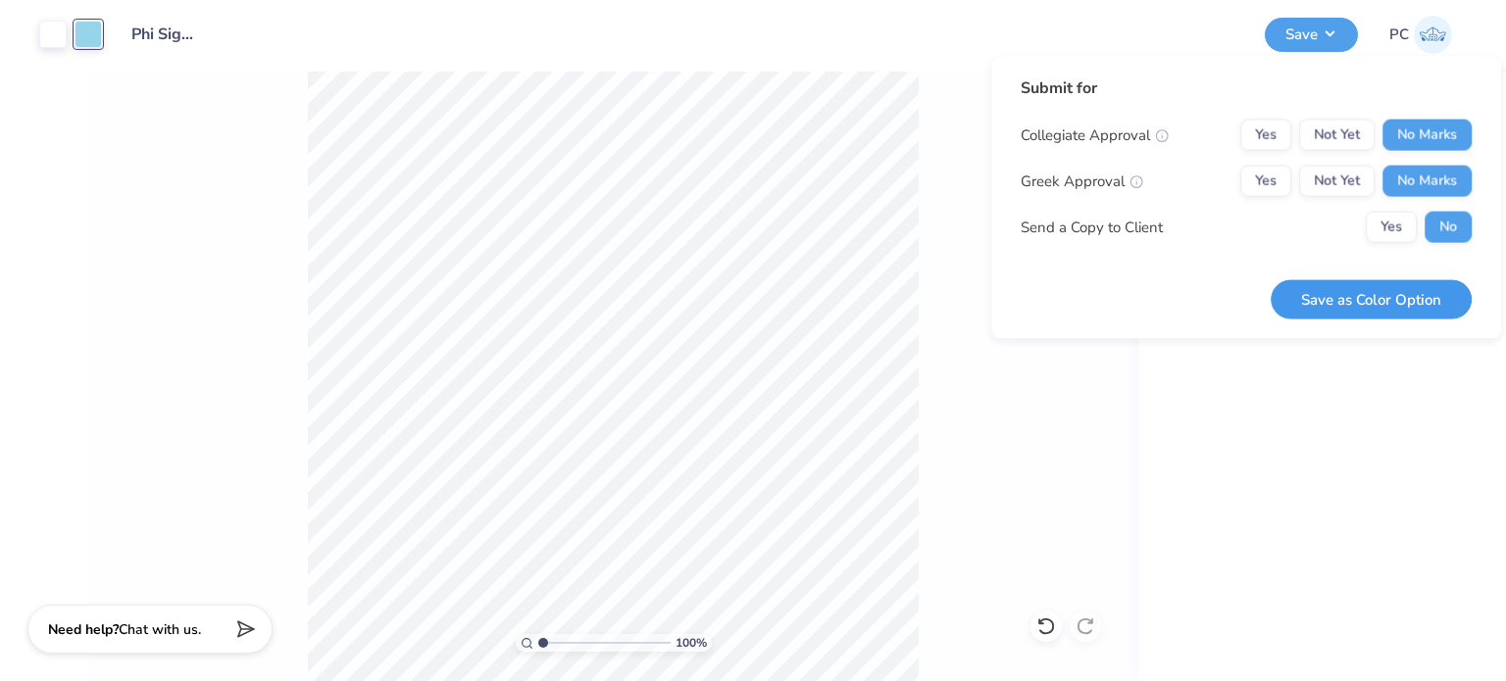
click at [1342, 293] on button "Save as Color Option" at bounding box center [1371, 299] width 201 height 40
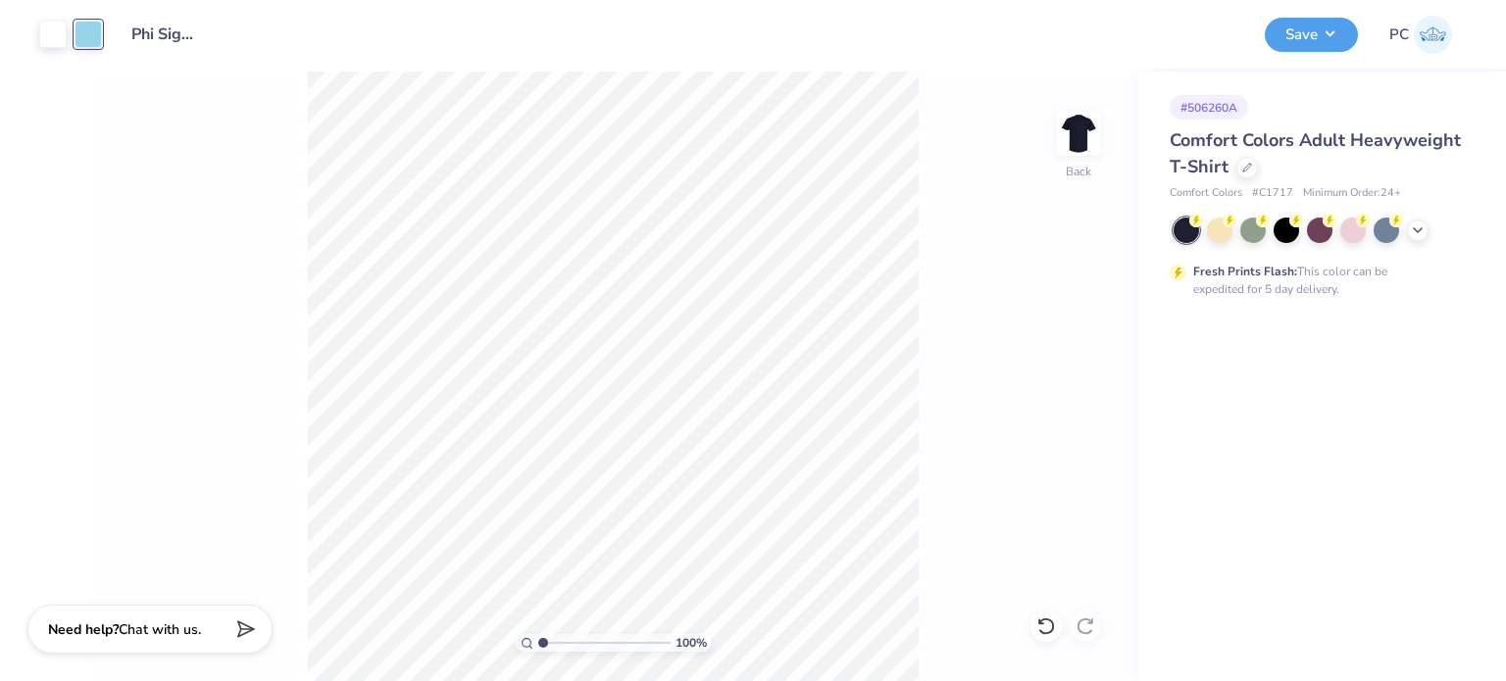
click at [1342, 293] on div "Fresh Prints Flash: This color can be expedited for 5 day delivery." at bounding box center [1313, 280] width 241 height 35
click at [1329, 23] on button "Save" at bounding box center [1311, 32] width 93 height 34
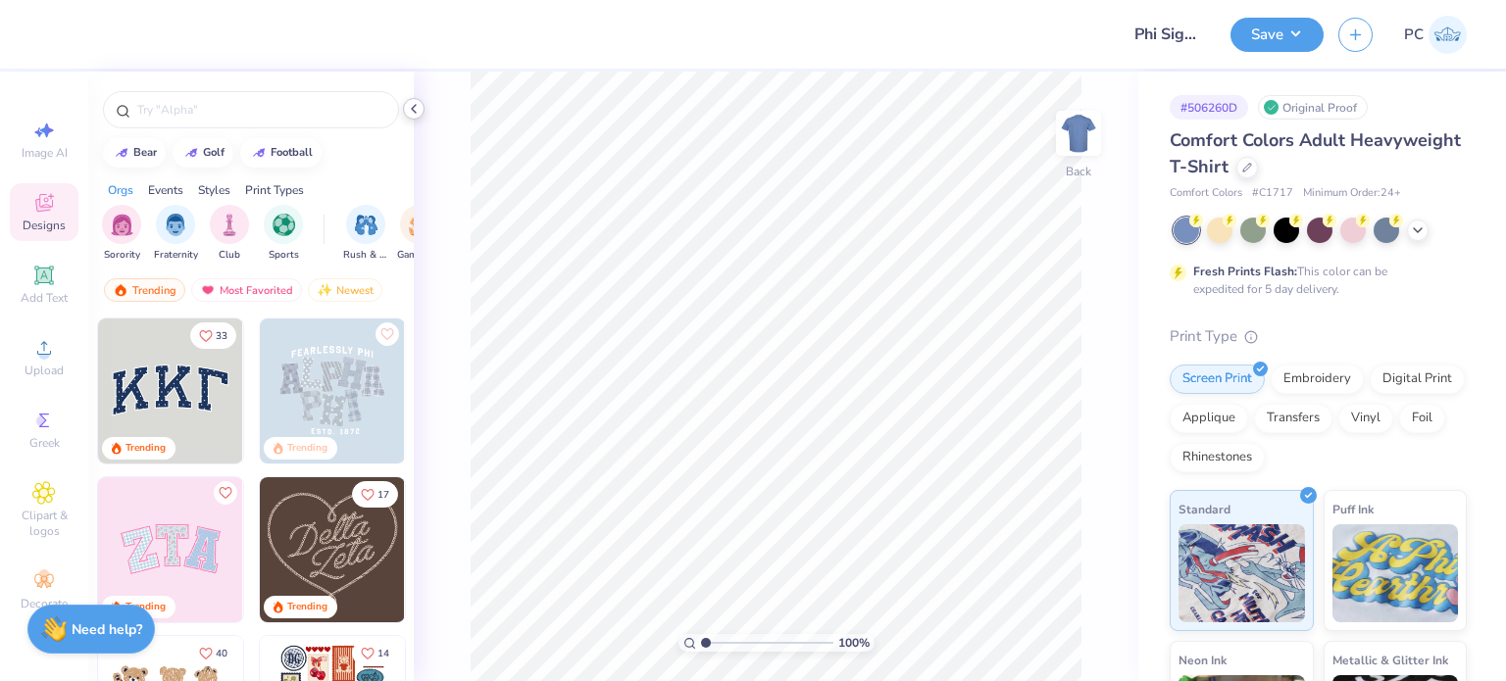
click at [407, 117] on div at bounding box center [414, 109] width 22 height 22
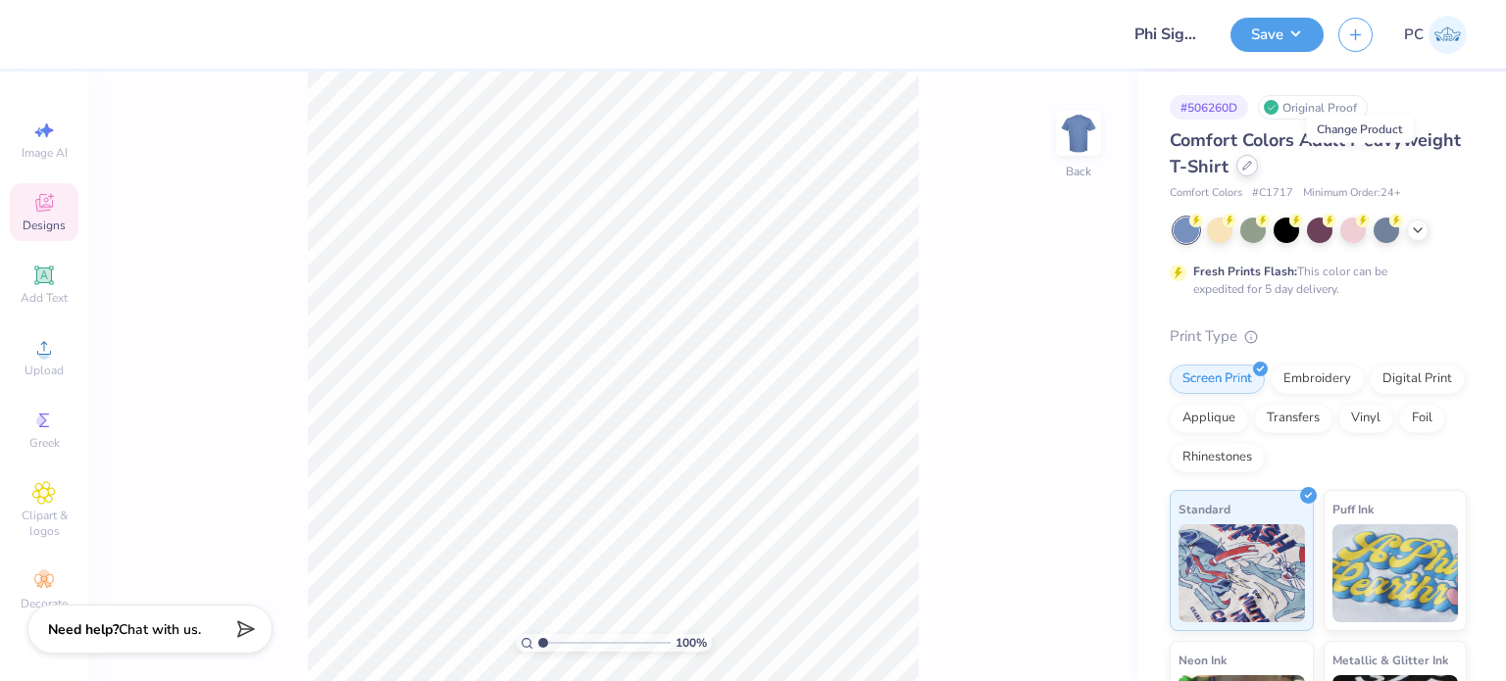
click at [1252, 168] on icon at bounding box center [1247, 166] width 10 height 10
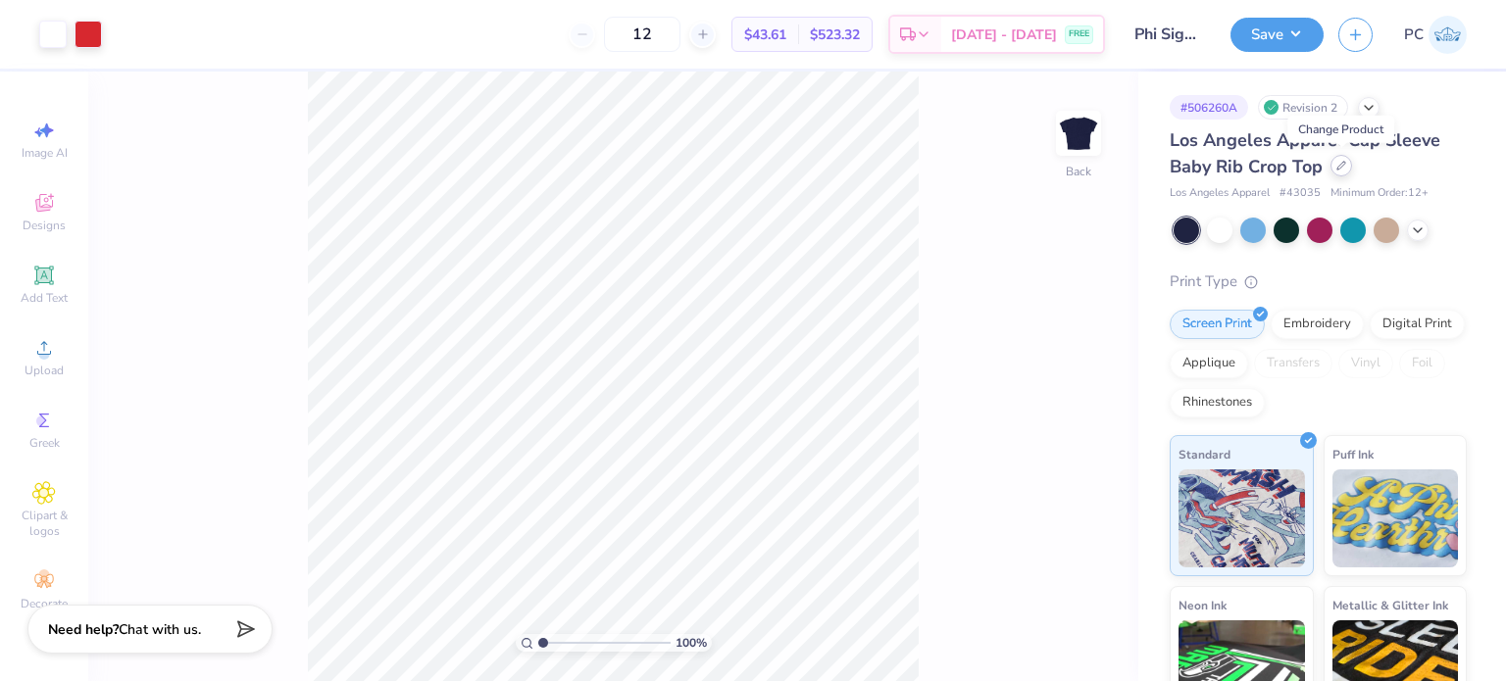
click at [1339, 171] on div at bounding box center [1342, 166] width 22 height 22
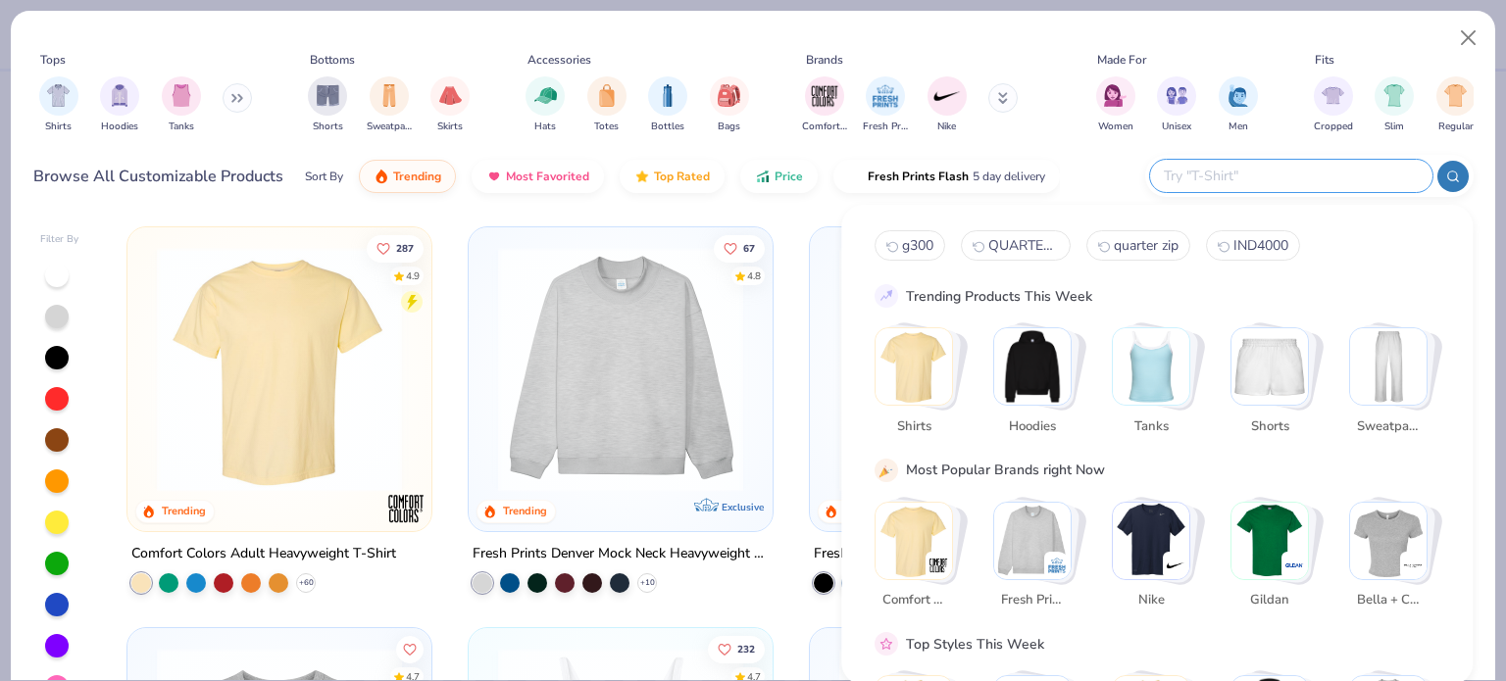
click at [1312, 184] on input "text" at bounding box center [1290, 176] width 257 height 23
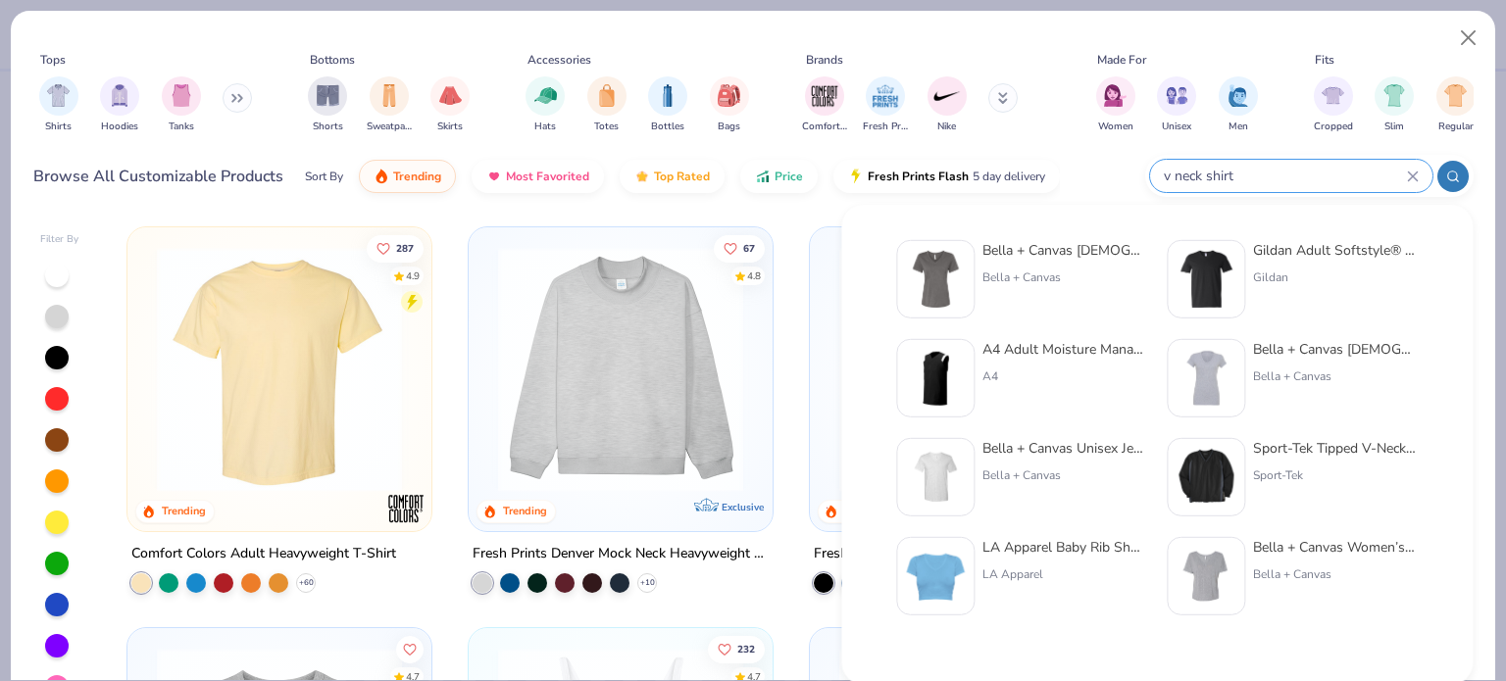
type input "v neck shirt"
click at [937, 470] on img at bounding box center [935, 477] width 61 height 61
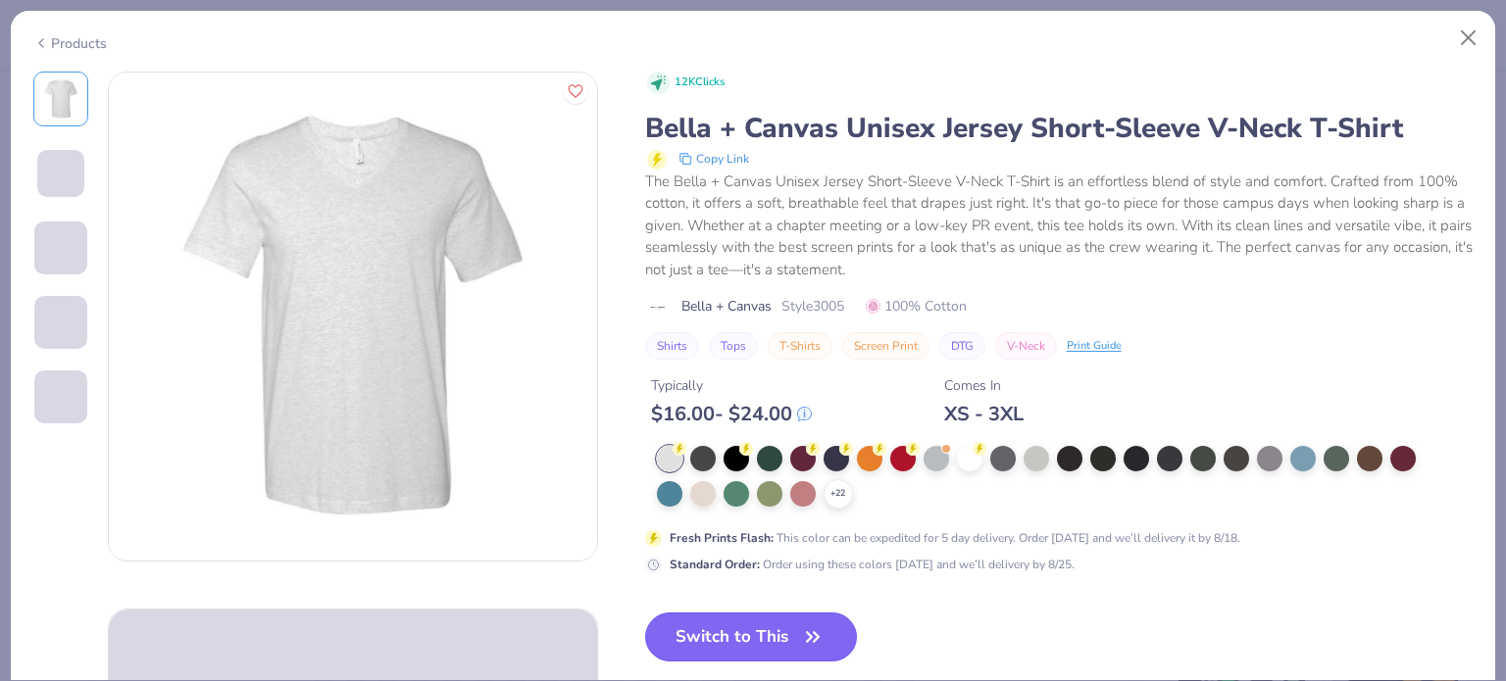
click at [773, 613] on button "Switch to This" at bounding box center [751, 637] width 213 height 49
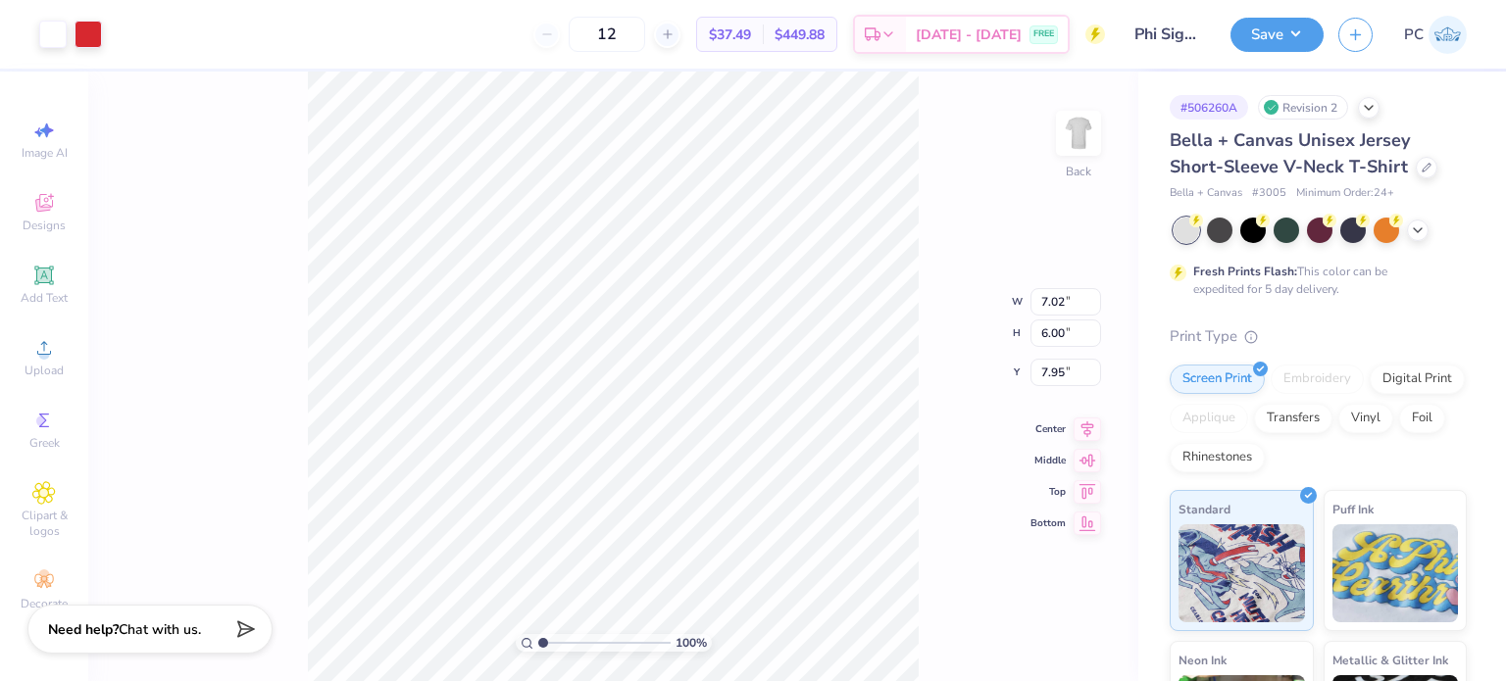
type input "2.53"
drag, startPoint x: 1084, startPoint y: 293, endPoint x: 1027, endPoint y: 289, distance: 58.0
click at [1027, 289] on div "100 % Back W 7.02 7.02 " H 6.00 6.00 " Y 2.53 2.53 " Center Middle Top Bottom" at bounding box center [613, 377] width 1050 height 610
click at [1079, 285] on input "7.02" at bounding box center [1066, 286] width 71 height 27
type input "7"
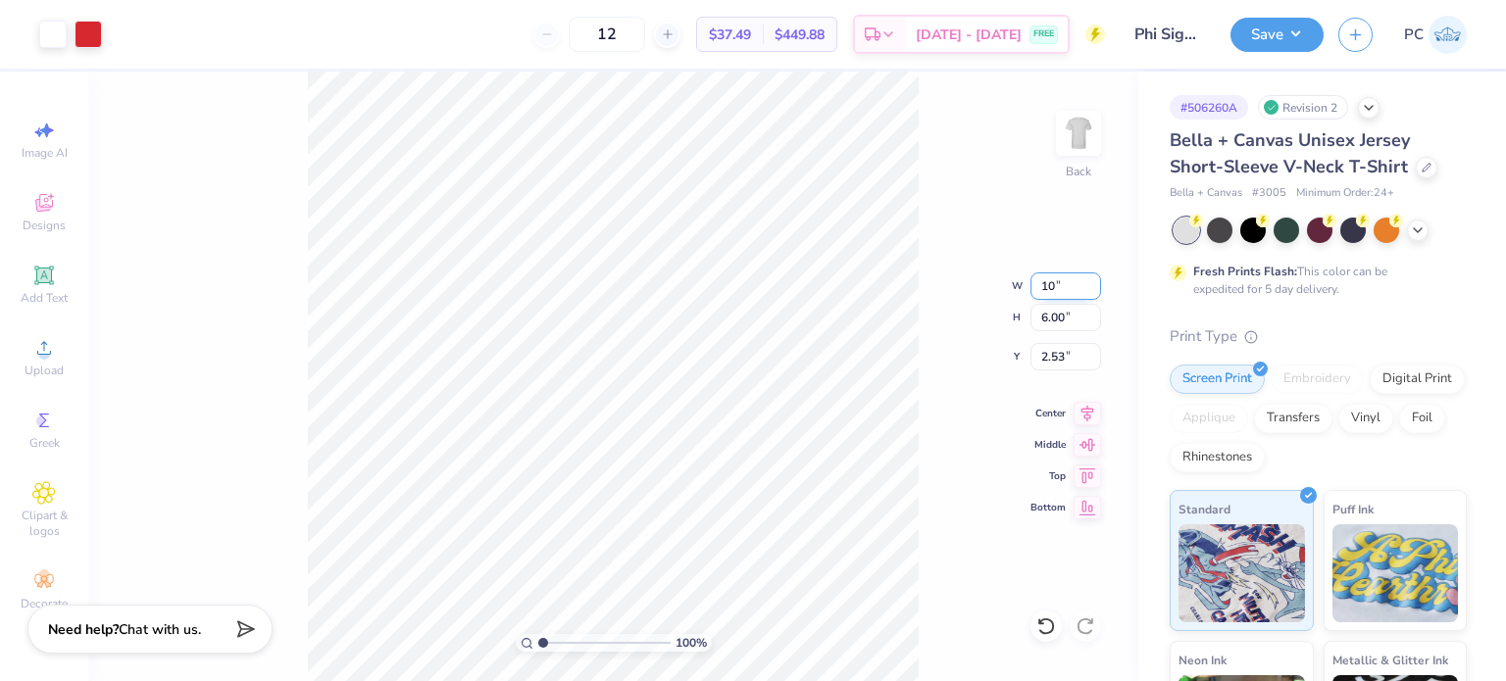
type input "10.00"
type input "8.55"
click at [1073, 353] on input "1.26" at bounding box center [1066, 356] width 71 height 27
type input "1"
type input "3"
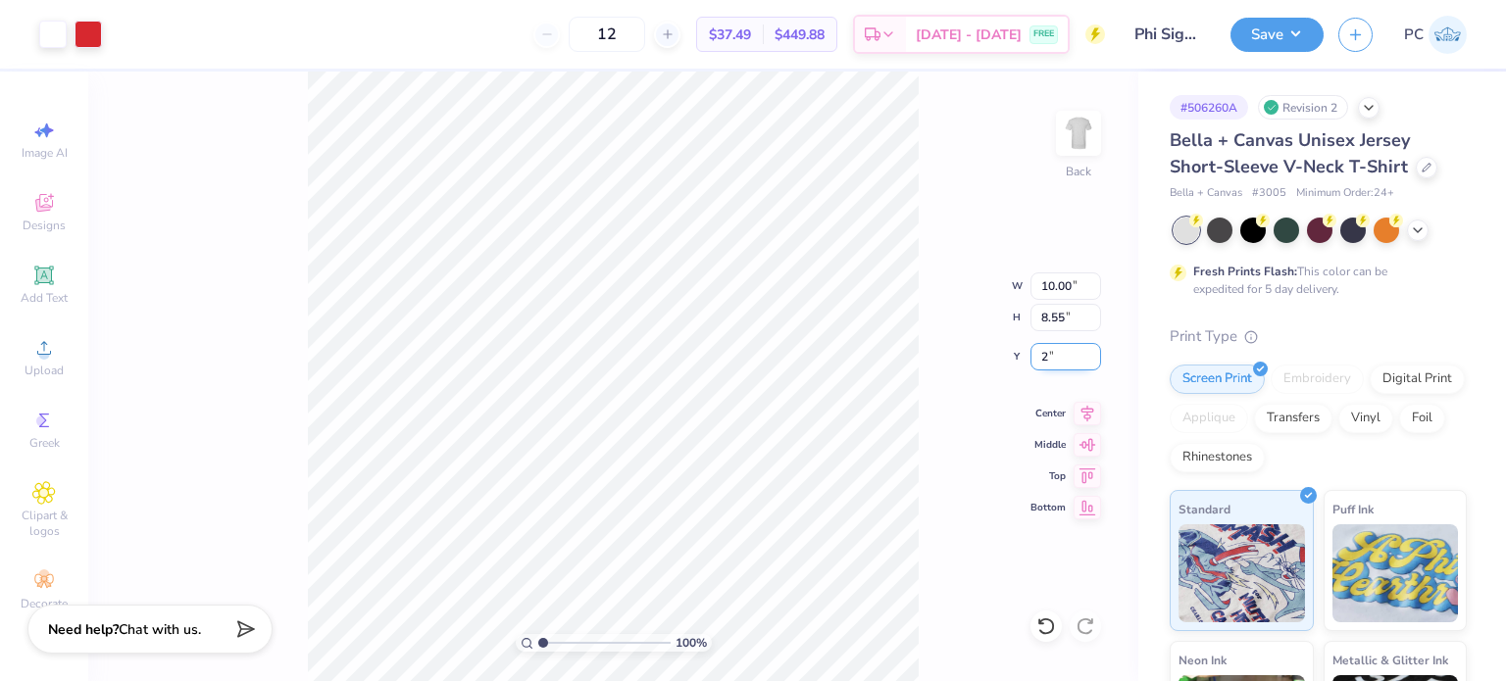
type input "2.00"
click at [1418, 224] on icon at bounding box center [1418, 229] width 16 height 16
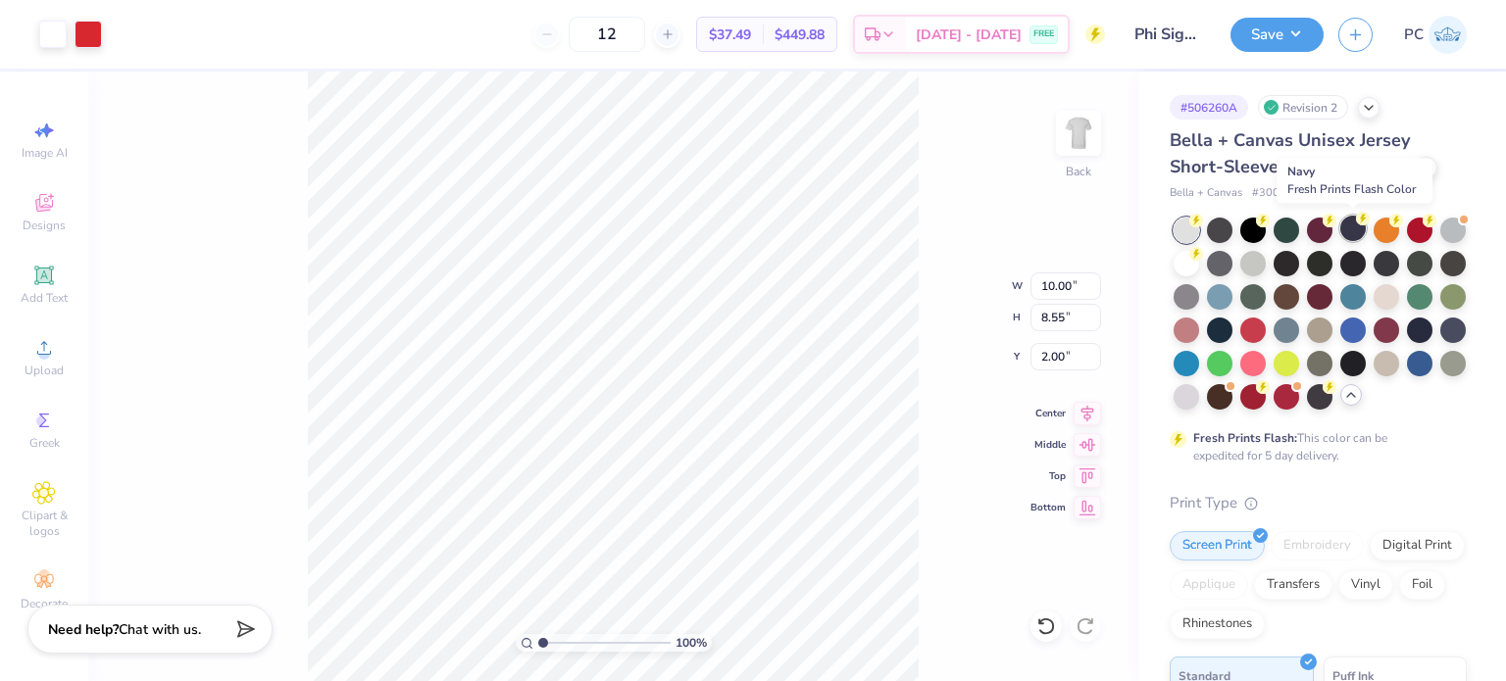
click at [1342, 228] on div at bounding box center [1352, 228] width 25 height 25
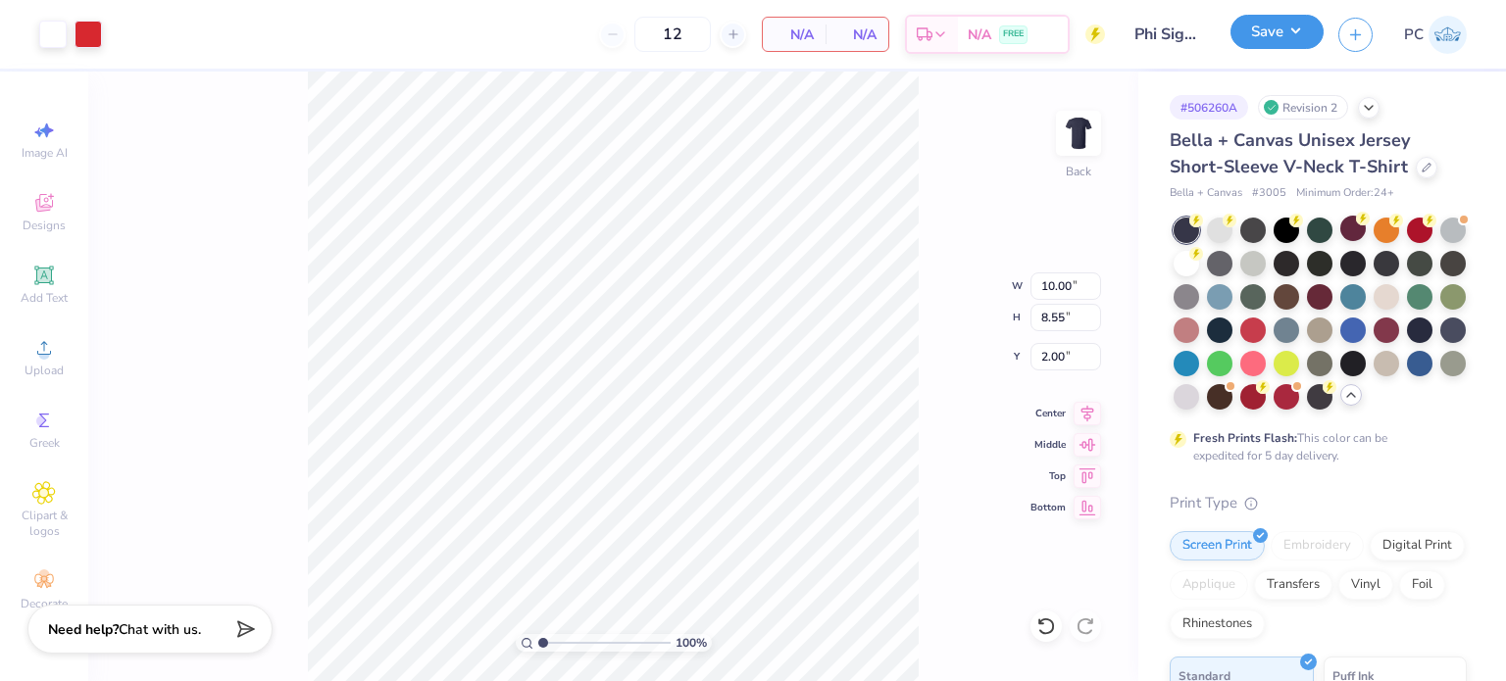
click at [1311, 26] on button "Save" at bounding box center [1277, 32] width 93 height 34
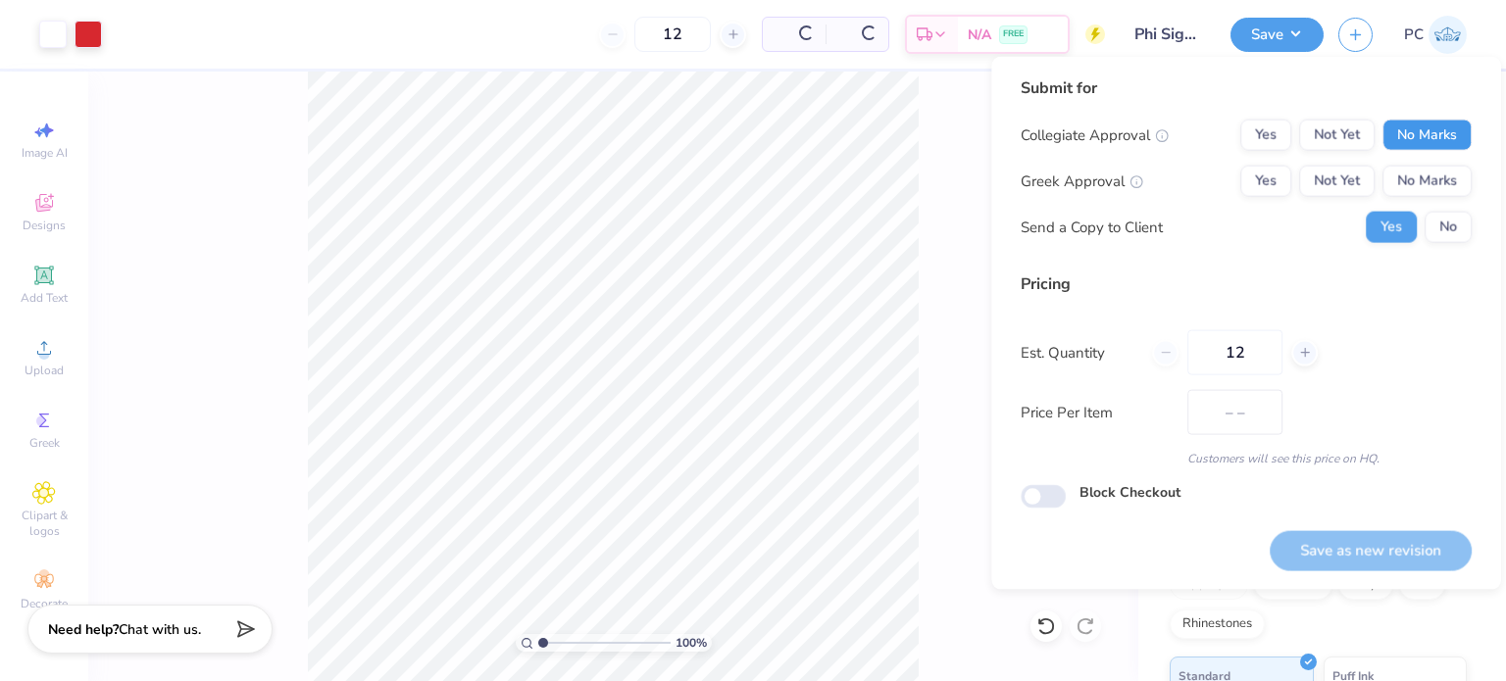
click at [1416, 127] on button "No Marks" at bounding box center [1427, 135] width 89 height 31
click at [1442, 195] on button "No Marks" at bounding box center [1427, 181] width 89 height 31
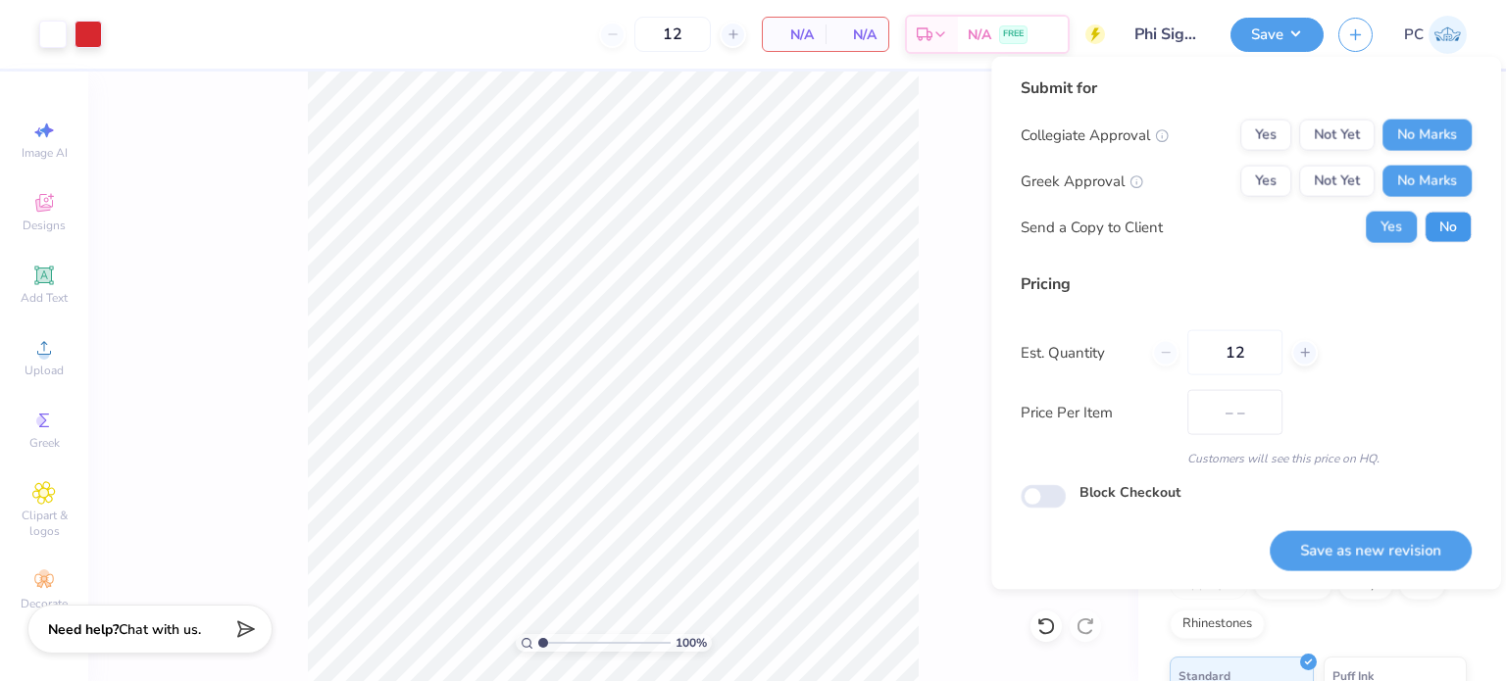
click at [1444, 228] on button "No" at bounding box center [1448, 227] width 47 height 31
click at [1345, 544] on button "Save as new revision" at bounding box center [1371, 550] width 202 height 40
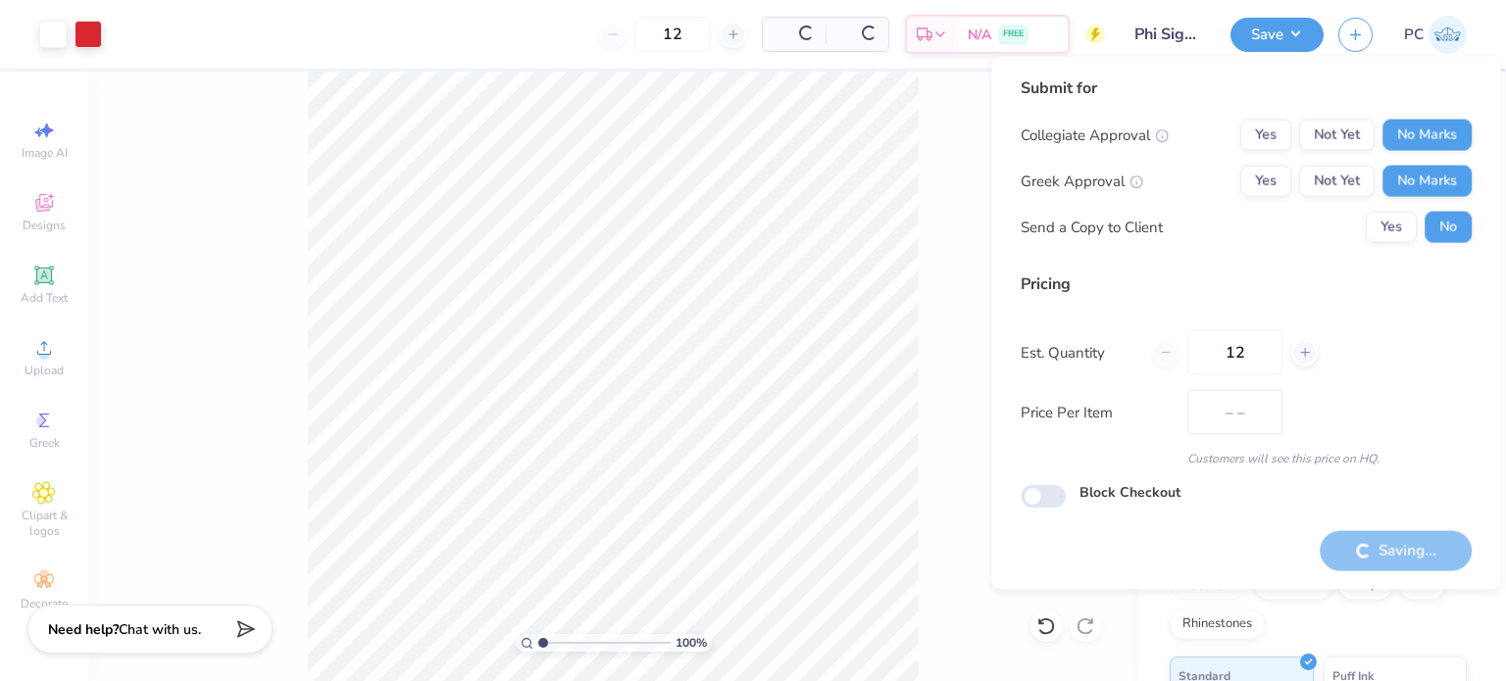
type input "$NaN"
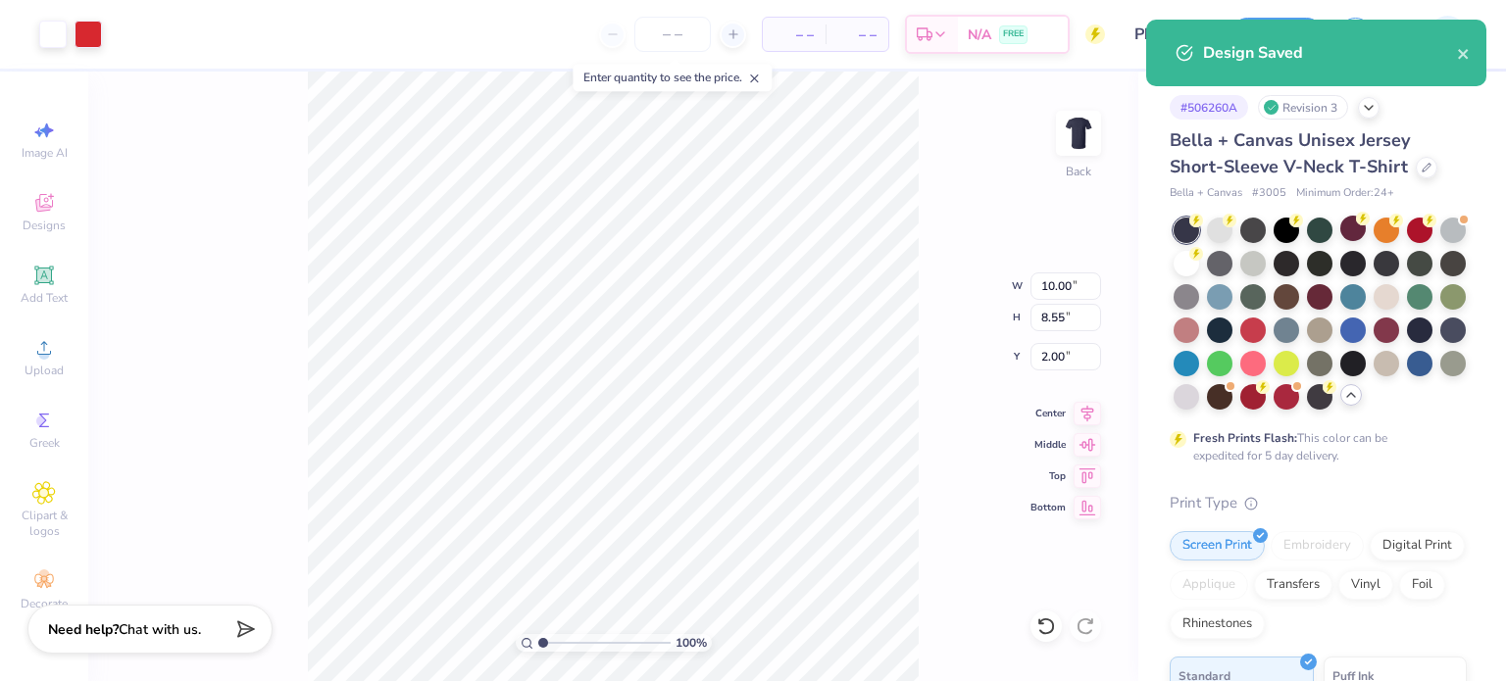
type input "0"
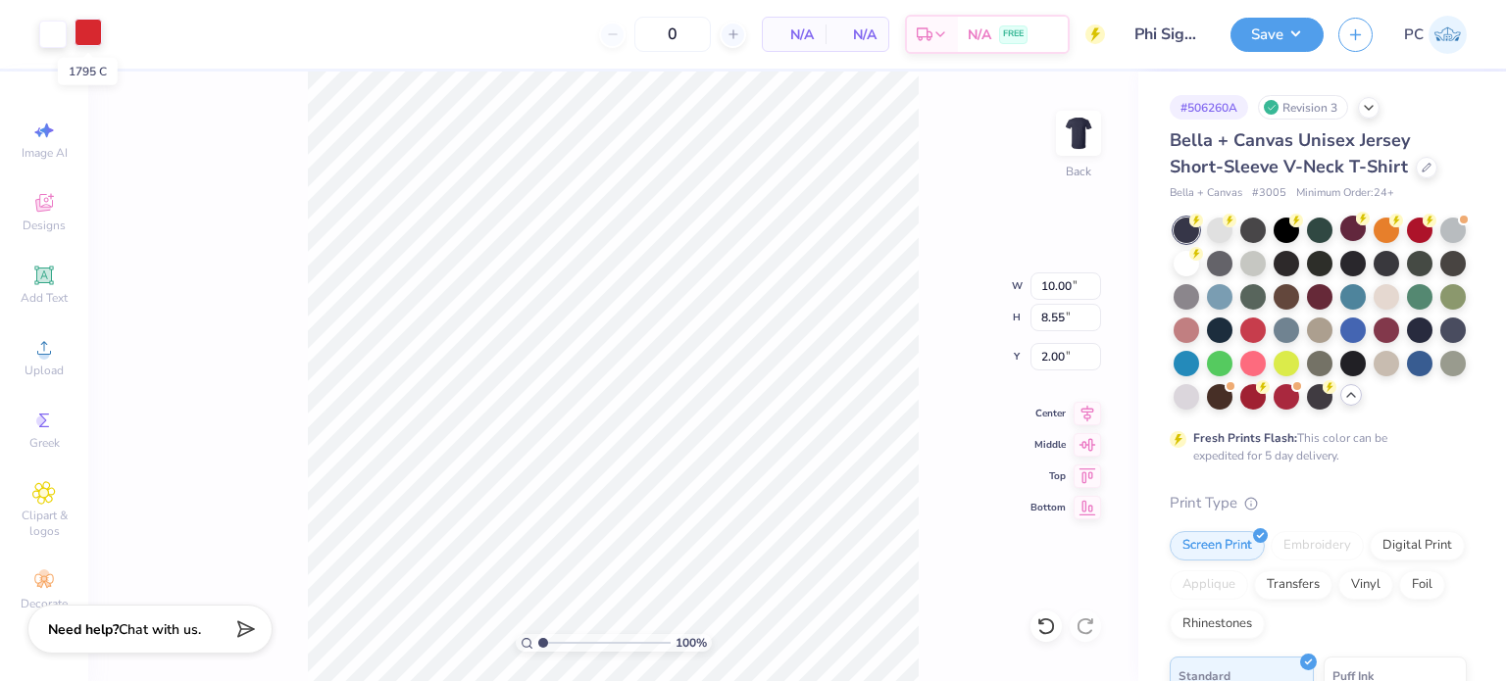
click at [84, 33] on div at bounding box center [88, 32] width 27 height 27
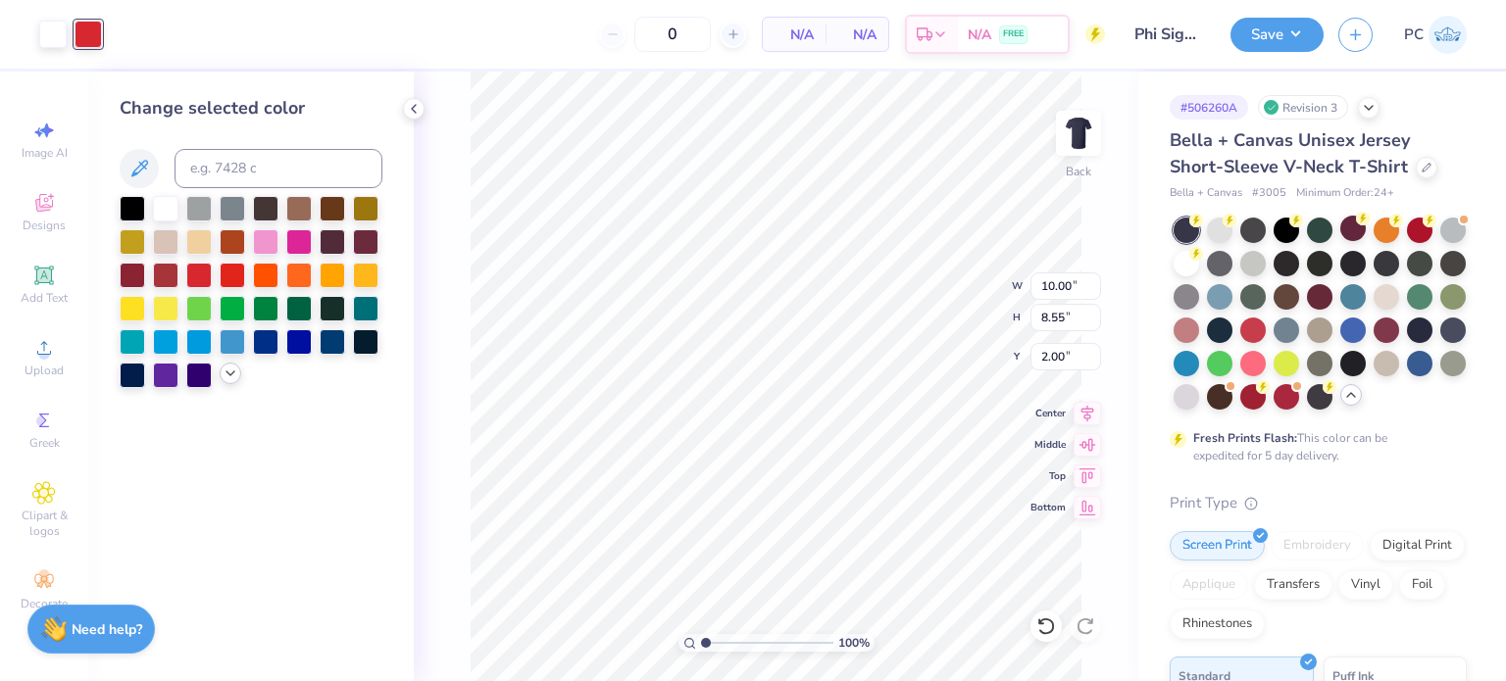
click at [233, 377] on icon at bounding box center [231, 374] width 16 height 16
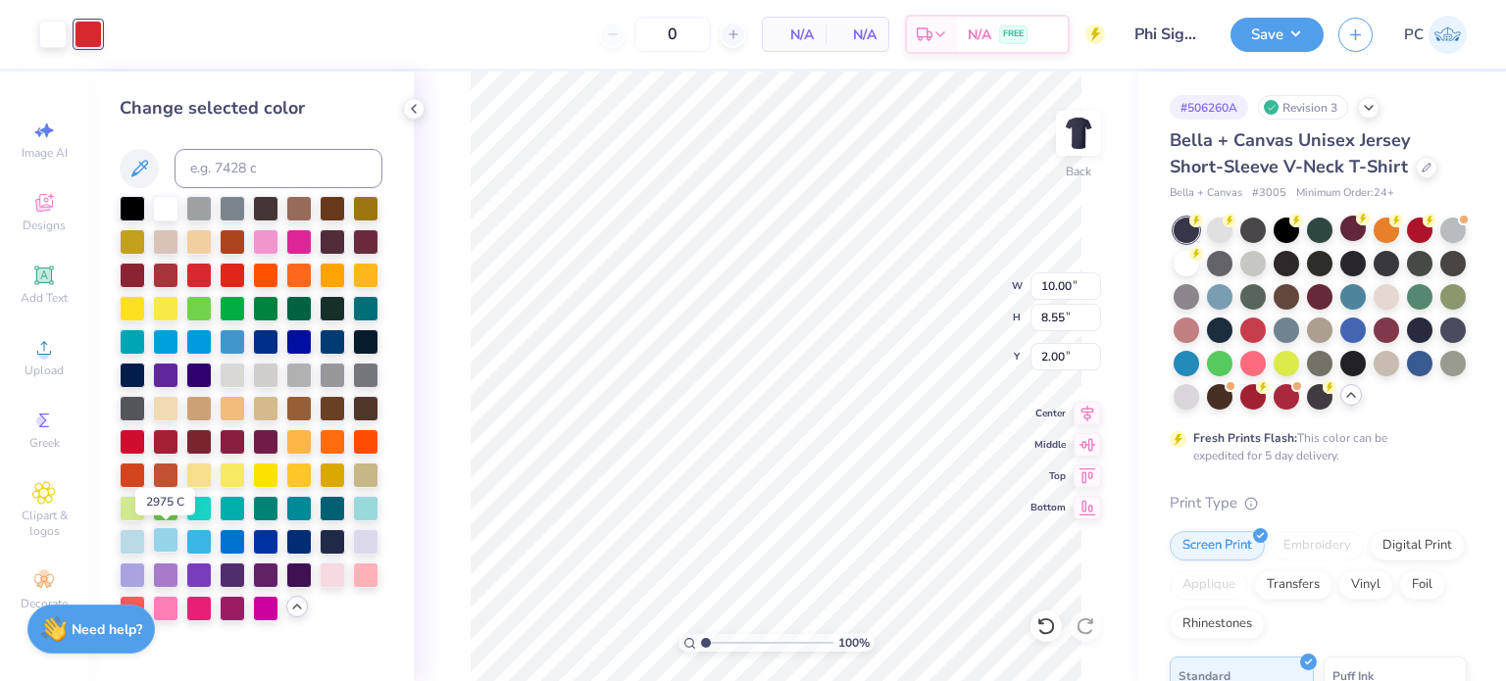
click at [163, 544] on div at bounding box center [165, 540] width 25 height 25
click at [1274, 34] on button "Save" at bounding box center [1277, 32] width 93 height 34
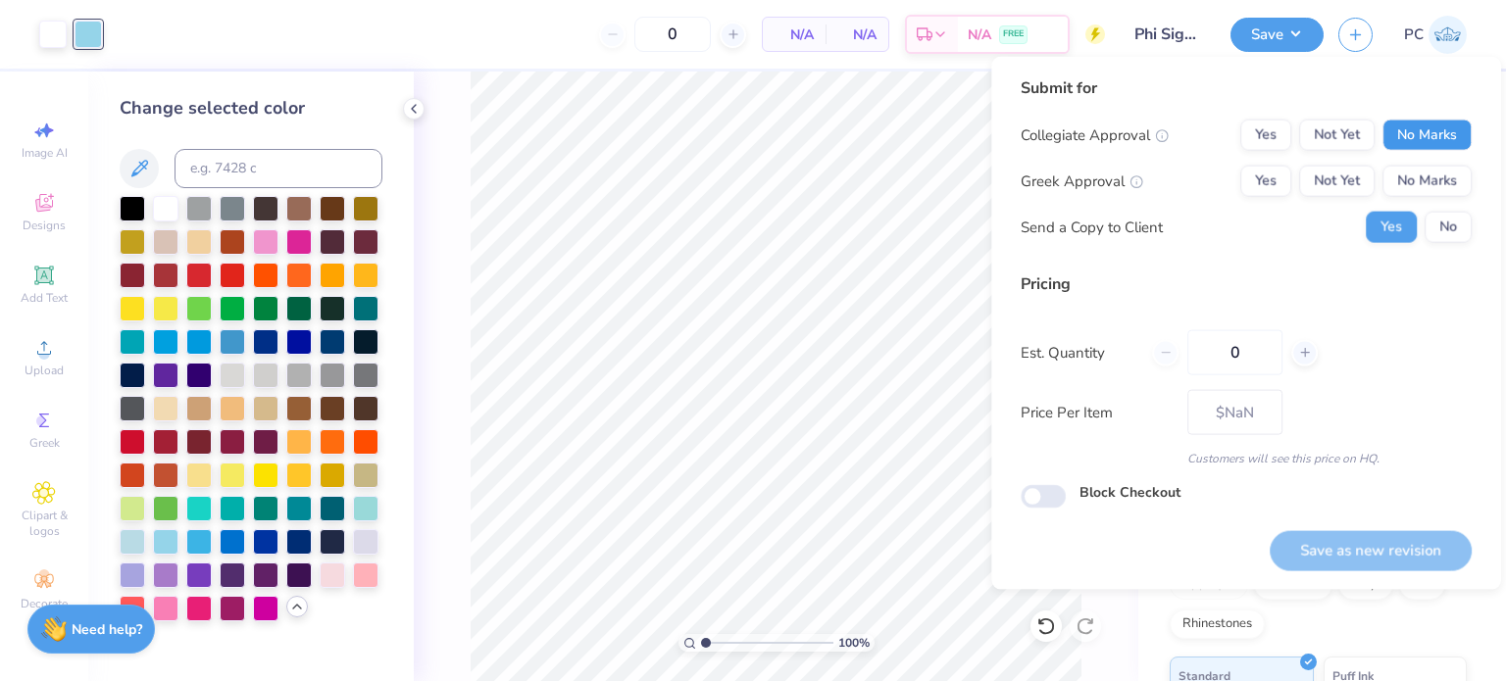
click at [1413, 130] on button "No Marks" at bounding box center [1427, 135] width 89 height 31
click at [1271, 182] on button "Yes" at bounding box center [1265, 181] width 51 height 31
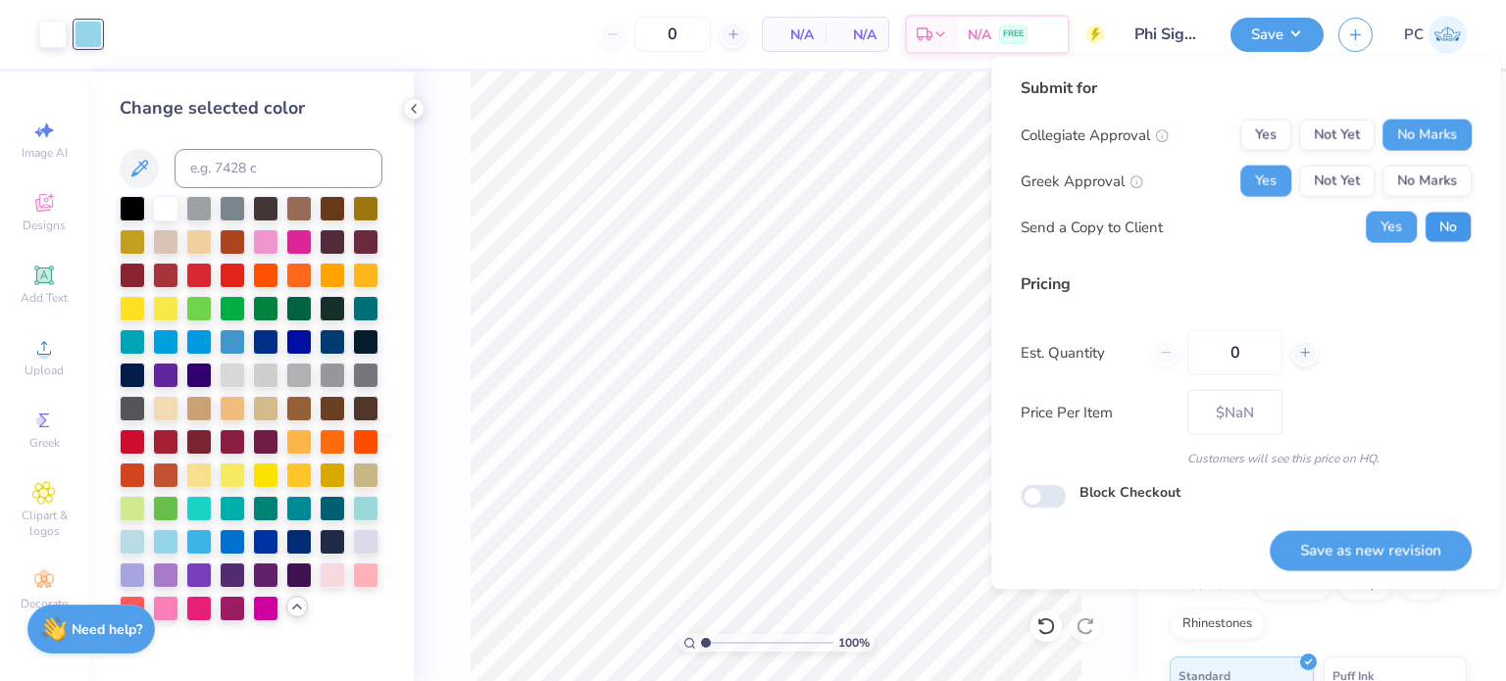
click at [1447, 224] on button "No" at bounding box center [1448, 227] width 47 height 31
click at [1334, 559] on button "Save as new revision" at bounding box center [1371, 550] width 202 height 40
